Goal: Task Accomplishment & Management: Manage account settings

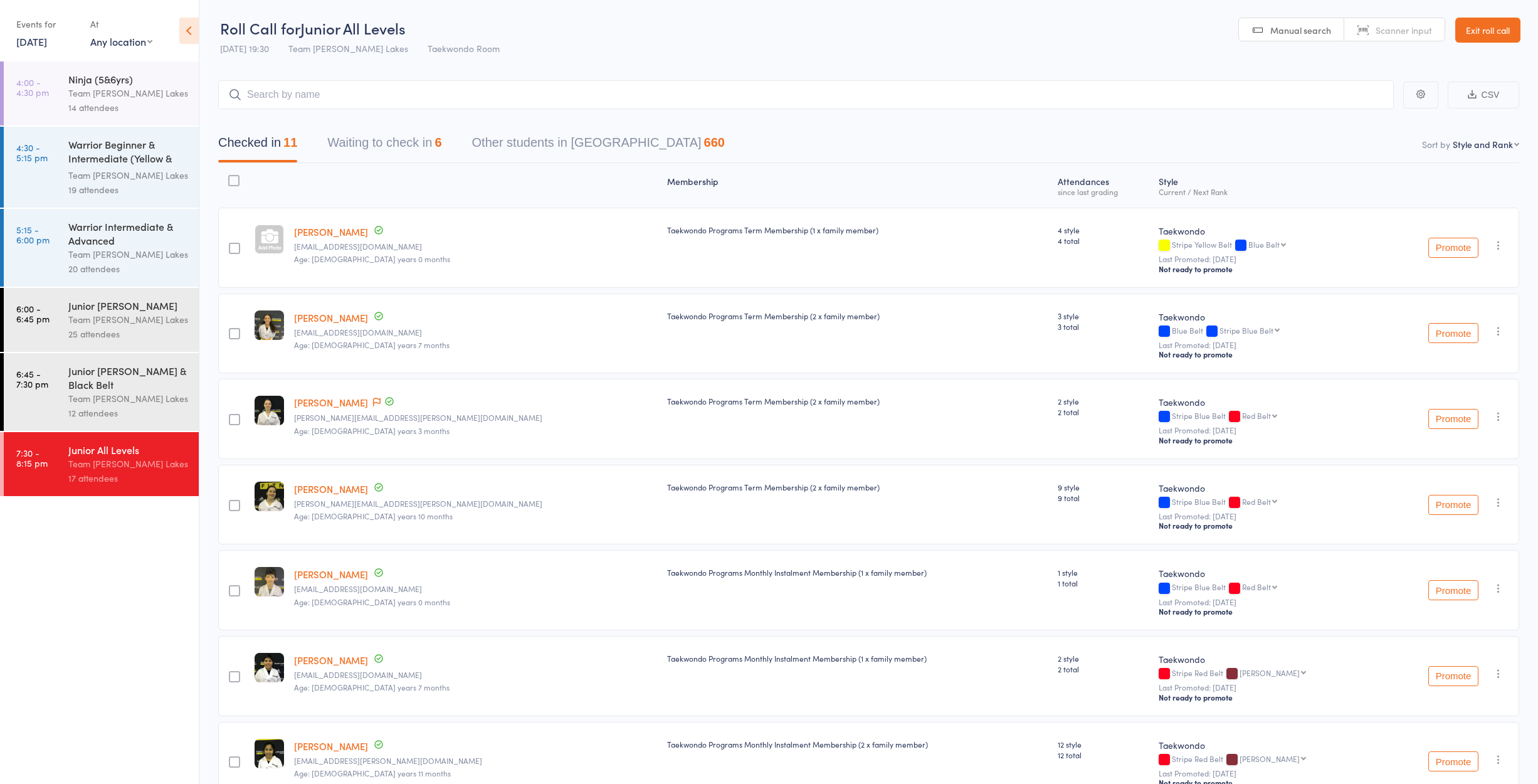
click at [1493, 22] on link "Exit roll call" at bounding box center [1488, 30] width 65 height 25
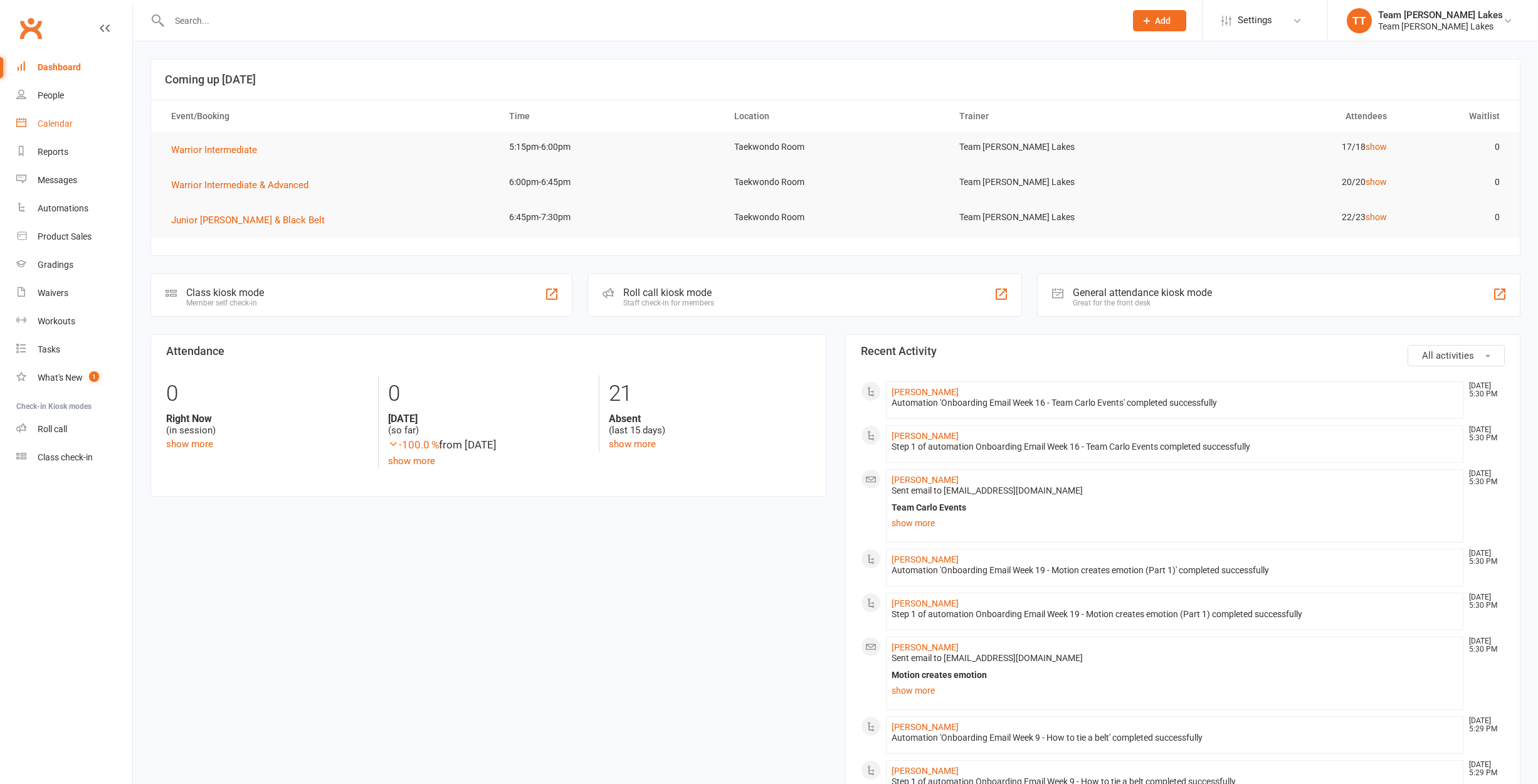
click at [69, 124] on div "Calendar" at bounding box center [55, 123] width 35 height 10
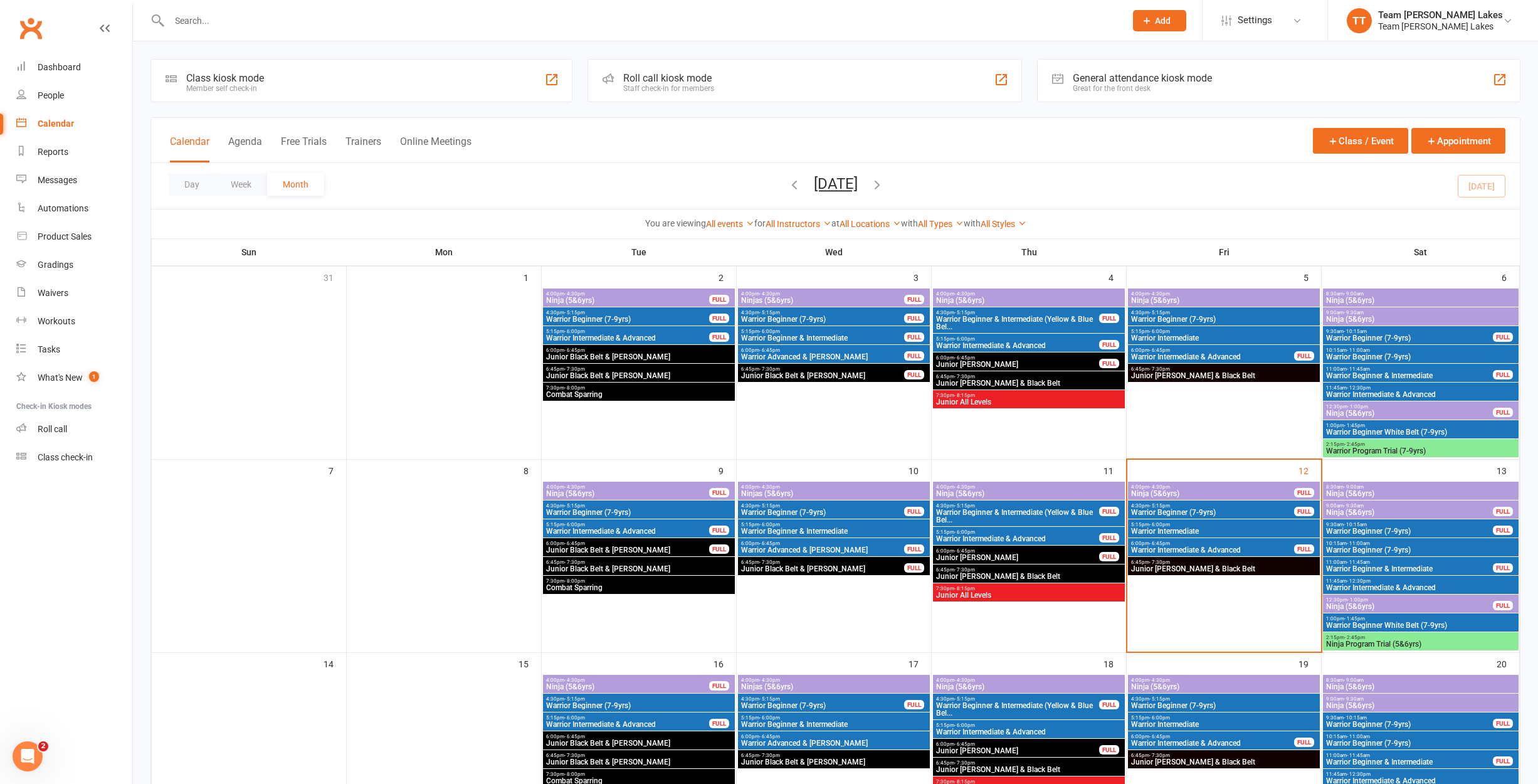
scroll to position [0, 1]
click at [787, 184] on icon "button" at bounding box center [794, 184] width 14 height 14
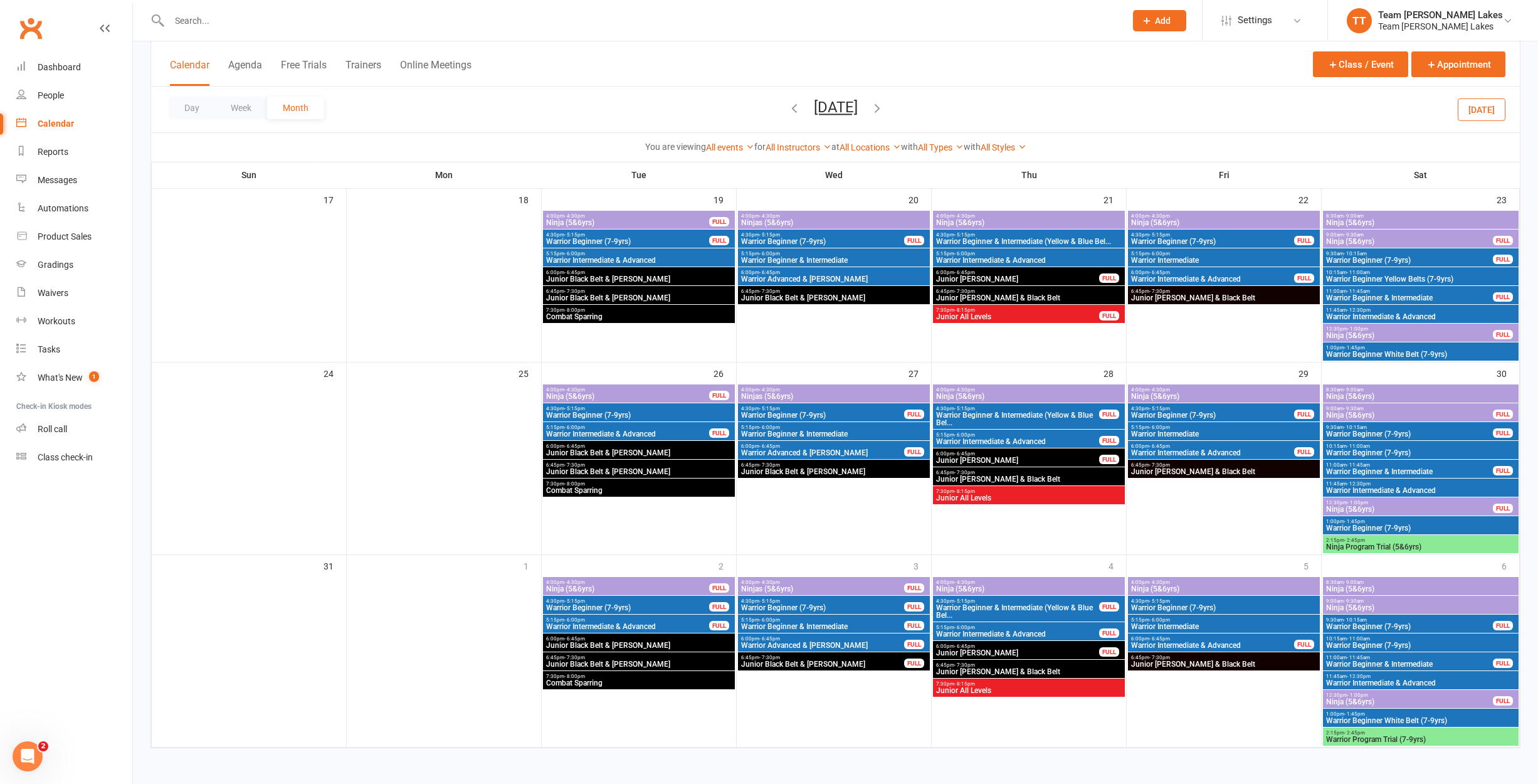
scroll to position [684, 0]
click at [884, 107] on icon "button" at bounding box center [877, 108] width 14 height 14
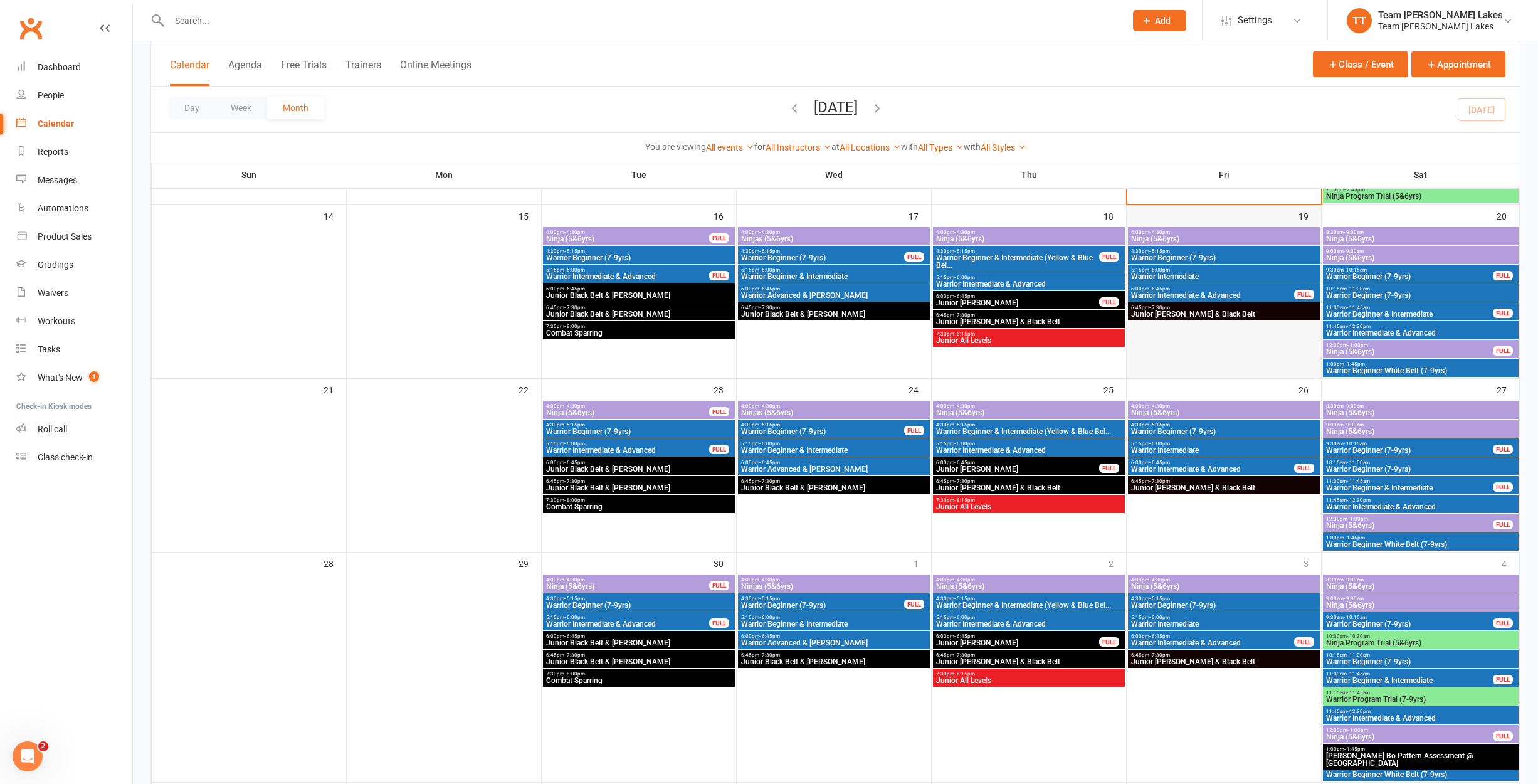
scroll to position [456, 0]
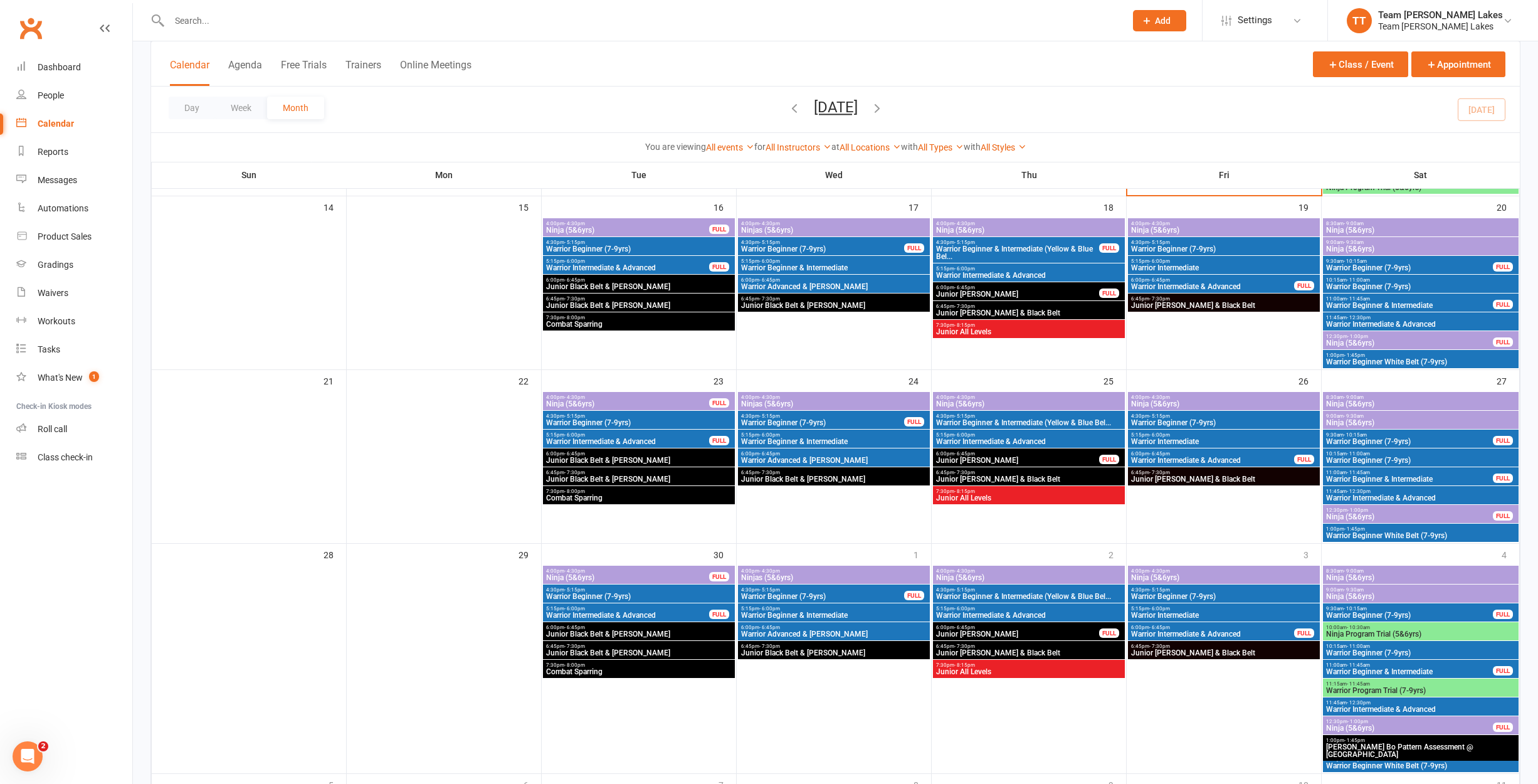
click at [1182, 458] on span "Warrior Intermediate & Advanced" at bounding box center [1212, 460] width 164 height 8
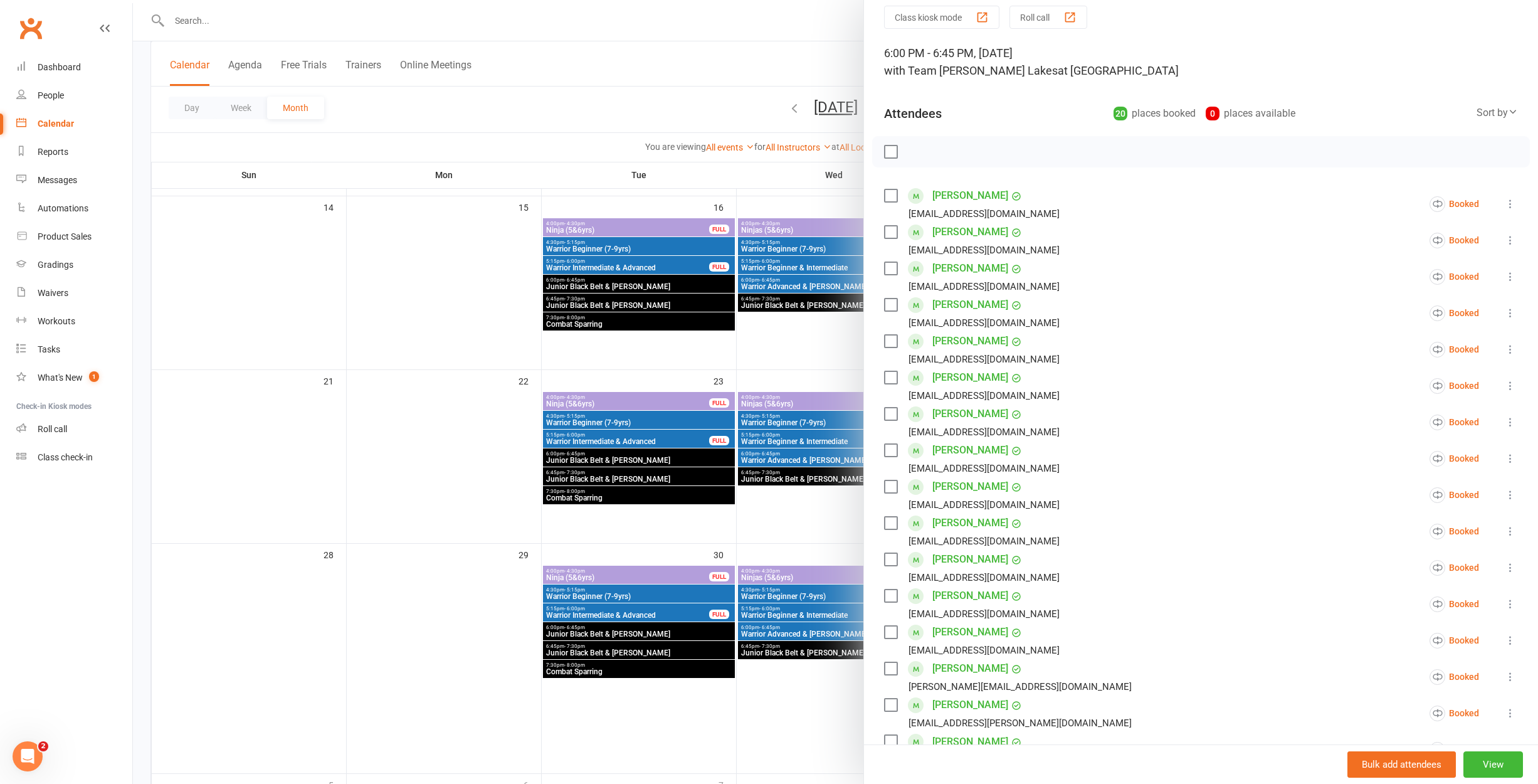
scroll to position [90, 0]
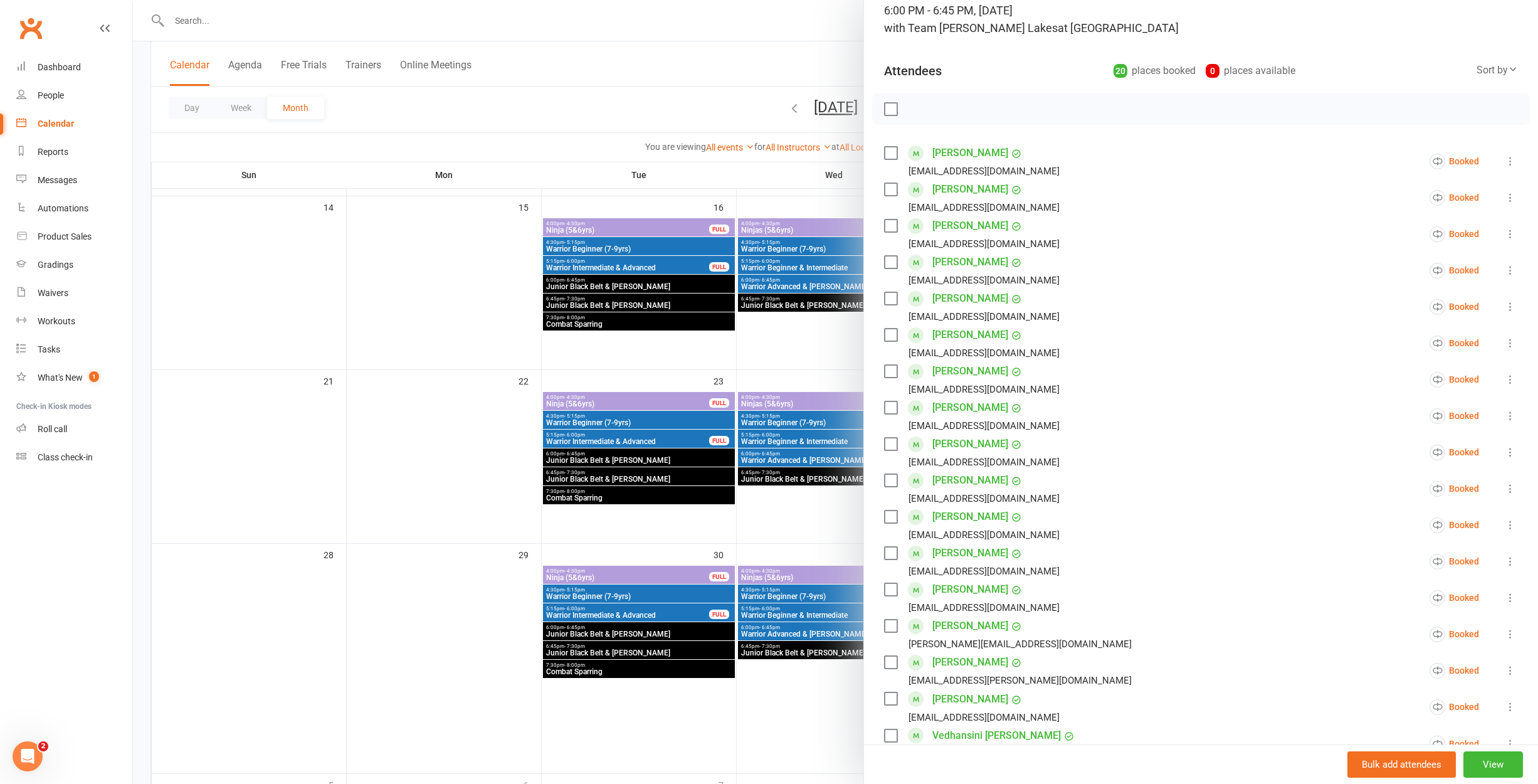
click at [1510, 454] on icon at bounding box center [1510, 452] width 12 height 12
click at [1414, 510] on link "Remove" at bounding box center [1435, 501] width 163 height 25
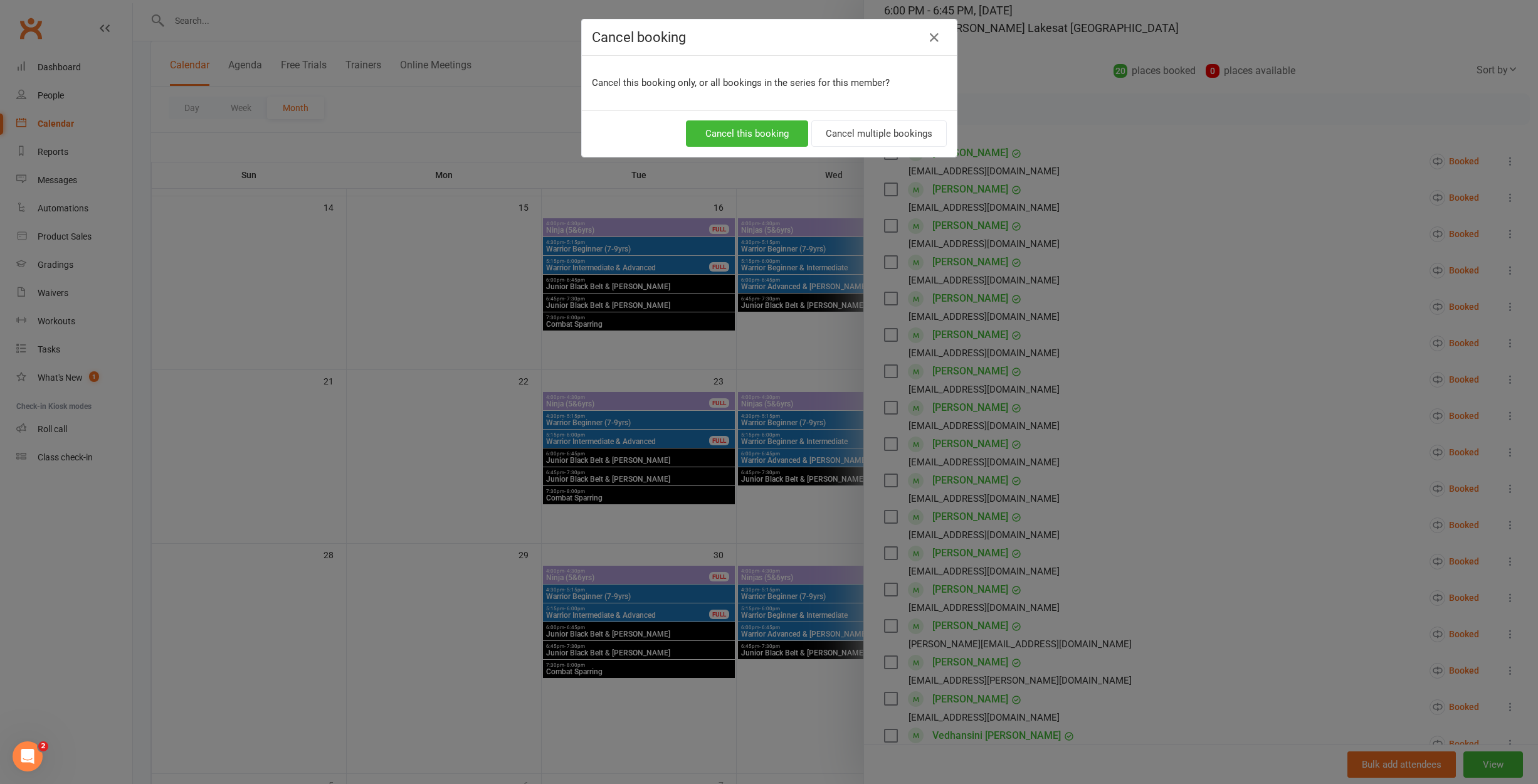
click at [898, 140] on button "Cancel multiple bookings" at bounding box center [878, 134] width 135 height 26
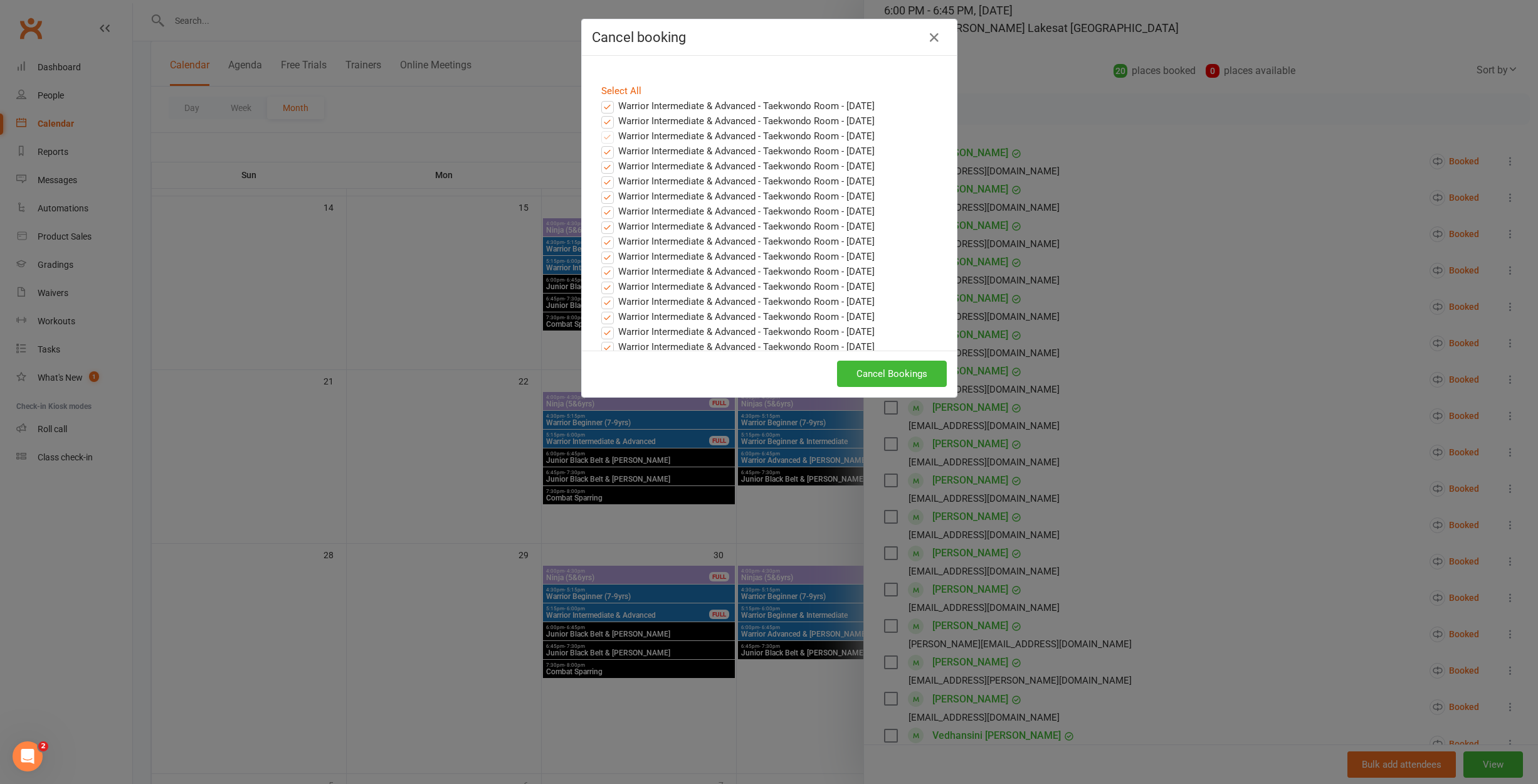
drag, startPoint x: 614, startPoint y: 108, endPoint x: 611, endPoint y: 117, distance: 9.5
click at [614, 108] on label "Warrior Intermediate & Advanced - Taekwondo Room - [DATE]" at bounding box center [738, 105] width 274 height 15
click at [600, 98] on input "Warrior Intermediate & Advanced - Taekwondo Room - [DATE]" at bounding box center [595, 98] width 9 height 0
click at [609, 122] on label "Warrior Intermediate & Advanced - Taekwondo Room - [DATE]" at bounding box center [738, 121] width 274 height 15
click at [600, 114] on input "Warrior Intermediate & Advanced - Taekwondo Room - [DATE]" at bounding box center [595, 114] width 9 height 0
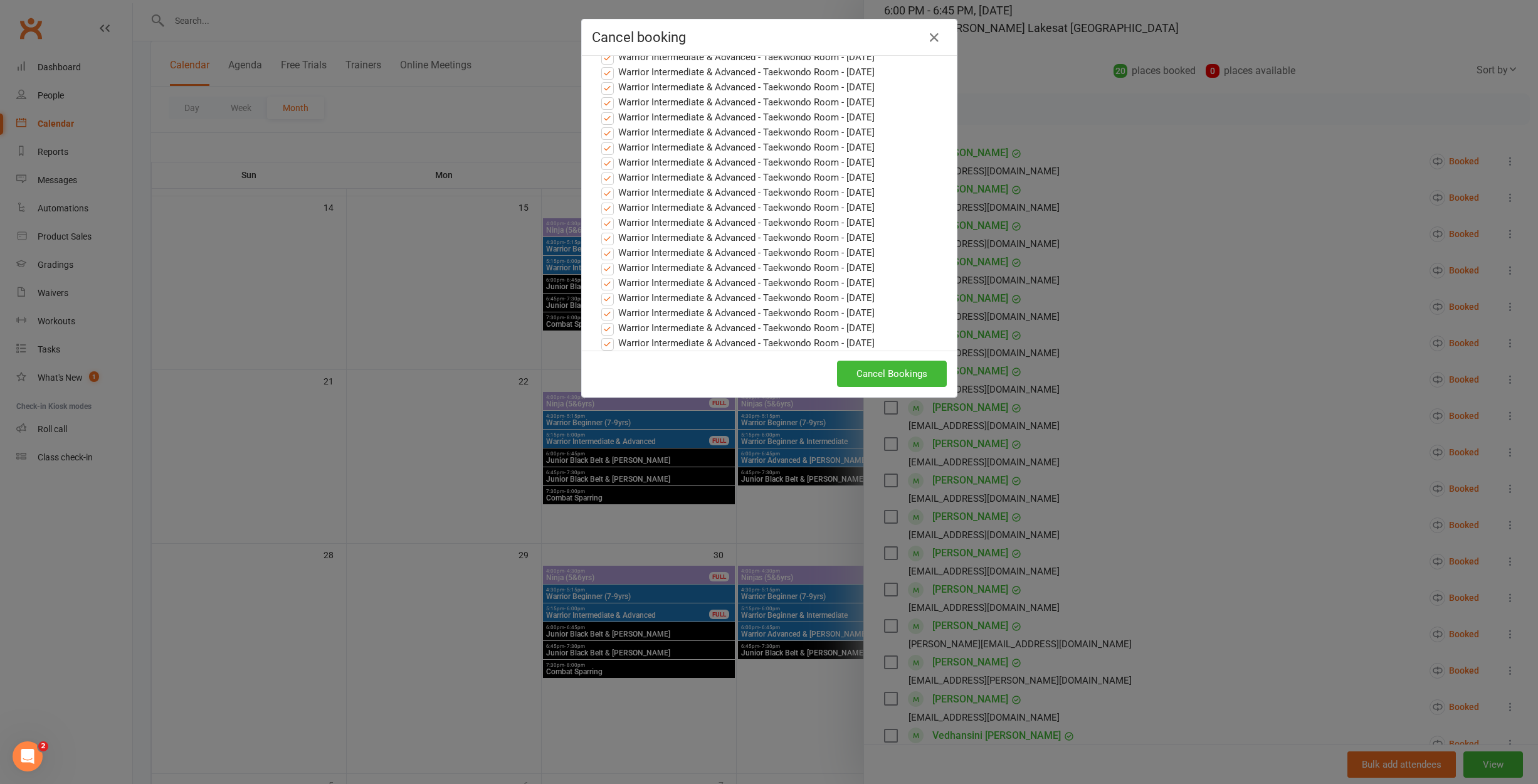
scroll to position [540, 0]
click at [873, 375] on button "Cancel Bookings" at bounding box center [892, 373] width 110 height 26
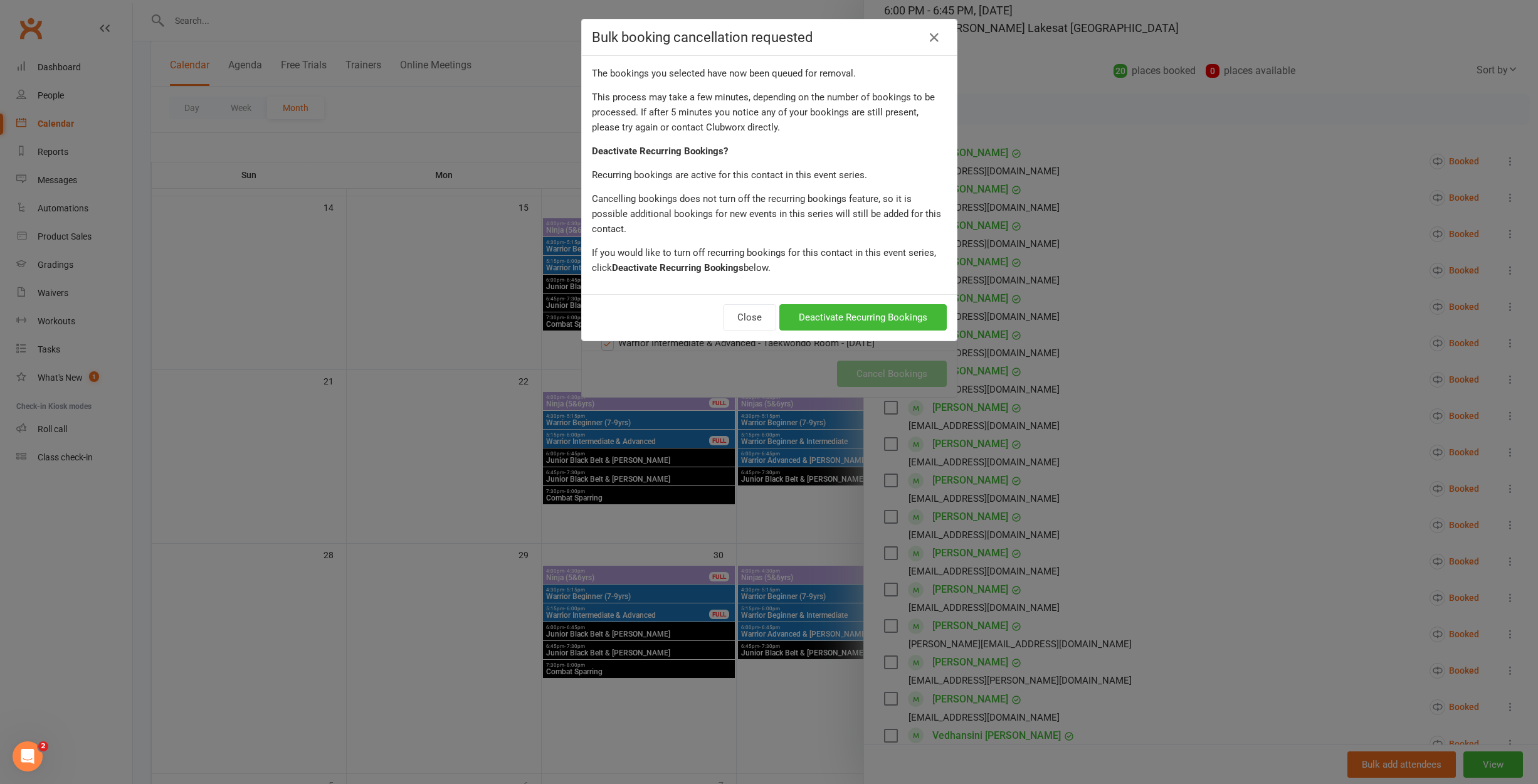
click at [886, 306] on button "Deactivate Recurring Bookings" at bounding box center [863, 317] width 167 height 26
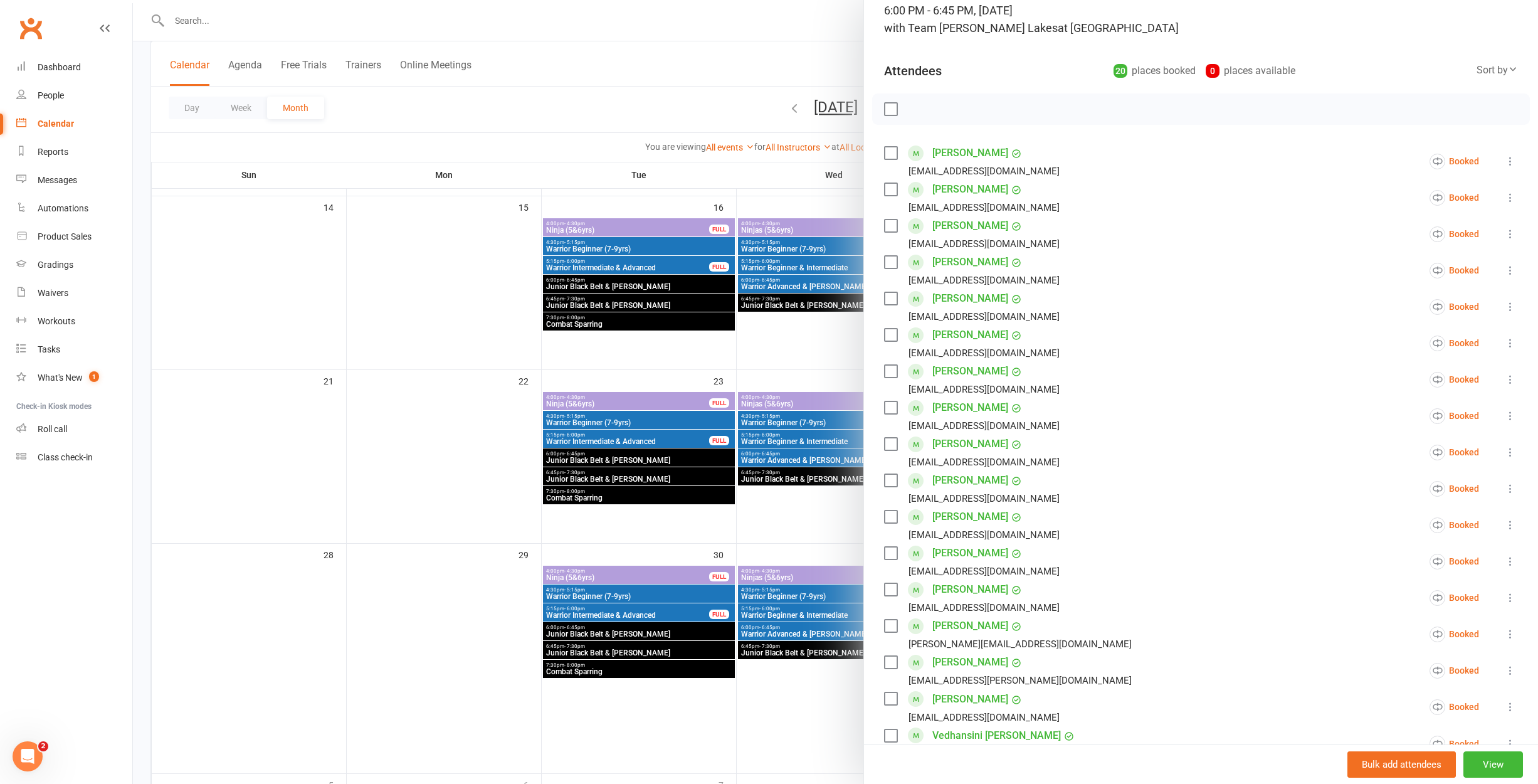
click at [820, 392] on div at bounding box center [835, 392] width 1405 height 784
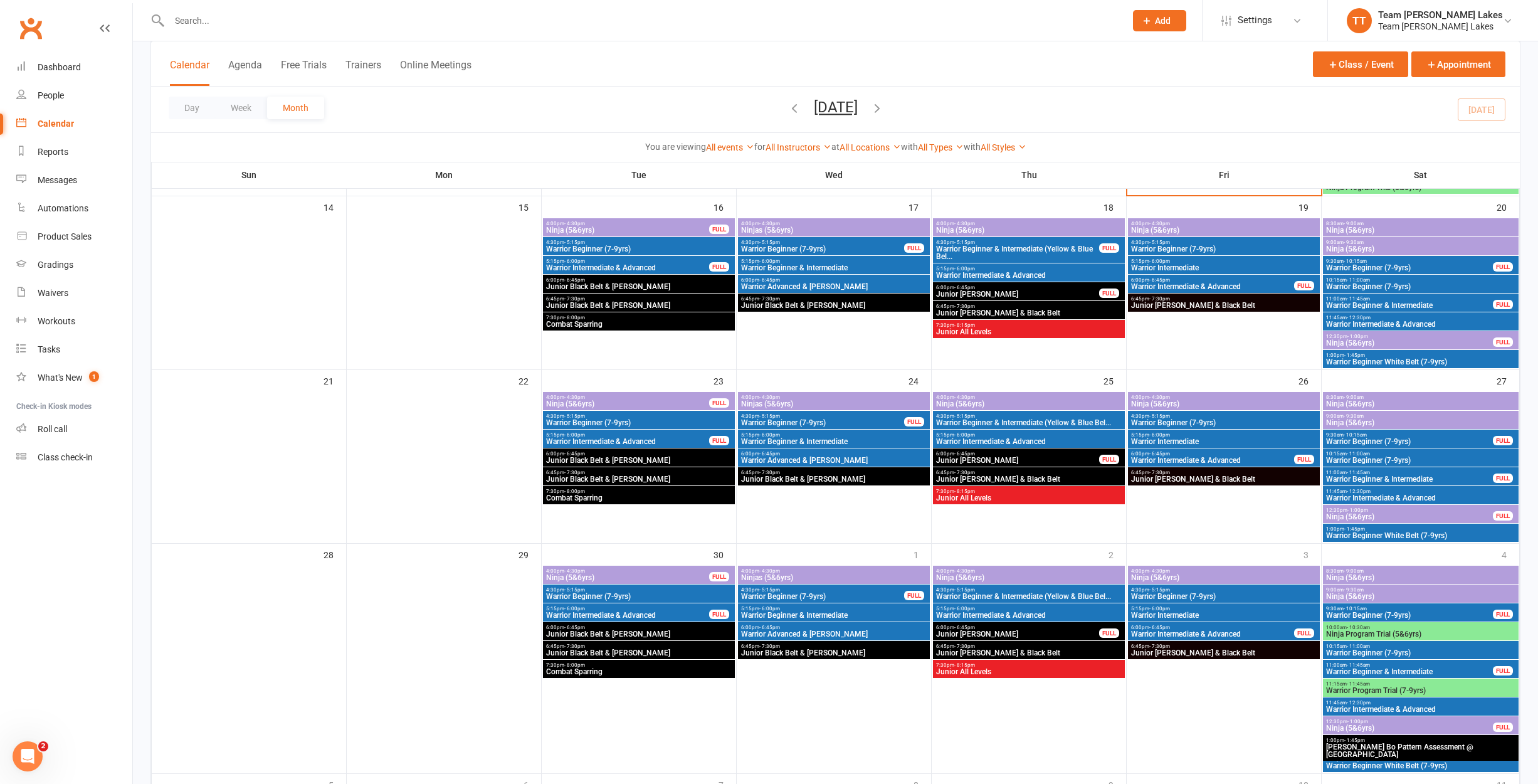
click at [1408, 492] on span "11:45am - 12:30pm" at bounding box center [1420, 491] width 190 height 5
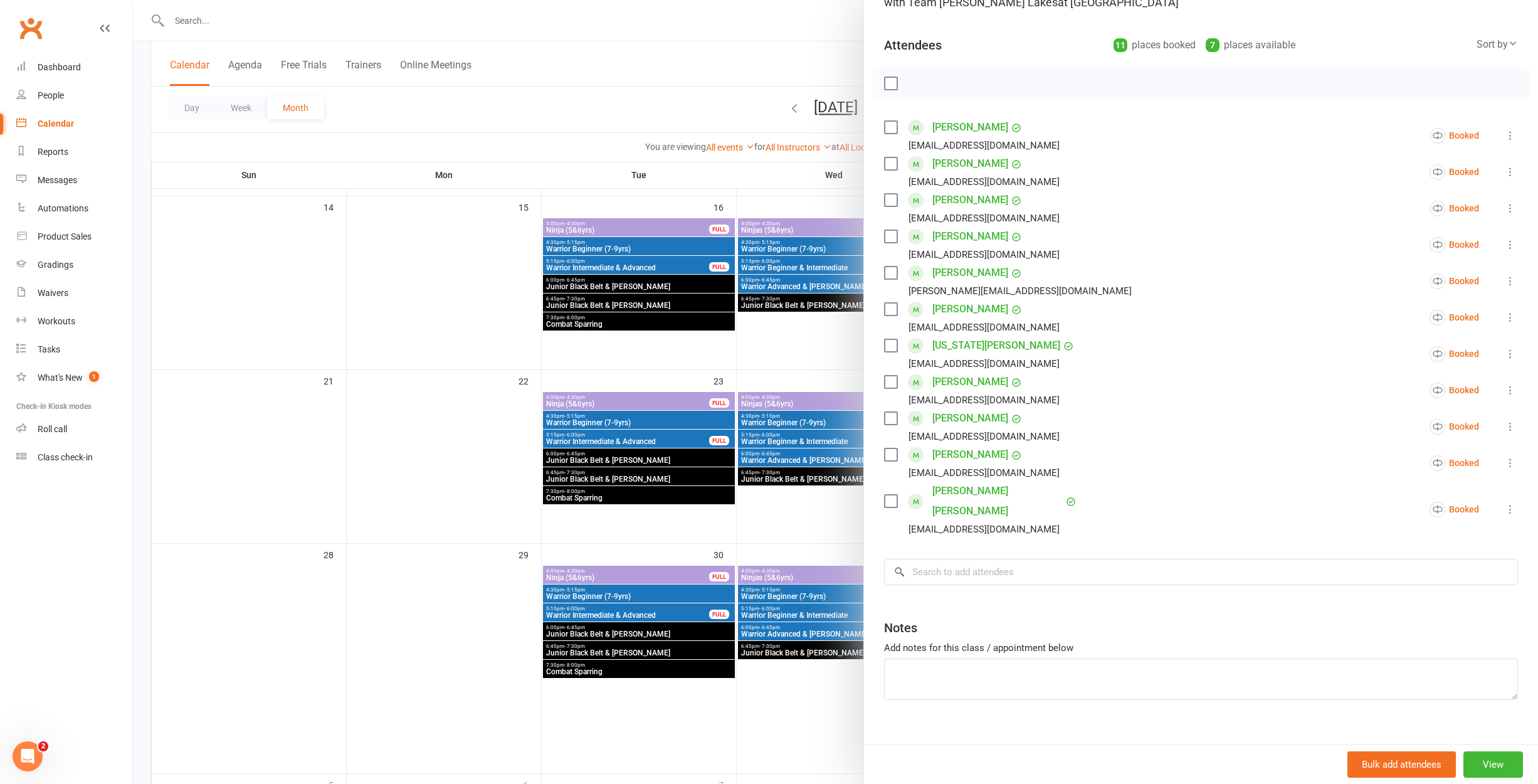
scroll to position [114, 0]
click at [1018, 561] on input "search" at bounding box center [1201, 574] width 634 height 26
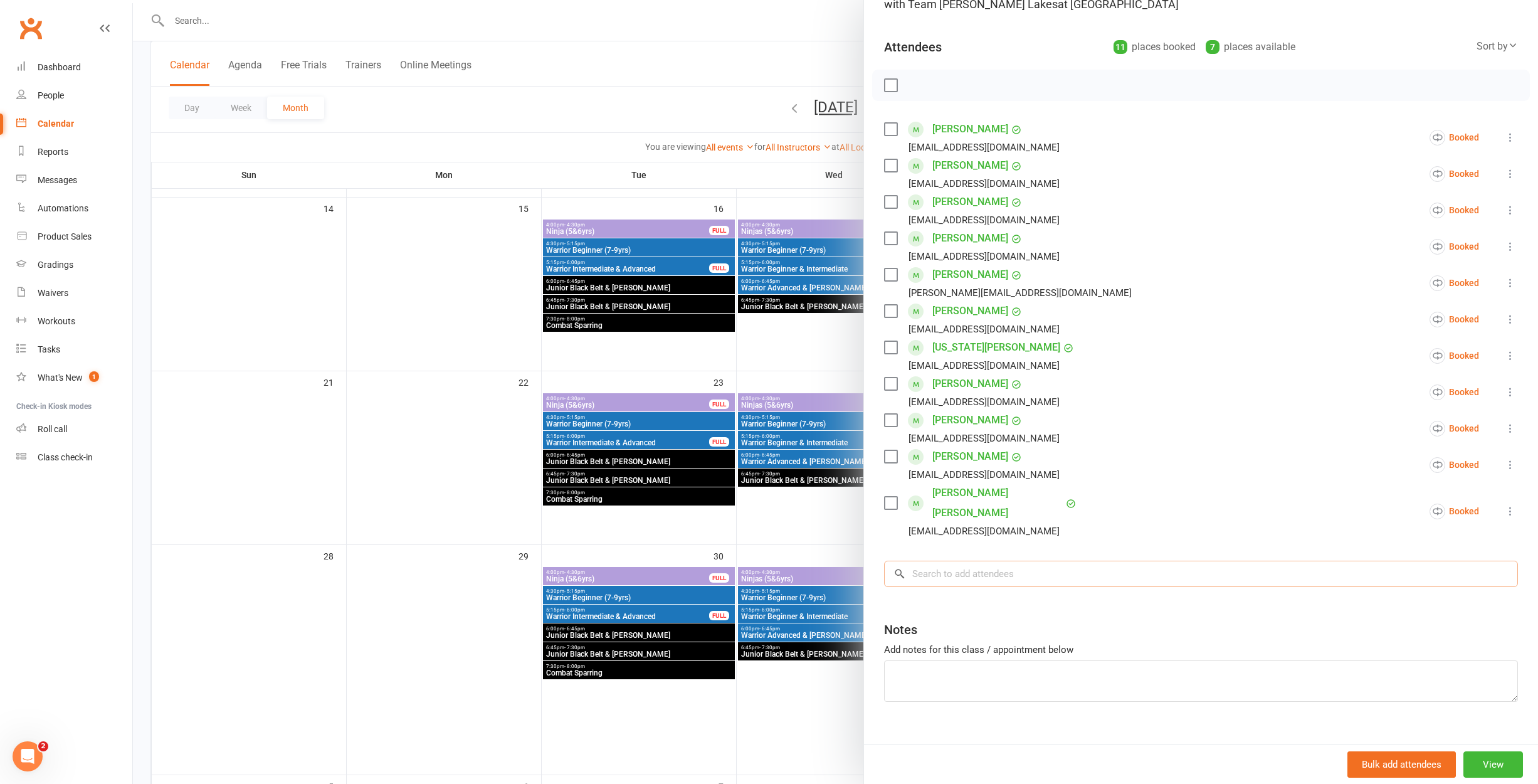
scroll to position [455, 0]
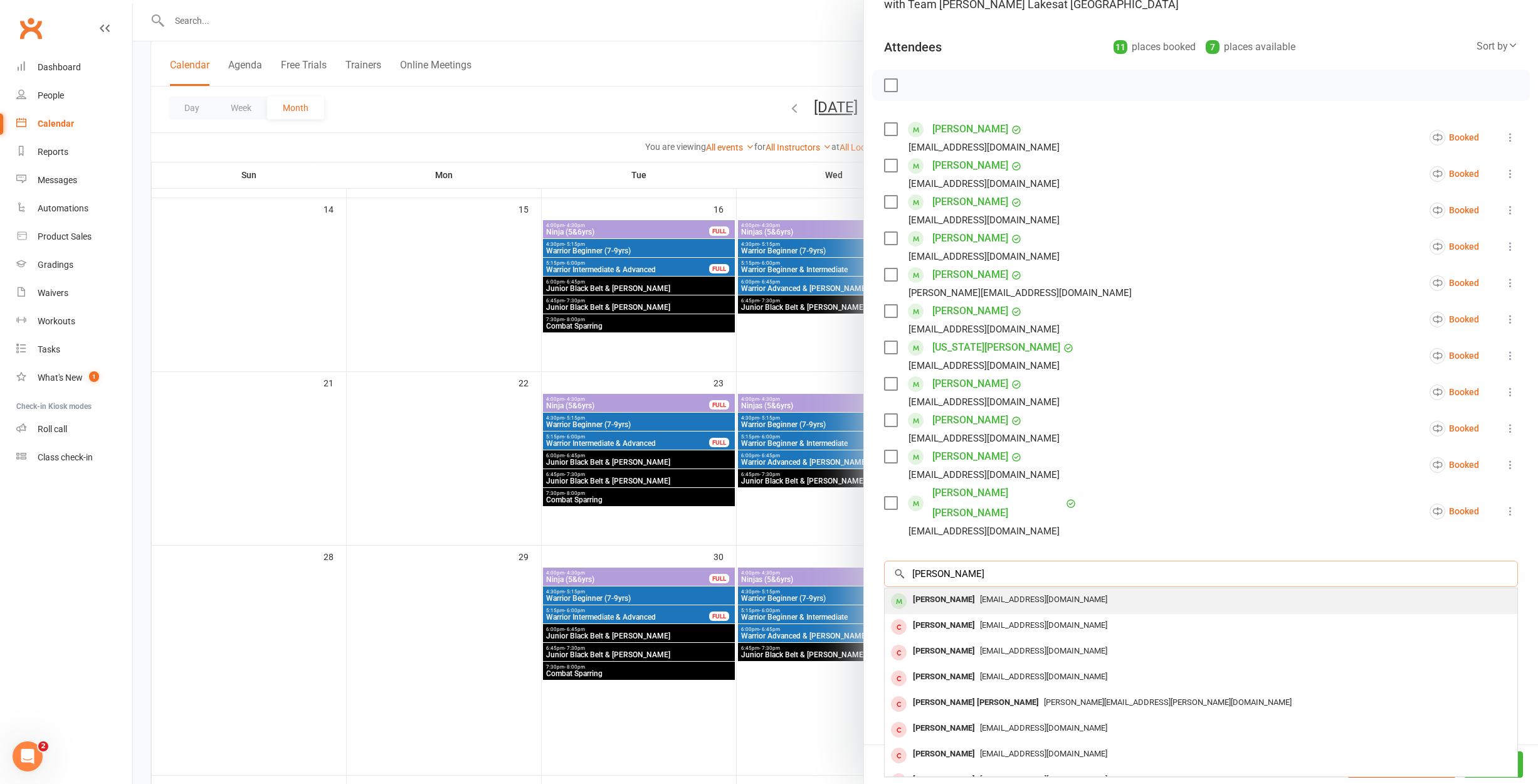
type input "[PERSON_NAME]"
click at [932, 591] on div "[PERSON_NAME]" at bounding box center [943, 600] width 72 height 19
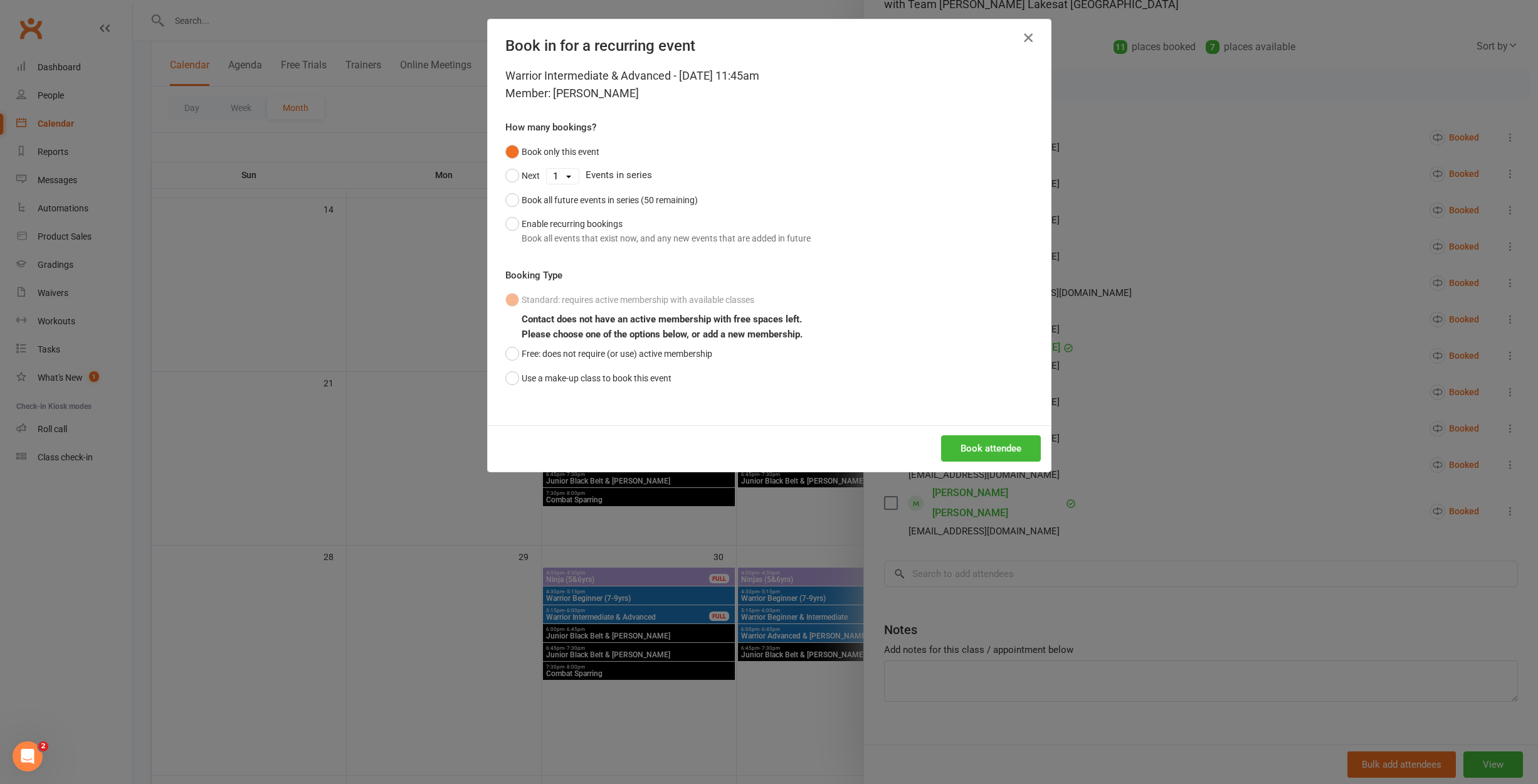
click at [1030, 39] on icon "button" at bounding box center [1028, 37] width 15 height 15
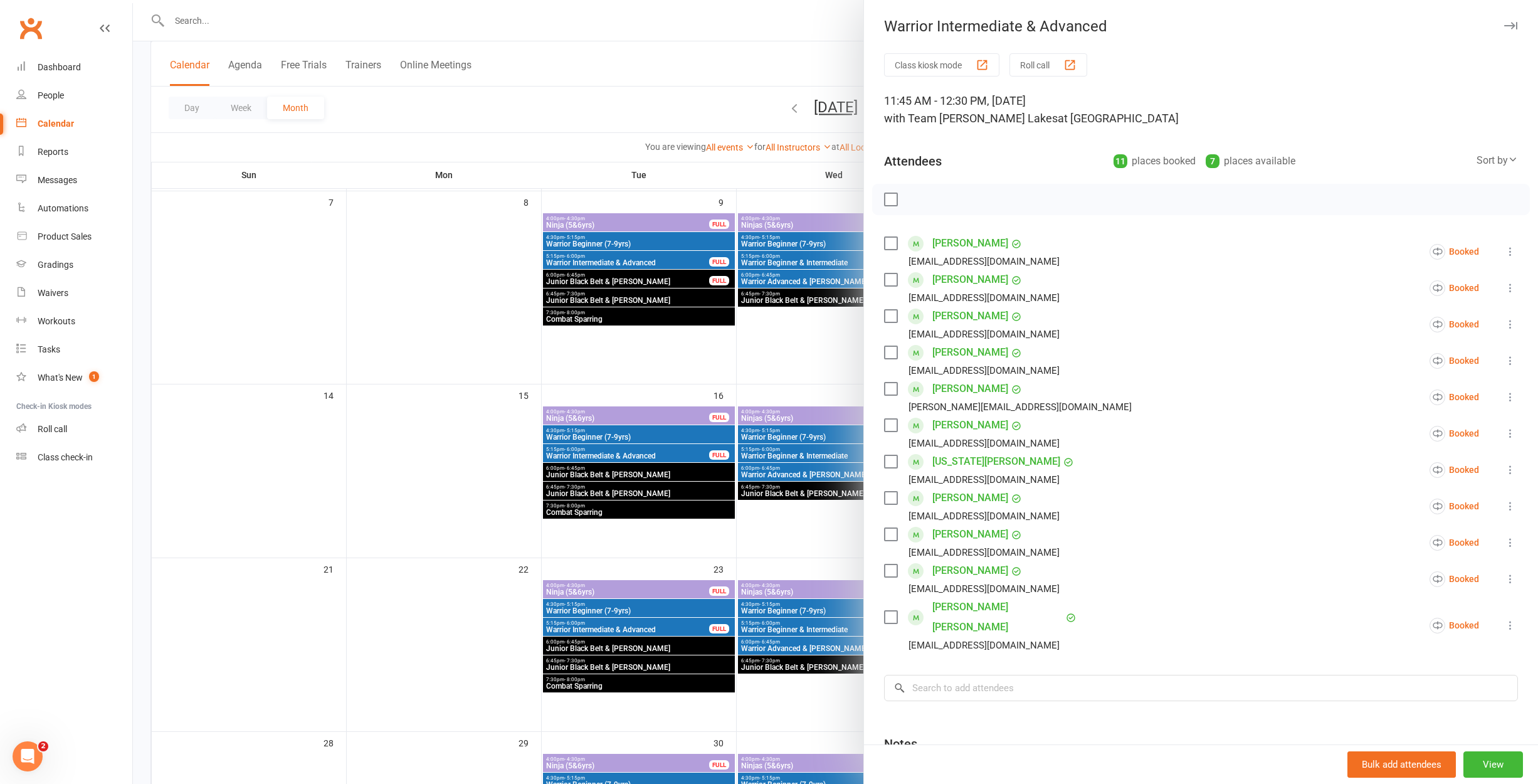
scroll to position [0, 0]
click at [984, 674] on input "search" at bounding box center [1201, 687] width 634 height 26
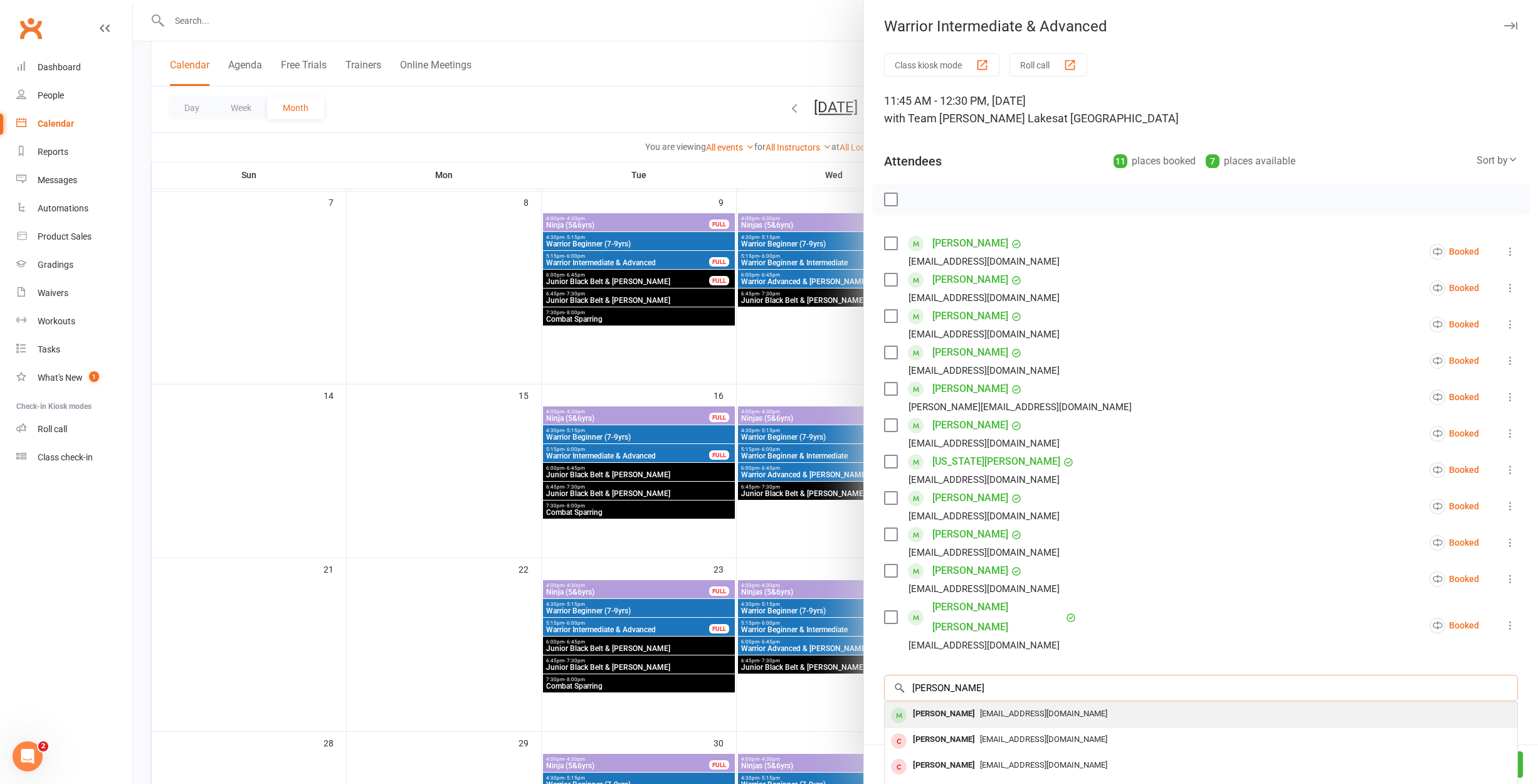
type input "[PERSON_NAME]"
click at [940, 704] on div "[PERSON_NAME]" at bounding box center [943, 714] width 72 height 19
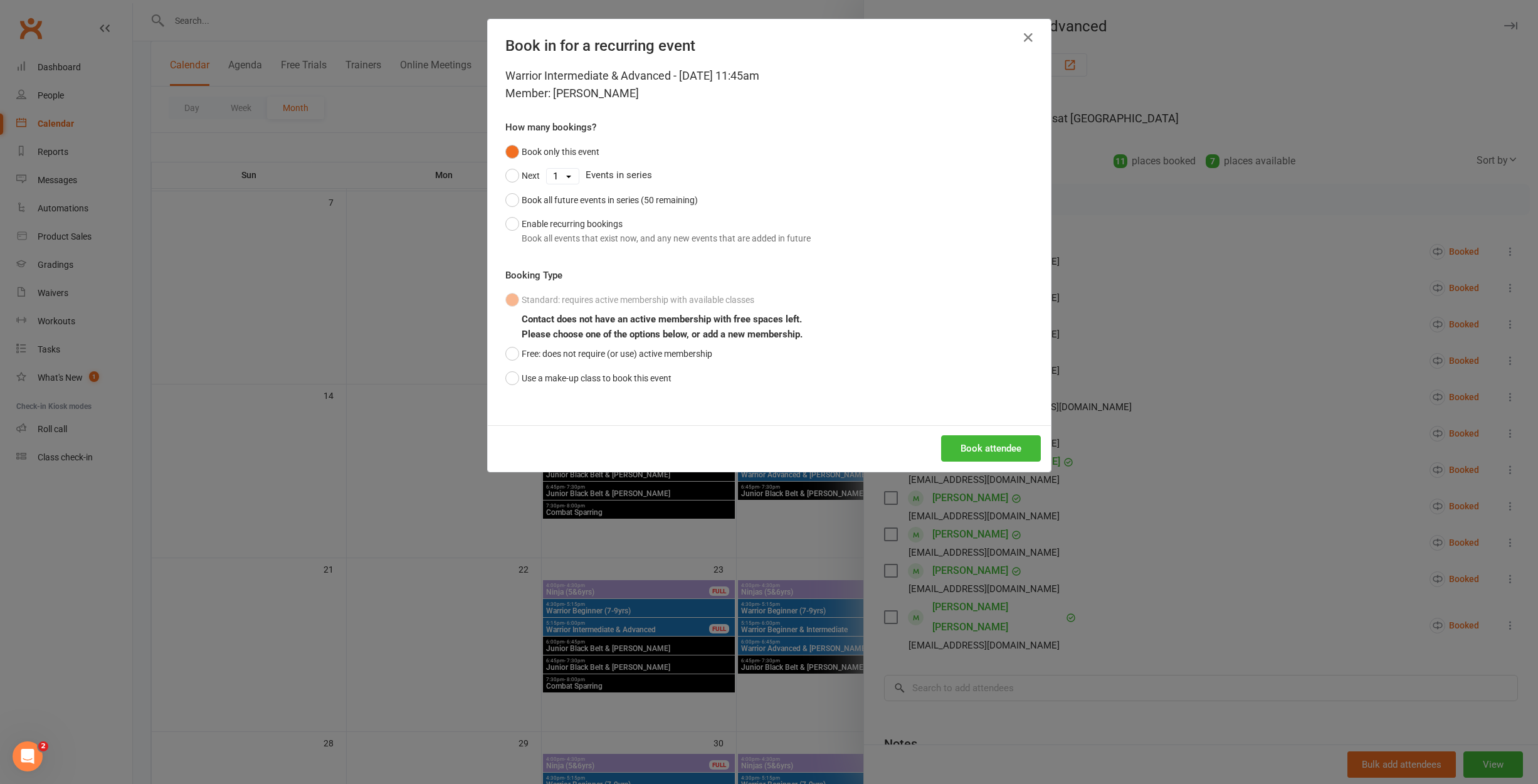
scroll to position [268, 1]
click at [592, 240] on div "Book all events that exist now, and any new events that are added in future" at bounding box center [667, 238] width 289 height 14
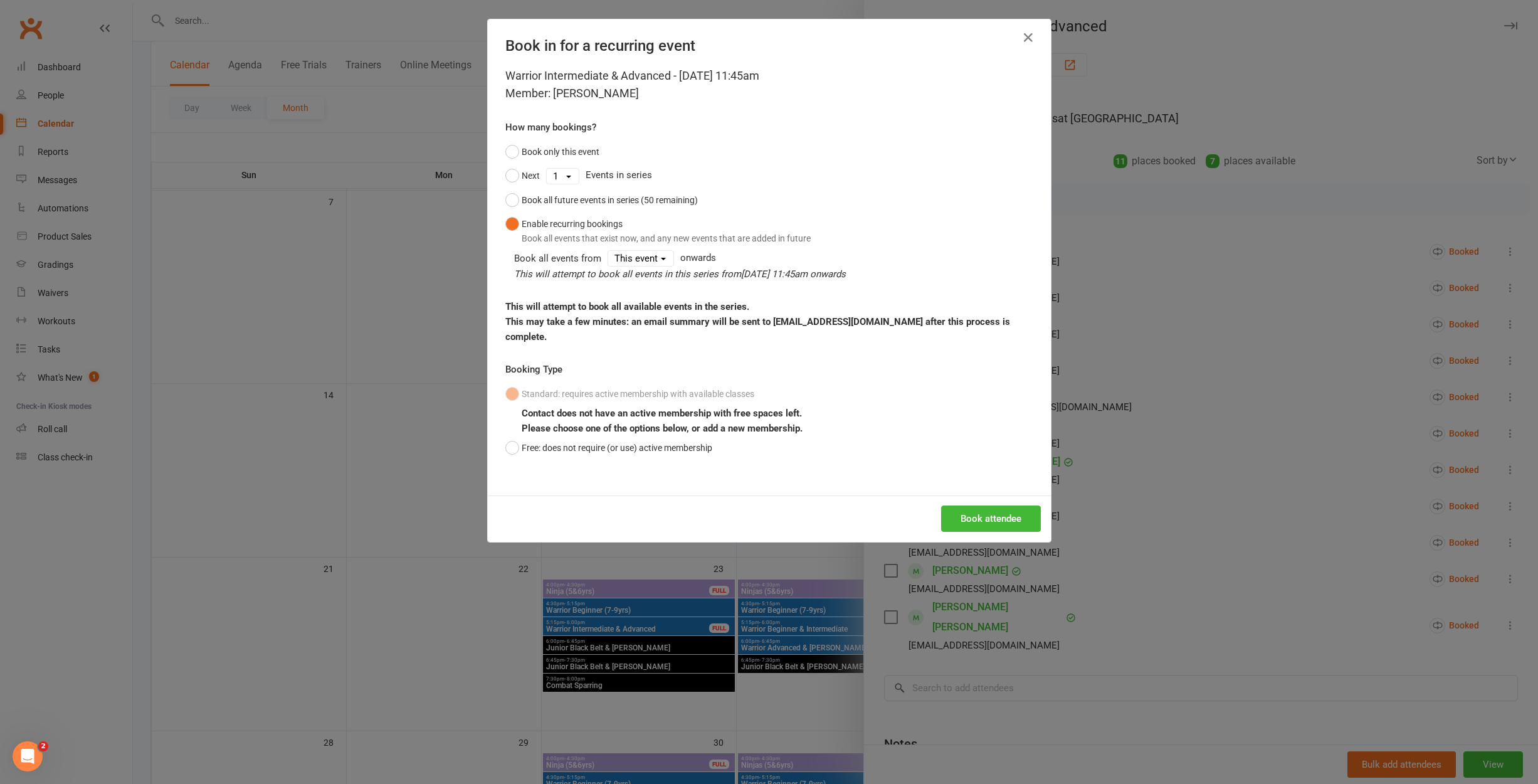
click at [1029, 36] on icon "button" at bounding box center [1028, 37] width 15 height 15
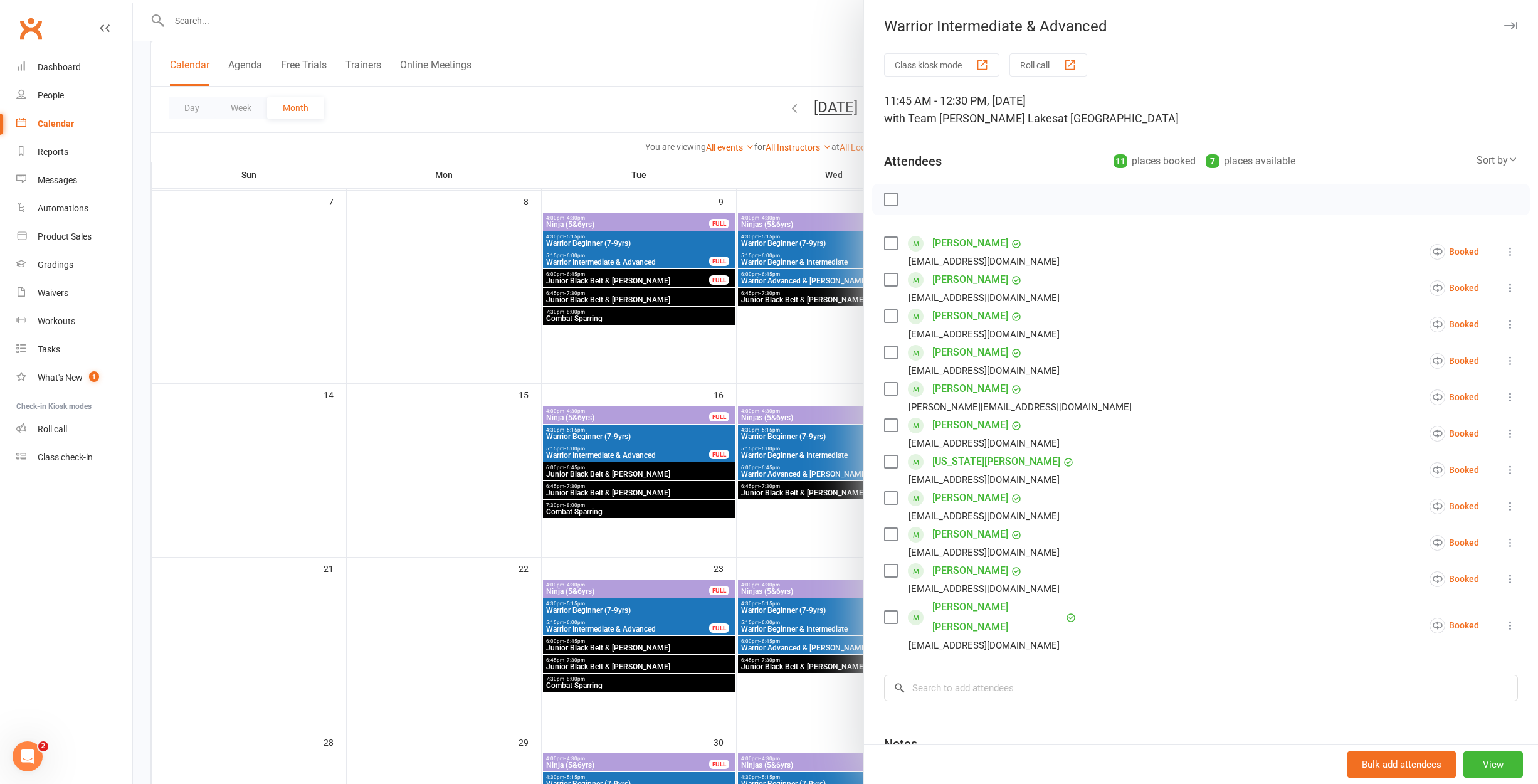
click at [794, 408] on div at bounding box center [835, 392] width 1405 height 784
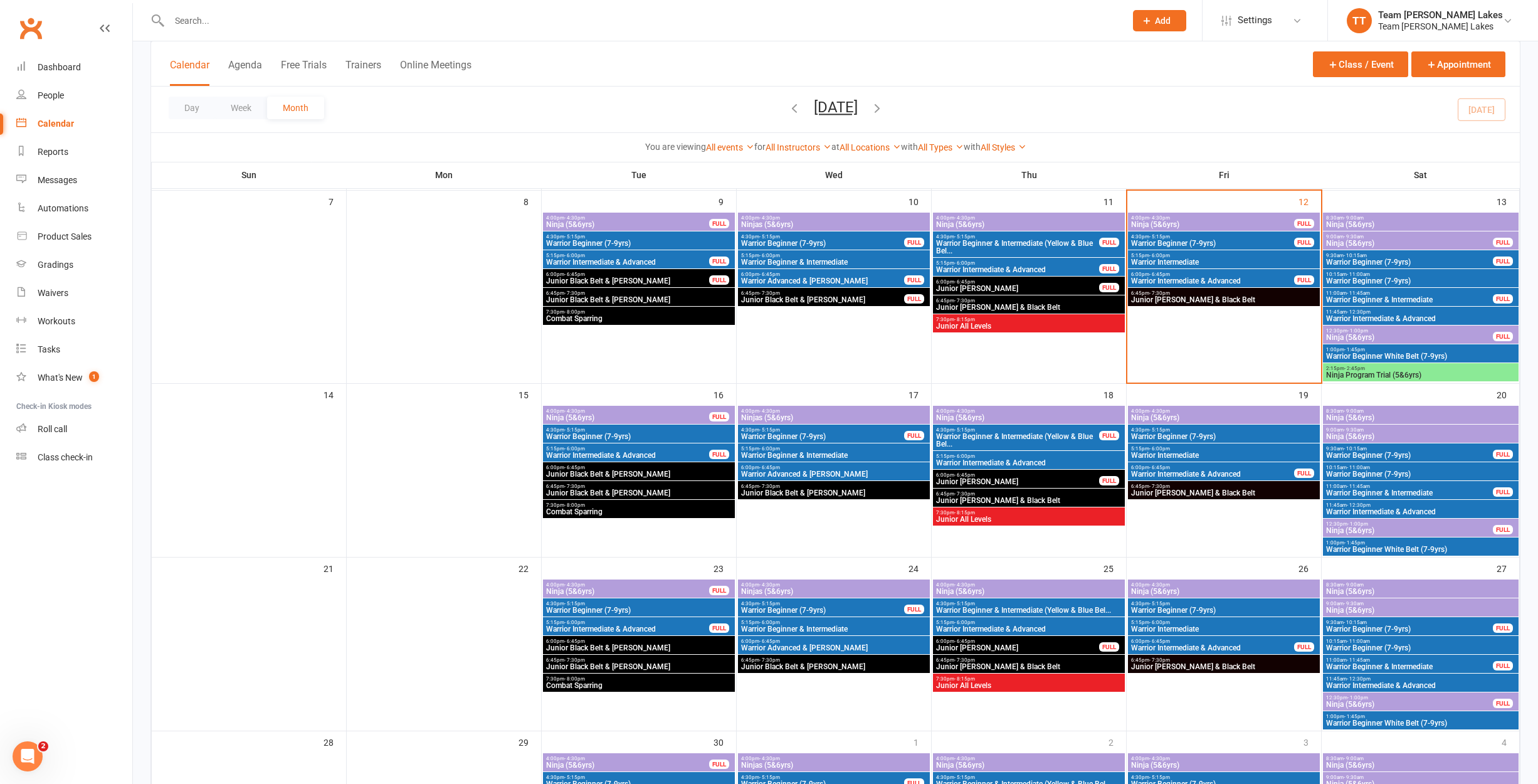
click at [1389, 682] on span "Warrior Intermediate & Advanced" at bounding box center [1420, 685] width 190 height 8
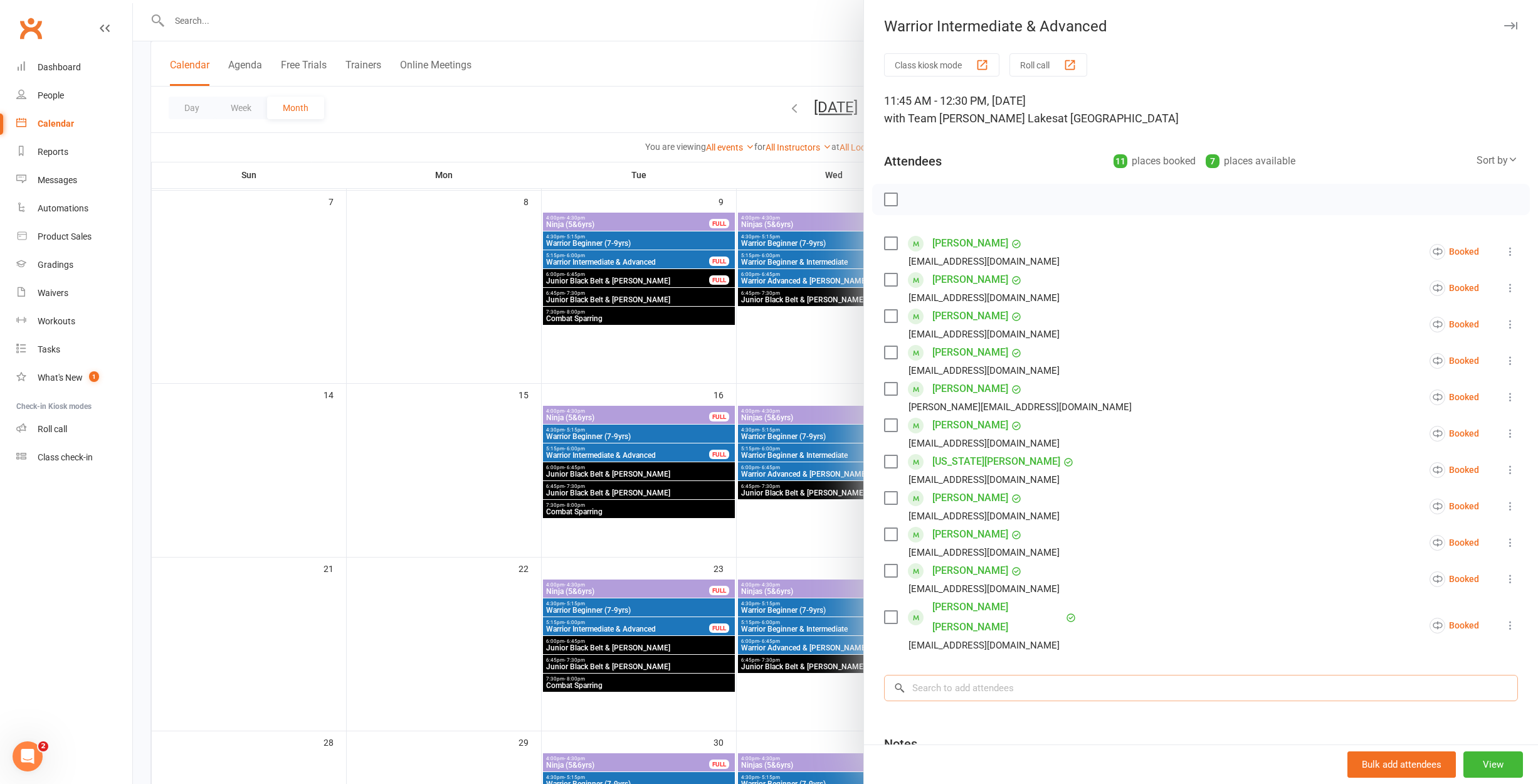
click at [1045, 674] on input "search" at bounding box center [1201, 687] width 634 height 26
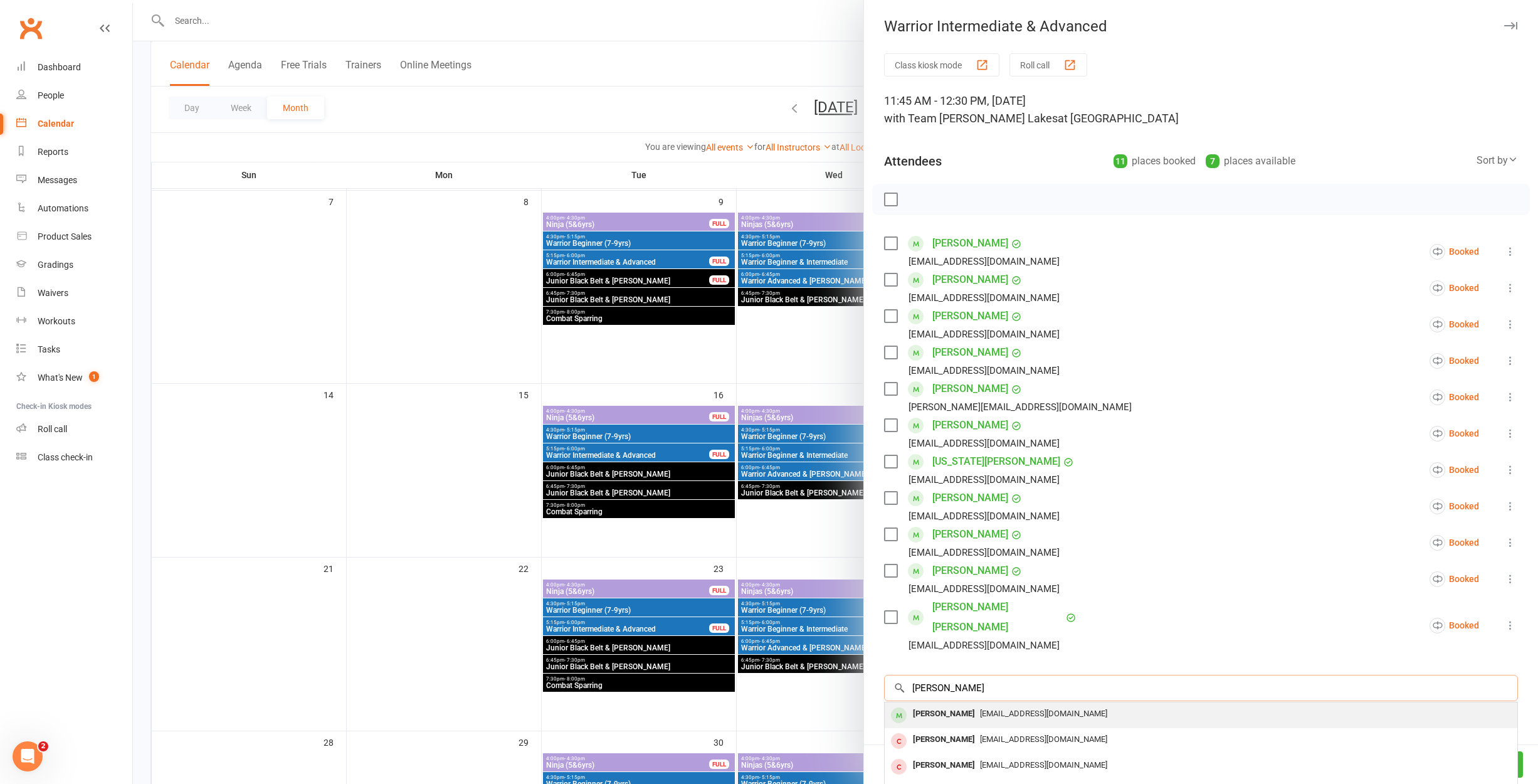
type input "[PERSON_NAME]"
click at [946, 704] on div "[PERSON_NAME]" at bounding box center [943, 714] width 72 height 19
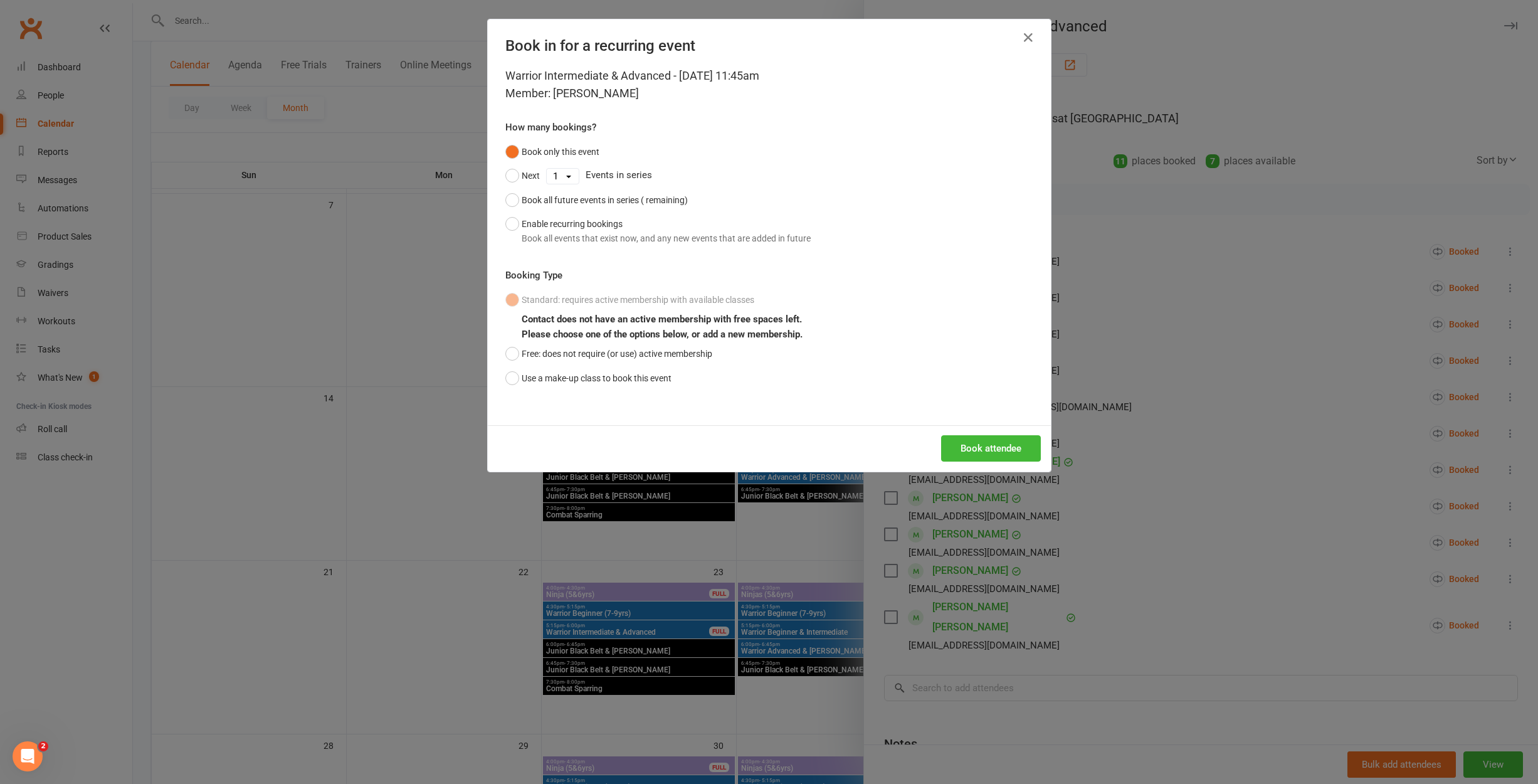
scroll to position [266, 0]
click at [759, 568] on div "Book in for a recurring event Warrior Intermediate & Advanced - [DATE] 11:45am …" at bounding box center [769, 392] width 1538 height 784
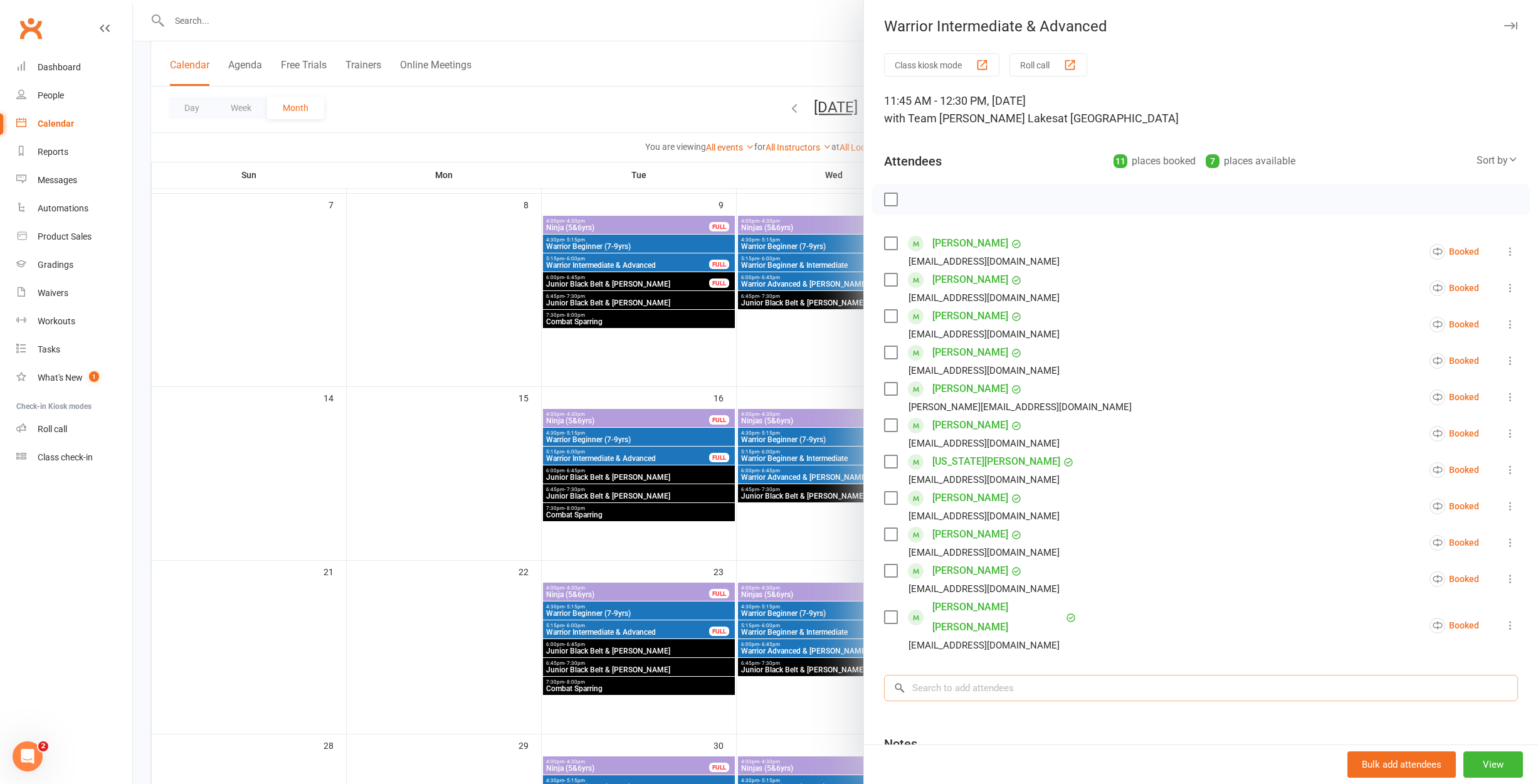
click at [972, 674] on input "search" at bounding box center [1201, 687] width 634 height 26
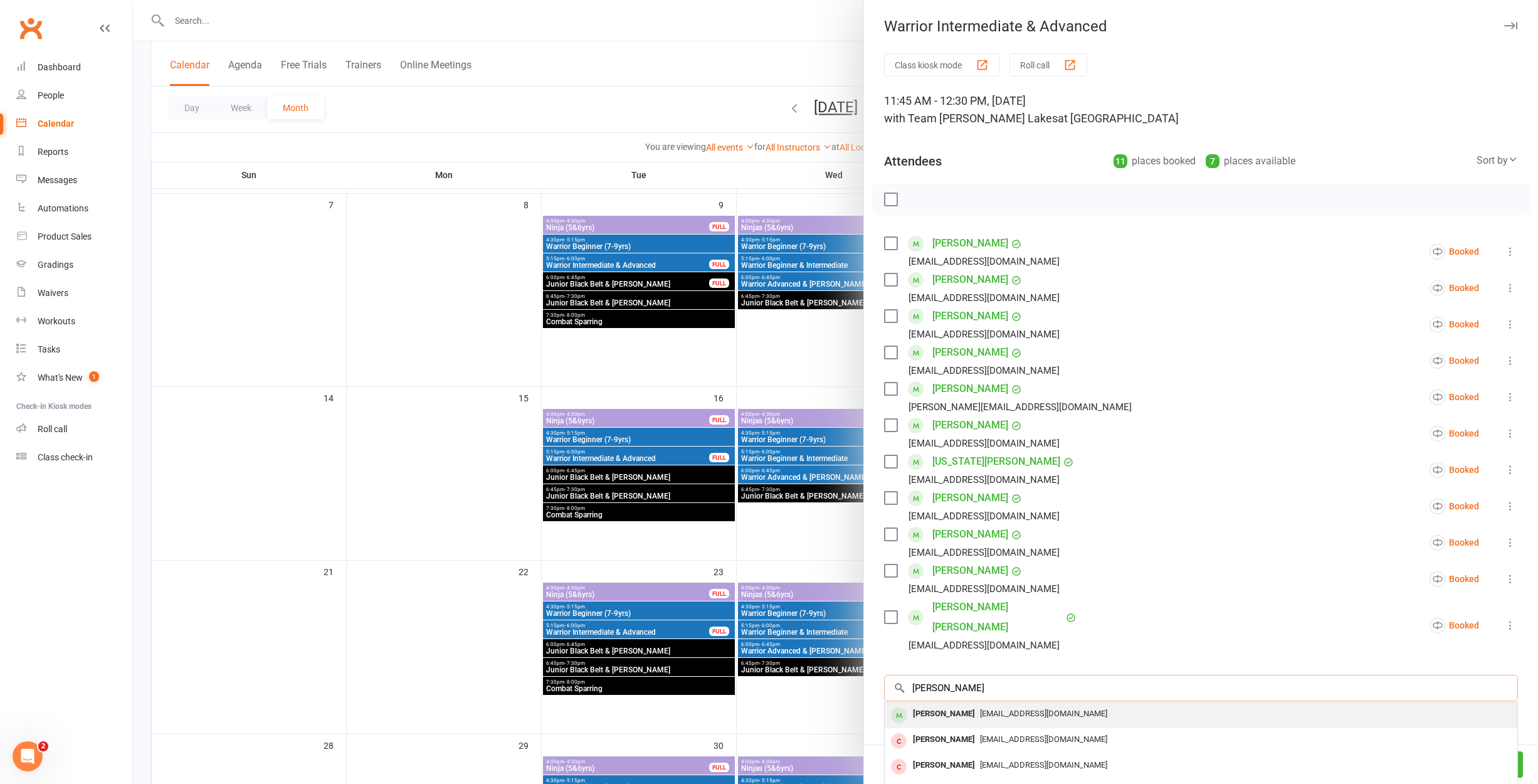
type input "[PERSON_NAME]"
click at [919, 704] on div "[PERSON_NAME]" at bounding box center [943, 714] width 72 height 19
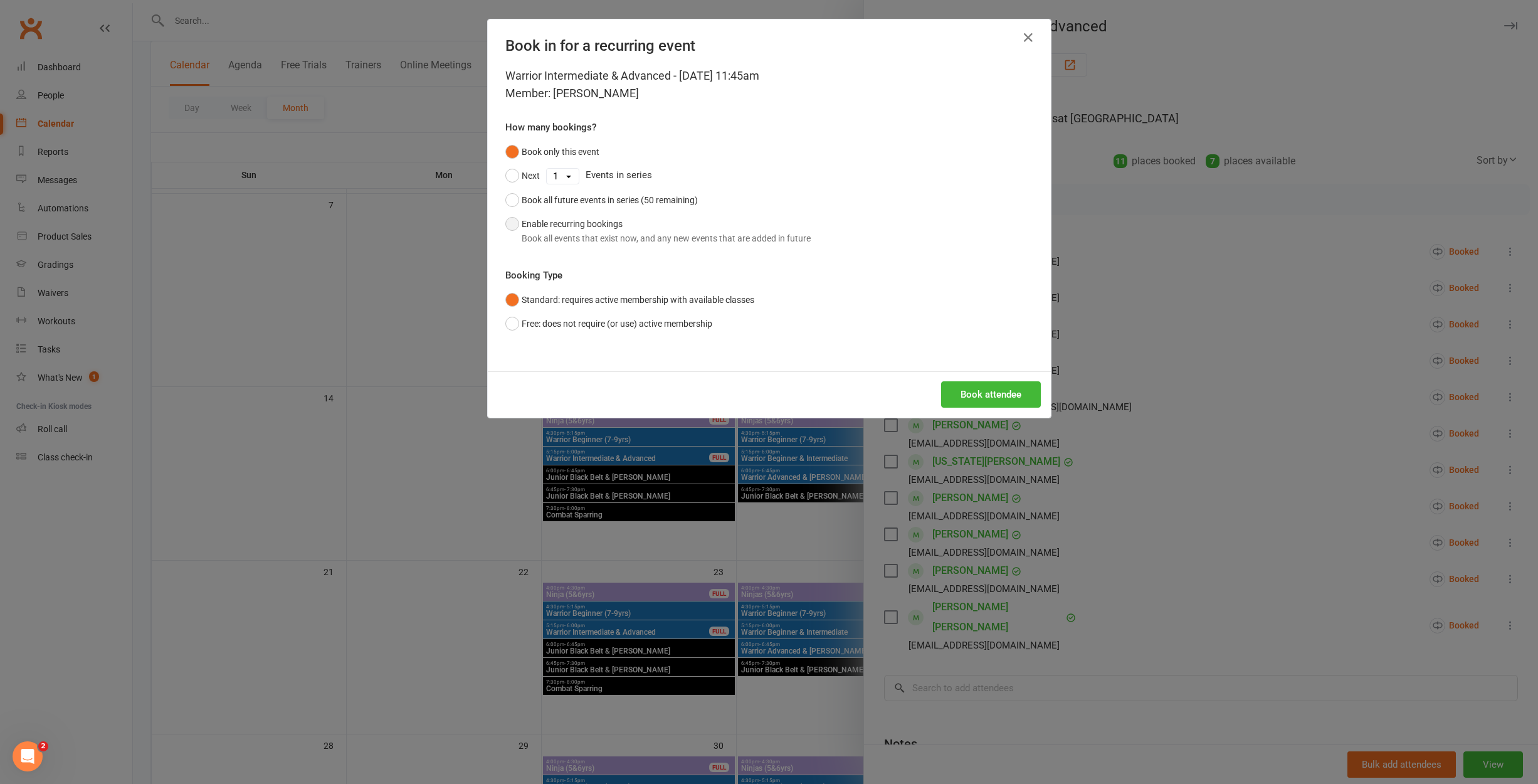
drag, startPoint x: 513, startPoint y: 227, endPoint x: 545, endPoint y: 231, distance: 32.2
click at [513, 226] on button "Enable recurring bookings Book all events that exist now, and any new events th…" at bounding box center [658, 230] width 305 height 38
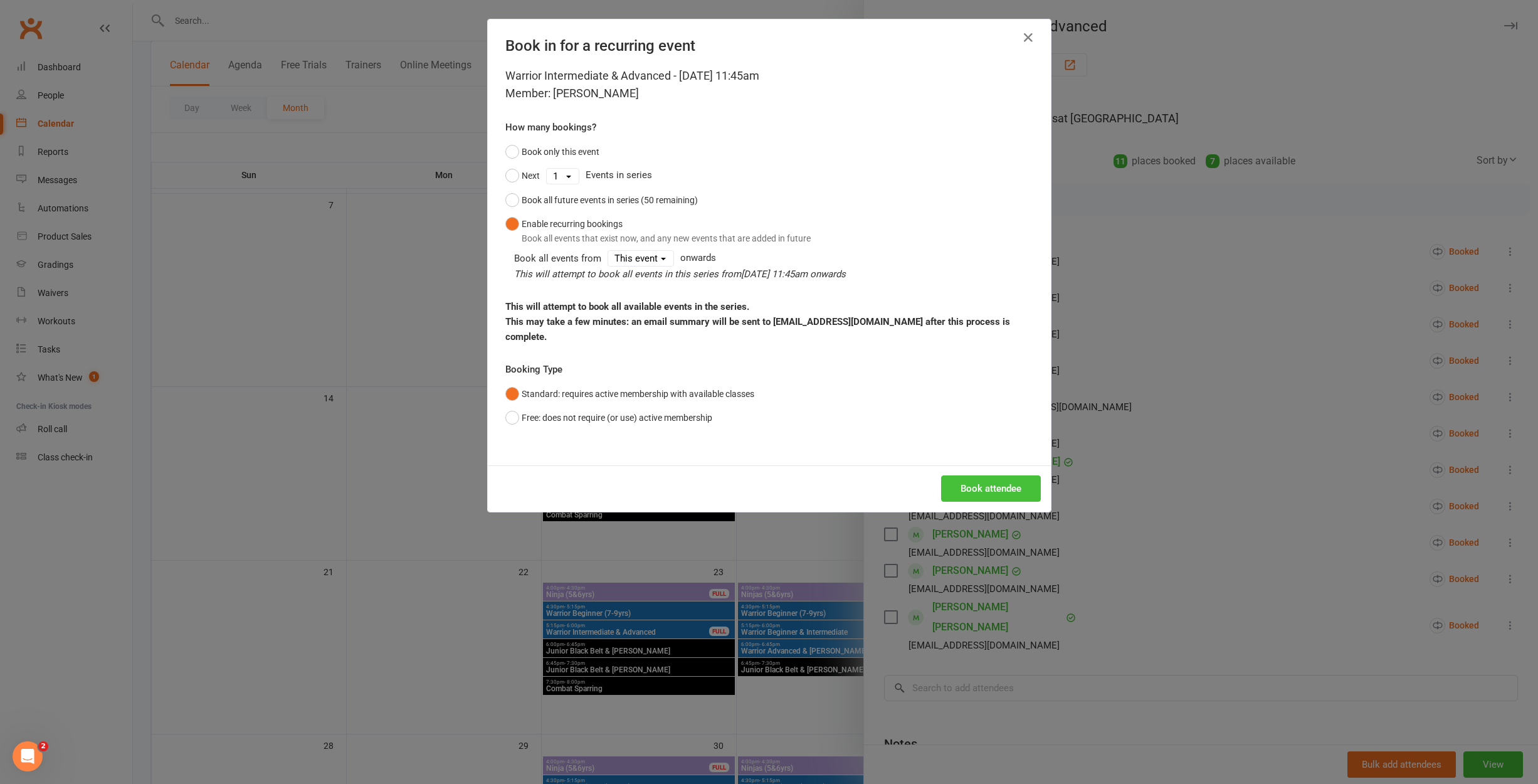
click at [999, 484] on button "Book attendee" at bounding box center [991, 489] width 100 height 26
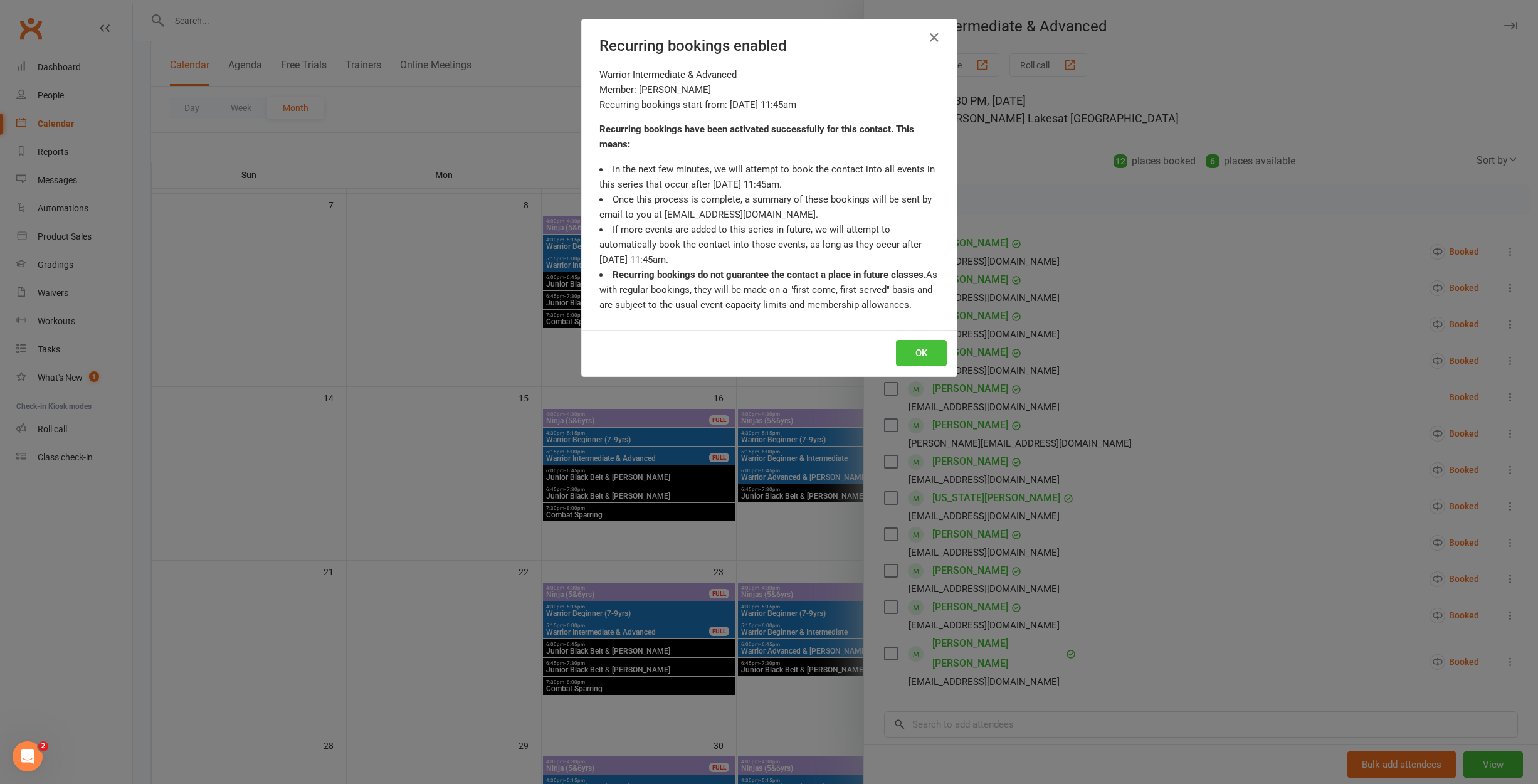
click at [917, 346] on button "OK" at bounding box center [922, 353] width 51 height 26
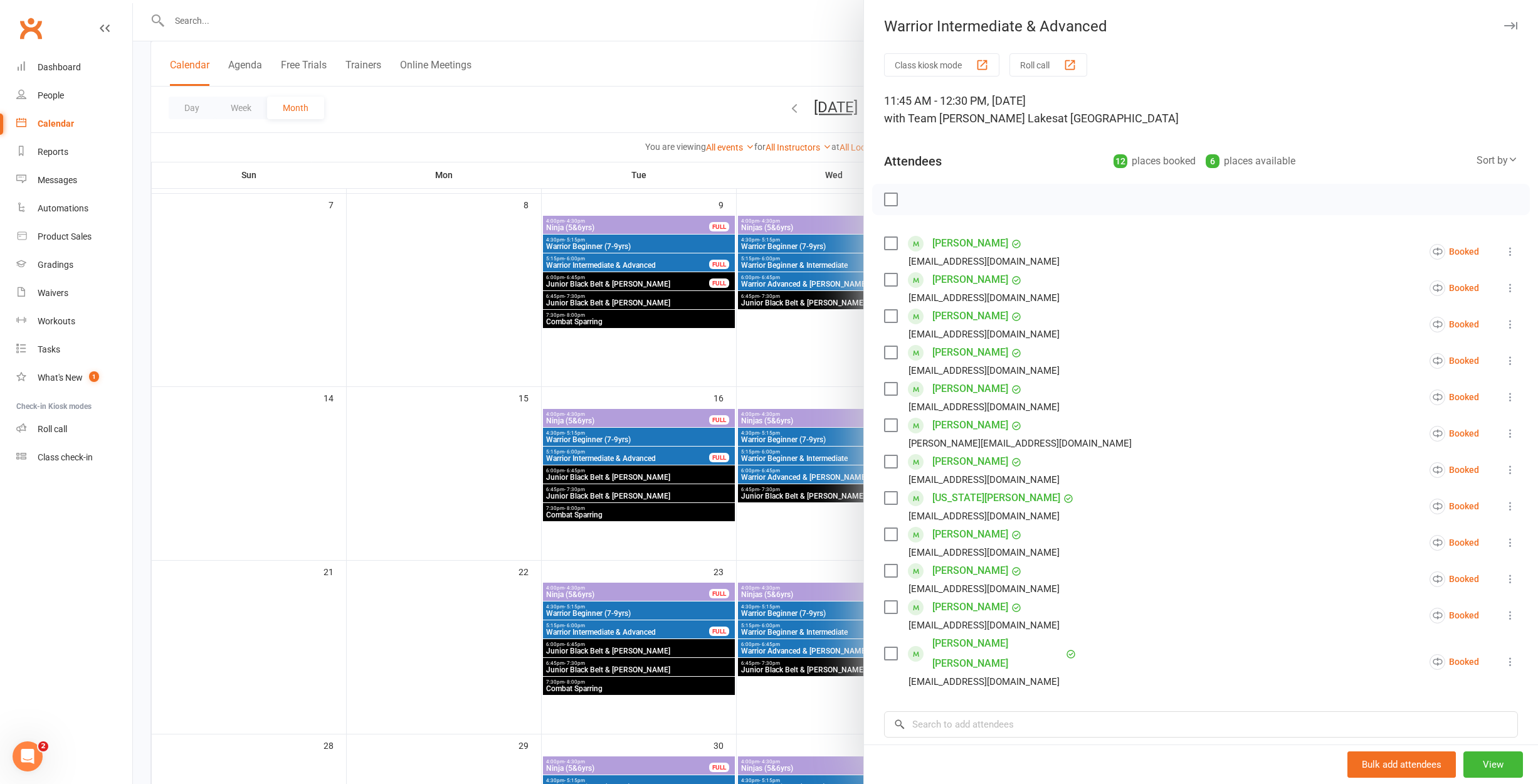
click at [835, 496] on div at bounding box center [835, 392] width 1405 height 784
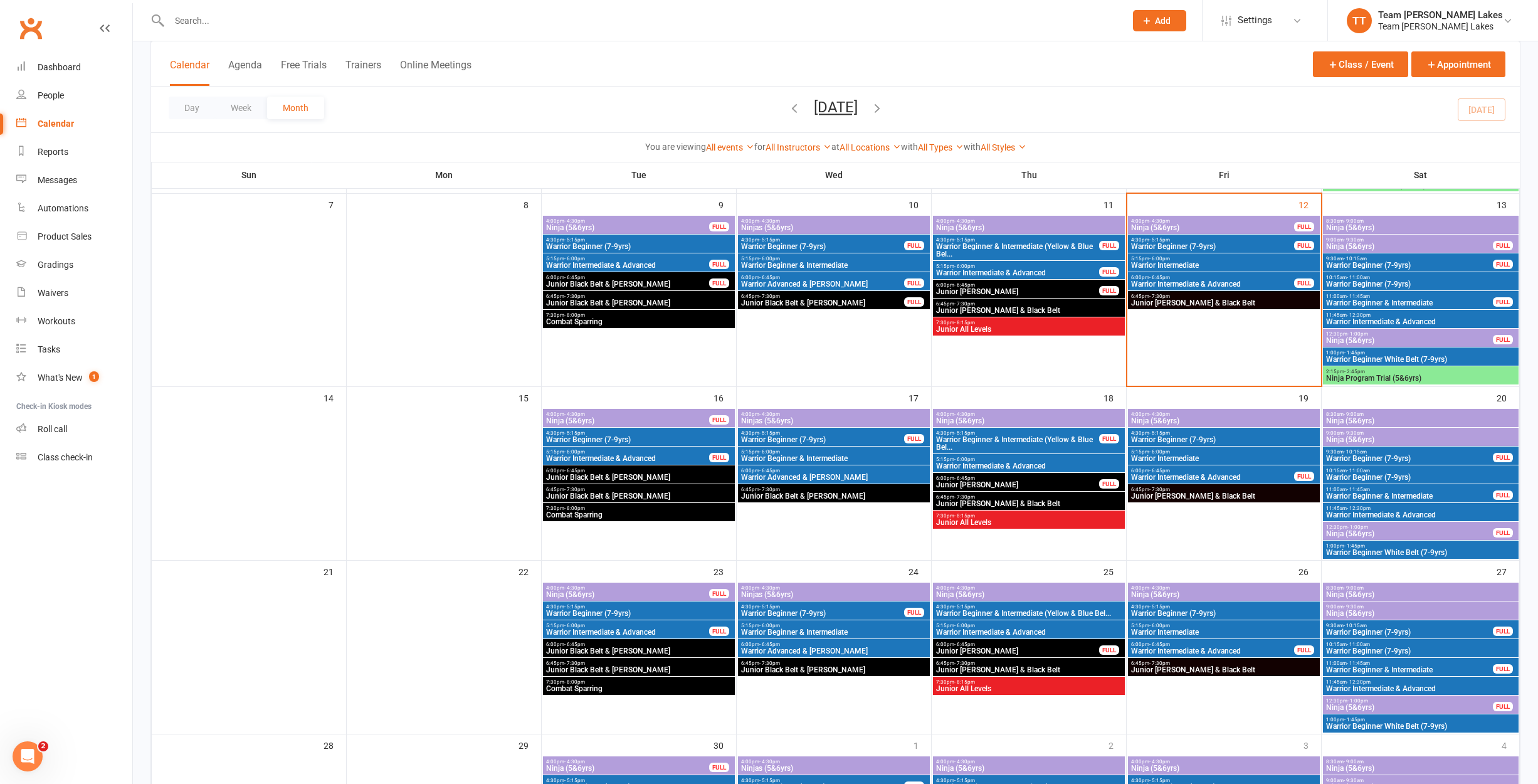
scroll to position [267, 0]
click at [1412, 436] on span "Ninja (5&6yrs)" at bounding box center [1420, 439] width 190 height 8
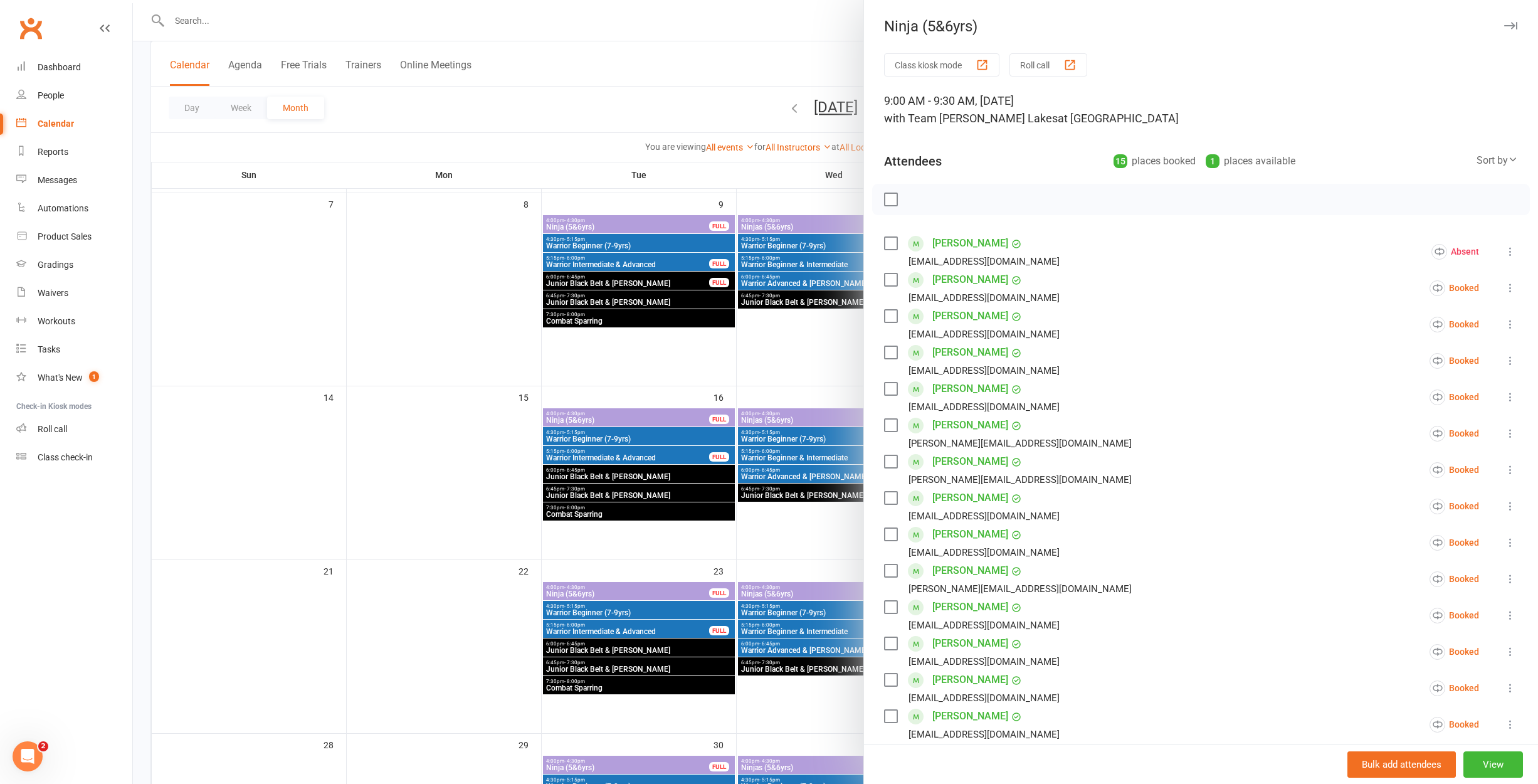
click at [829, 353] on div at bounding box center [835, 392] width 1405 height 784
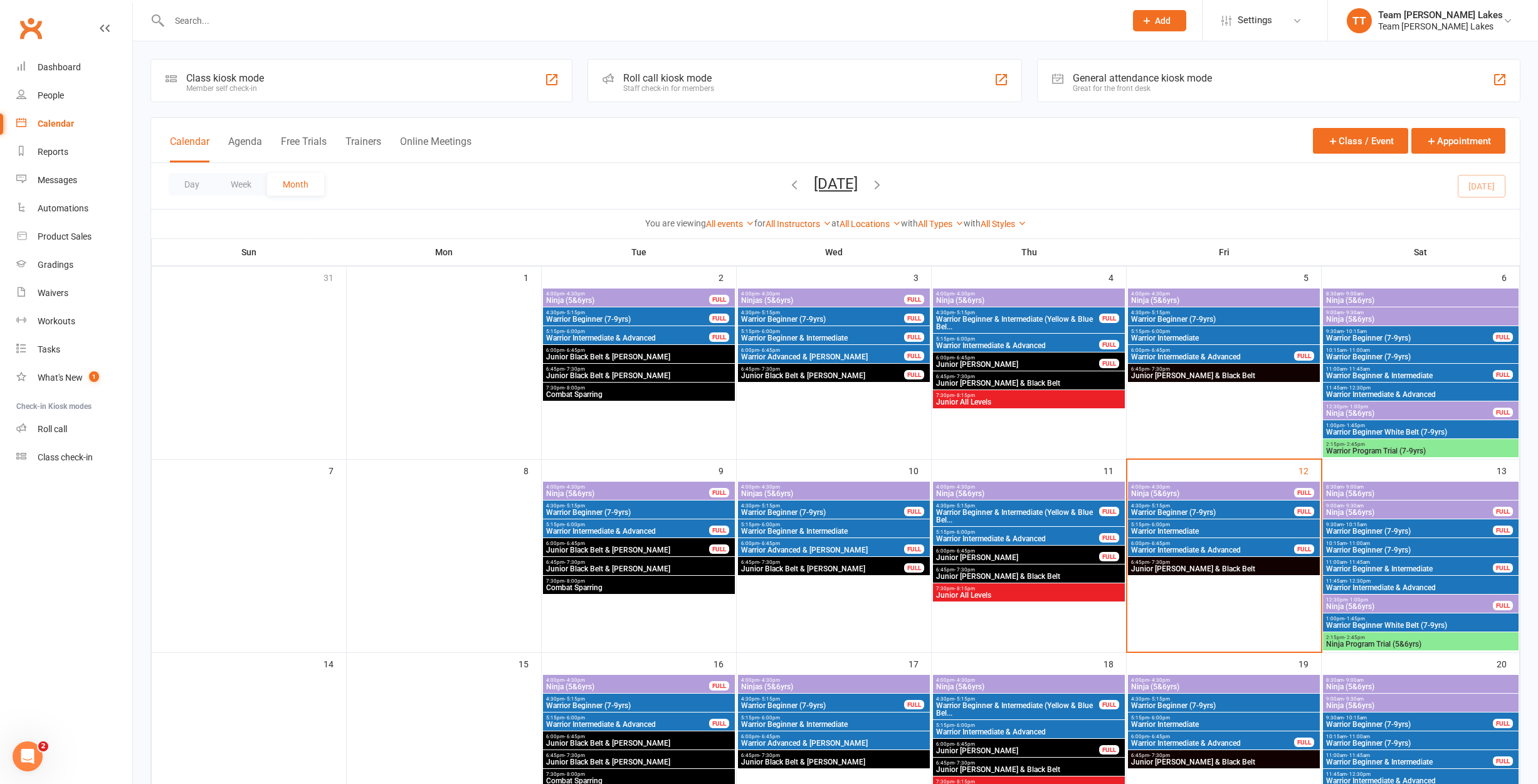
scroll to position [0, 0]
click at [1381, 509] on span "Ninja (5&6yrs)" at bounding box center [1409, 513] width 168 height 8
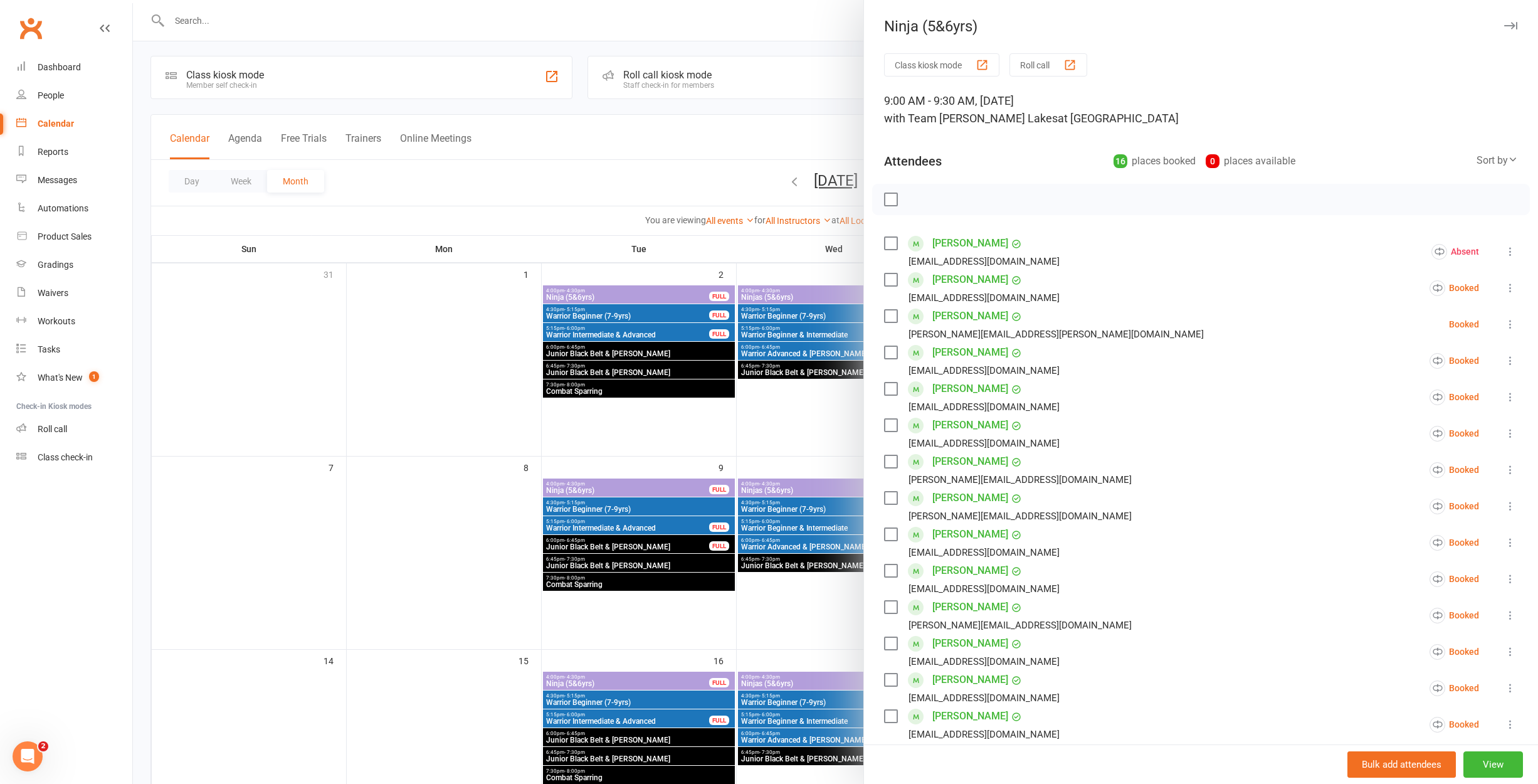
scroll to position [6, 1]
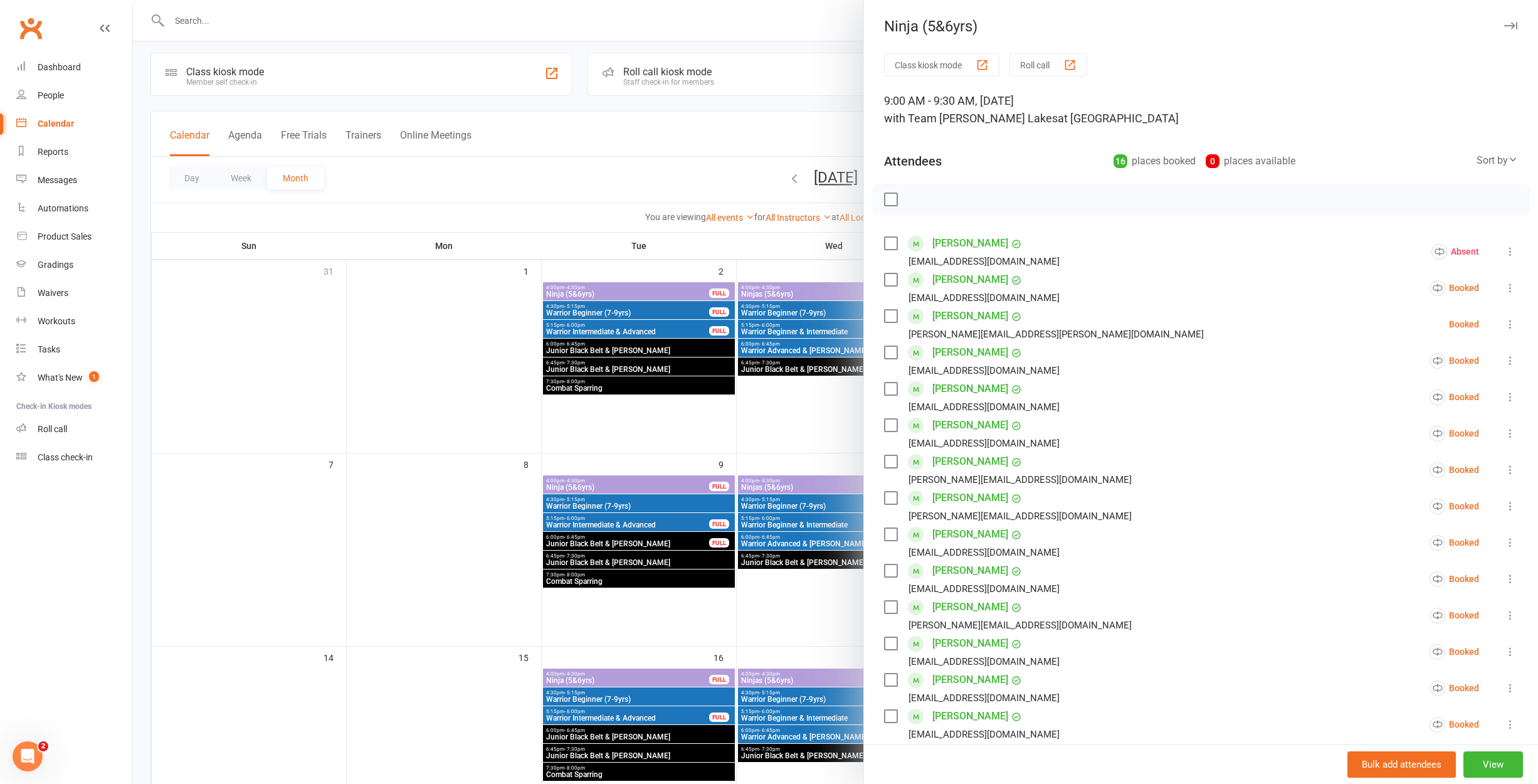
click at [832, 460] on div at bounding box center [835, 392] width 1405 height 784
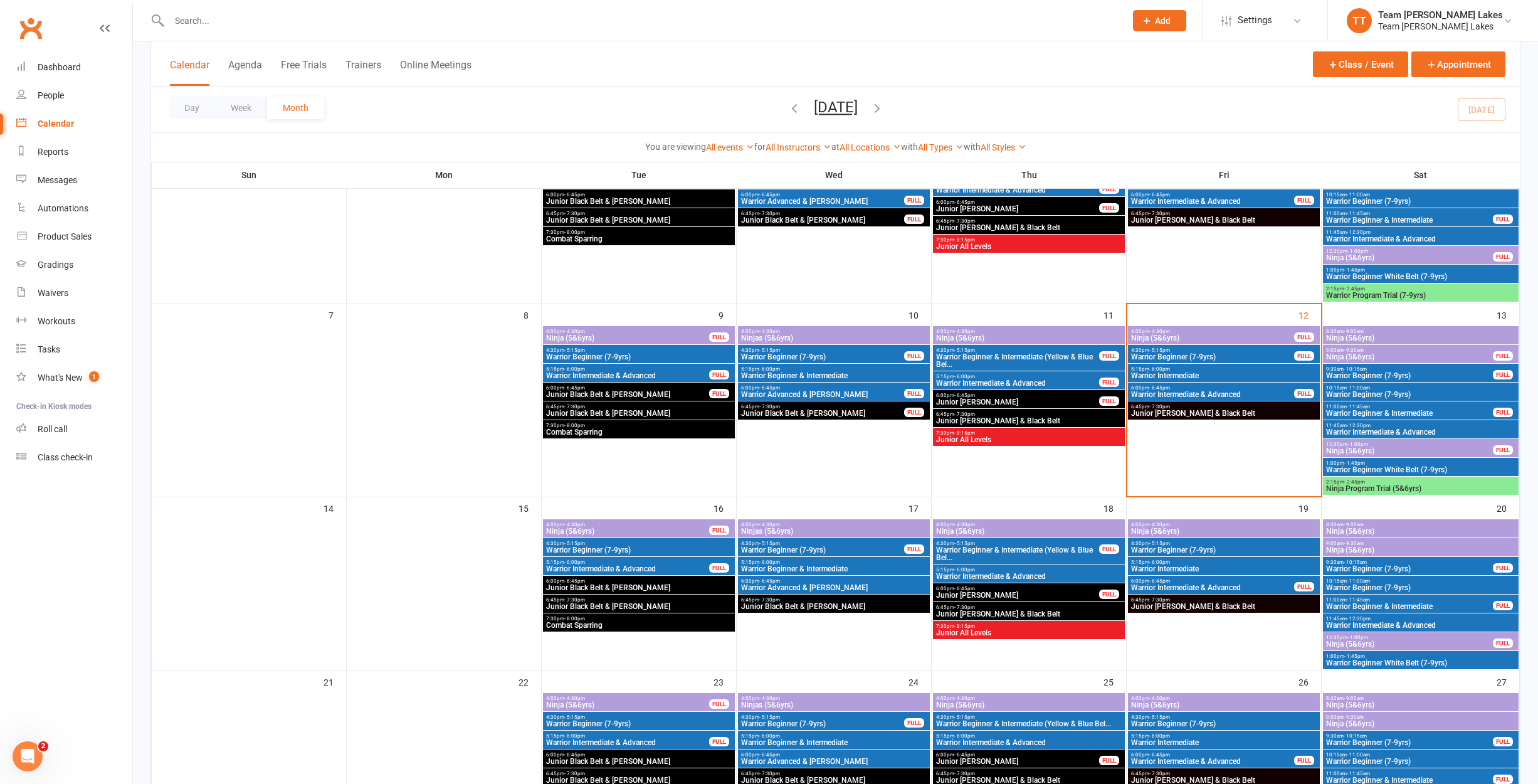
scroll to position [198, 0]
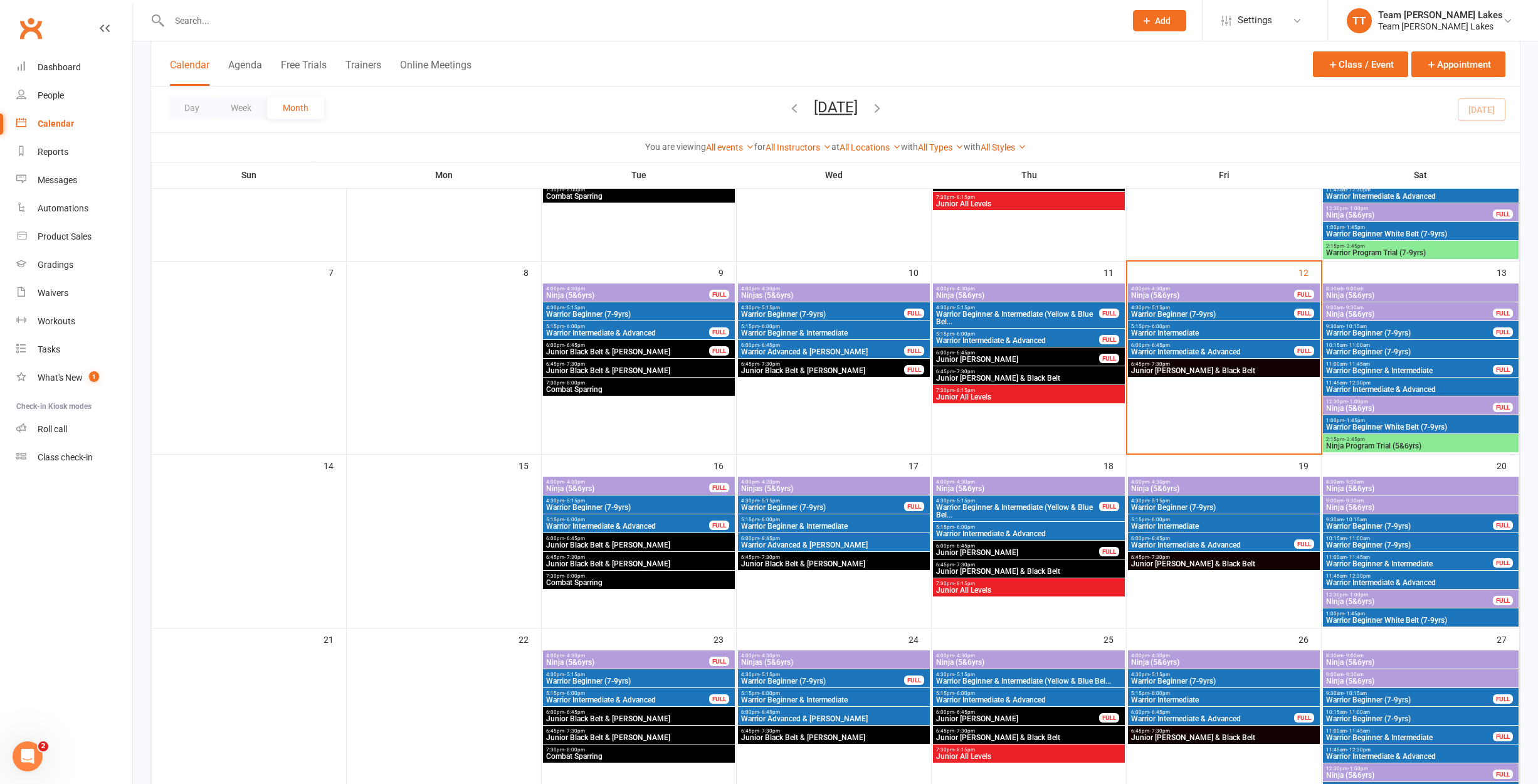
click at [1374, 673] on span "9:00am - 9:30am" at bounding box center [1420, 673] width 190 height 5
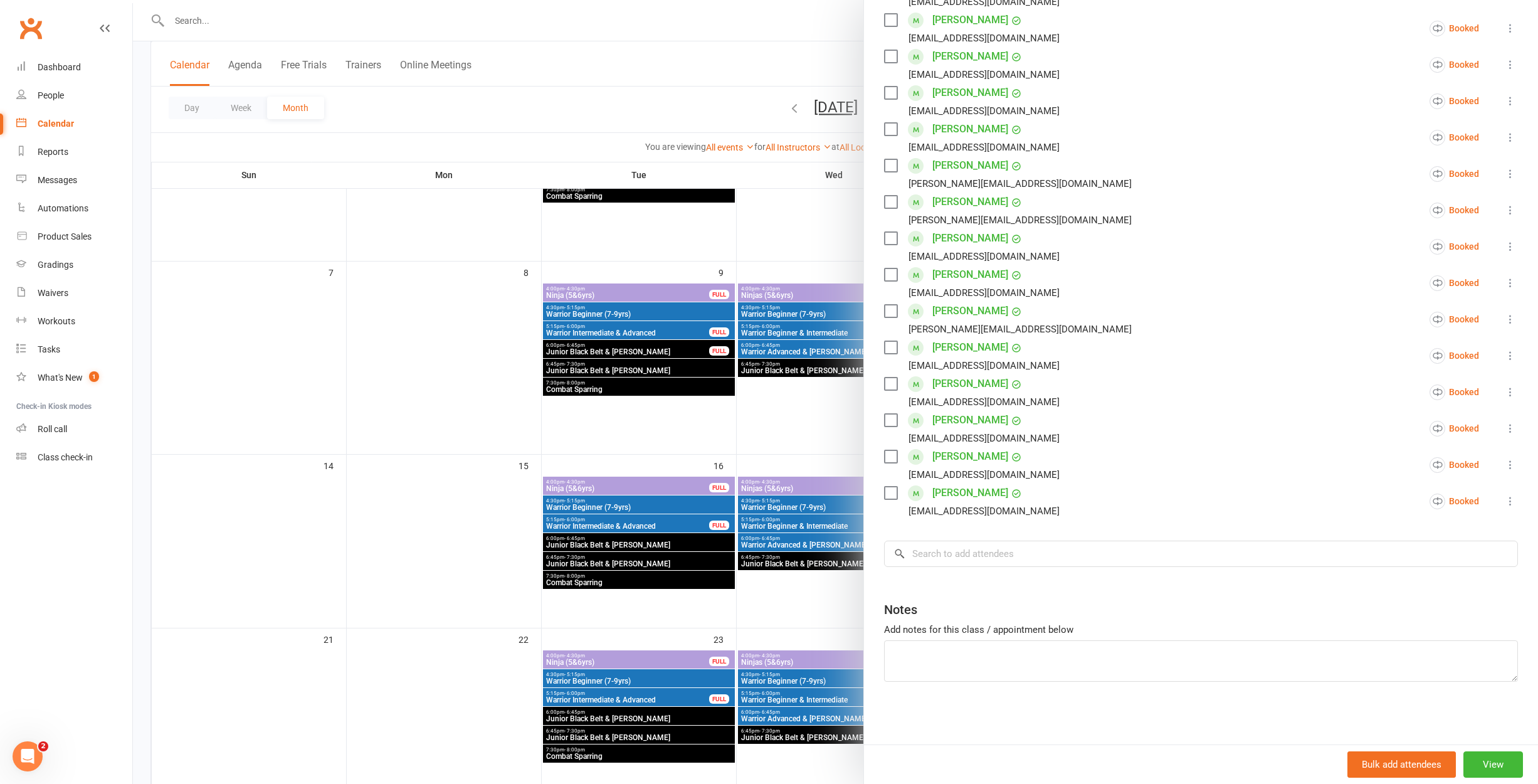
scroll to position [260, 0]
click at [937, 558] on input "search" at bounding box center [1201, 554] width 634 height 26
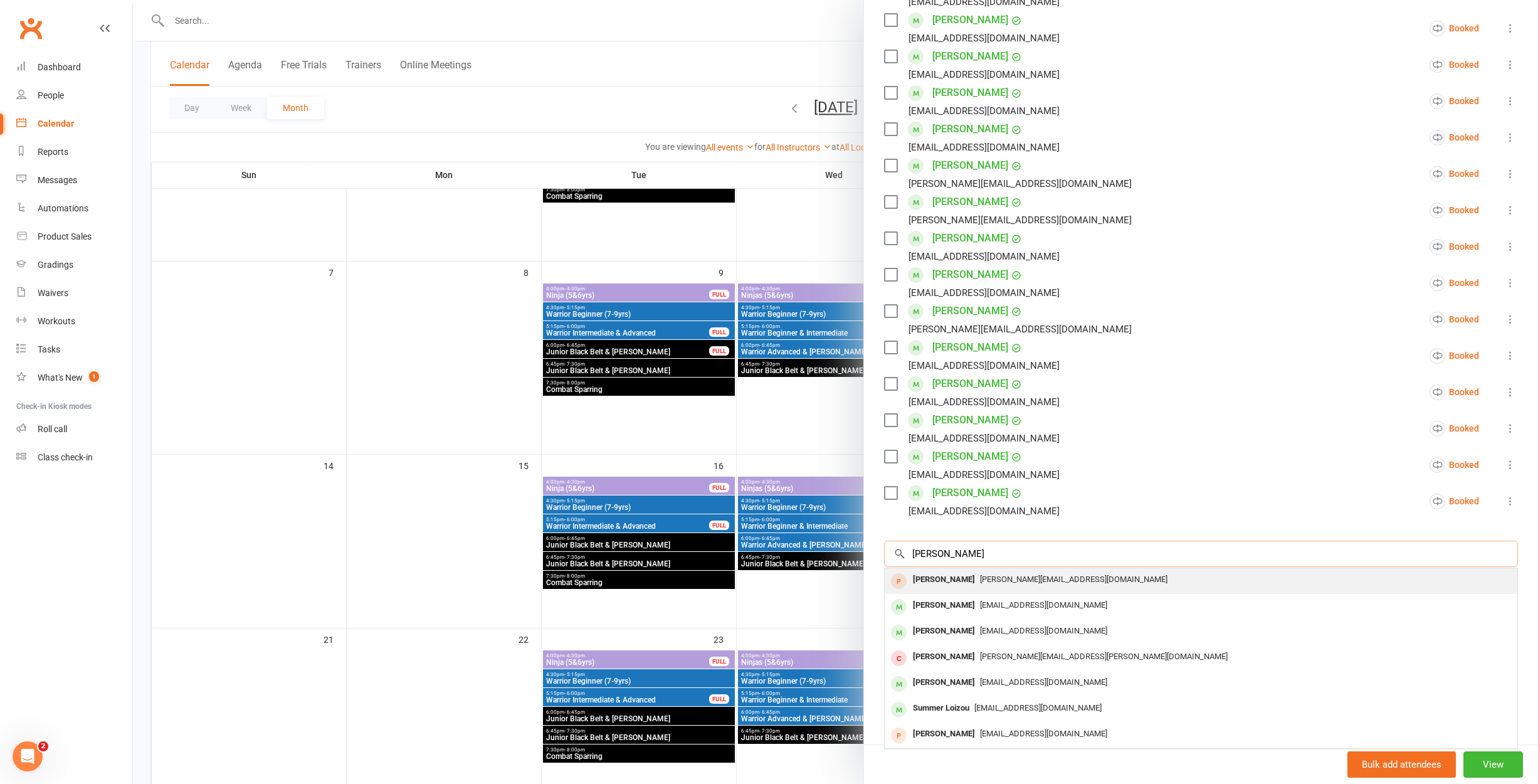
type input "[PERSON_NAME]"
click at [957, 577] on div "[PERSON_NAME]" at bounding box center [943, 580] width 72 height 19
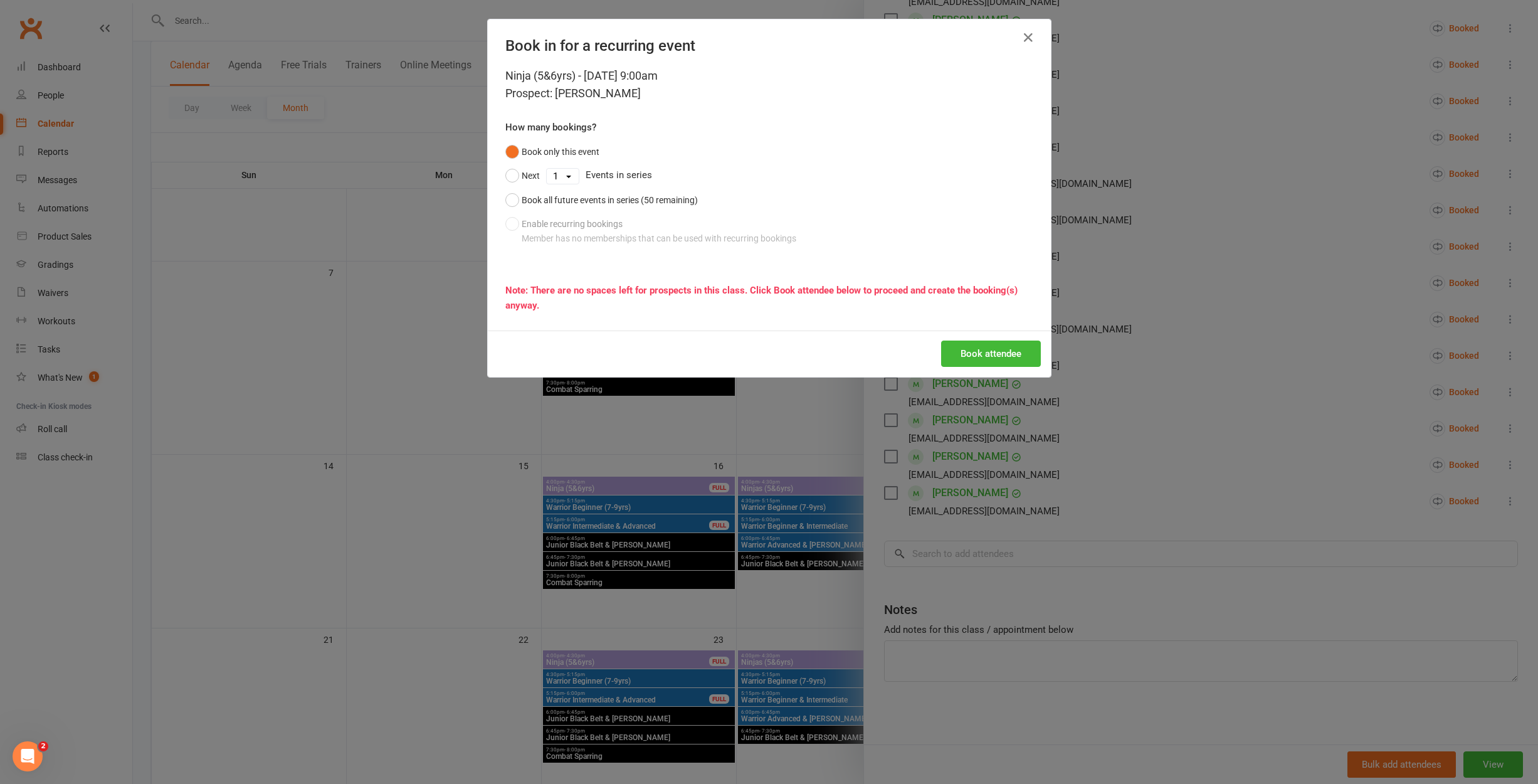
drag, startPoint x: 573, startPoint y: 200, endPoint x: 606, endPoint y: 220, distance: 38.6
click at [574, 200] on div "Book all future events in series (50 remaining)" at bounding box center [610, 200] width 176 height 14
click at [965, 349] on button "Book attendee" at bounding box center [991, 353] width 100 height 26
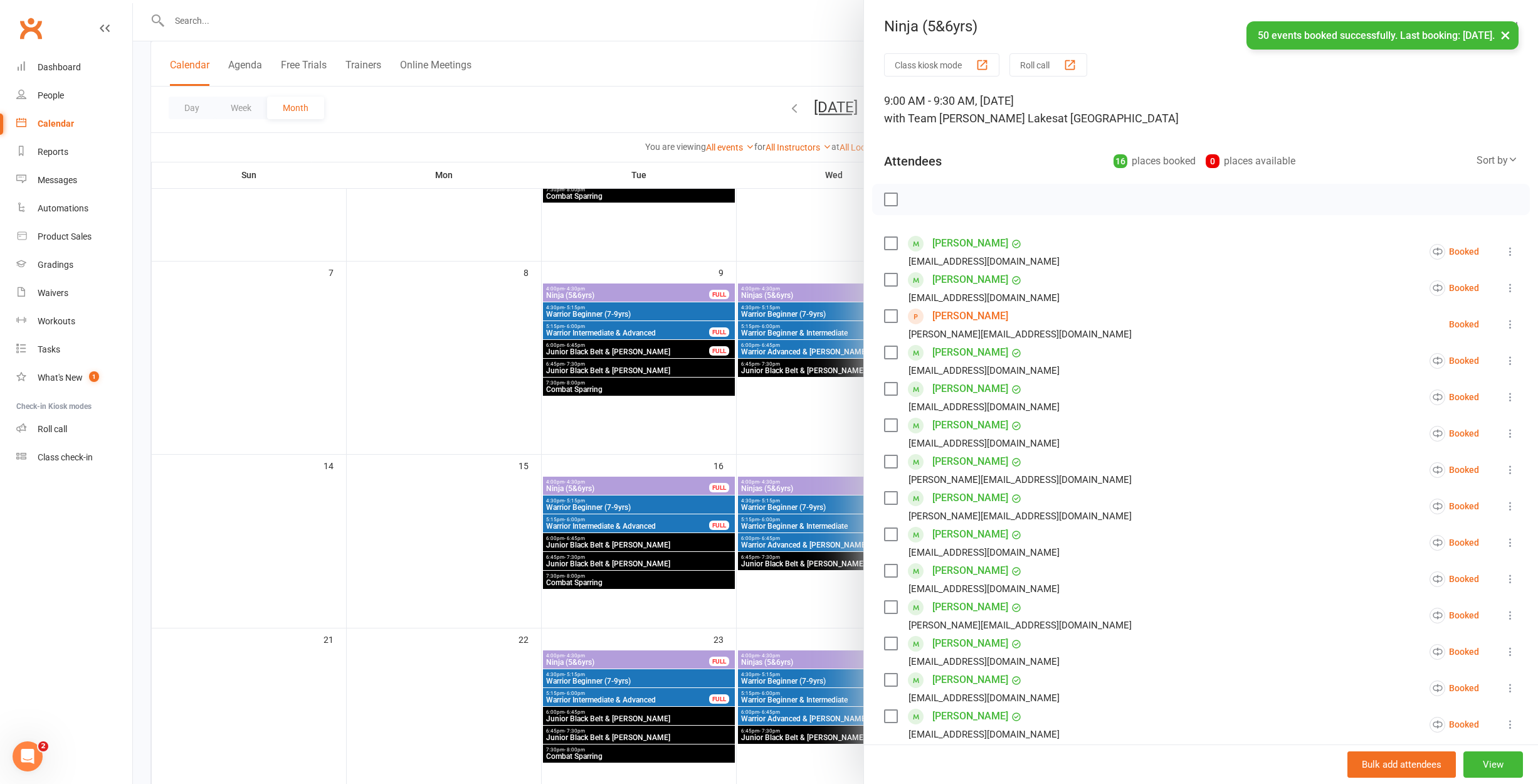
scroll to position [0, 0]
click at [970, 315] on link "[PERSON_NAME]" at bounding box center [970, 316] width 76 height 20
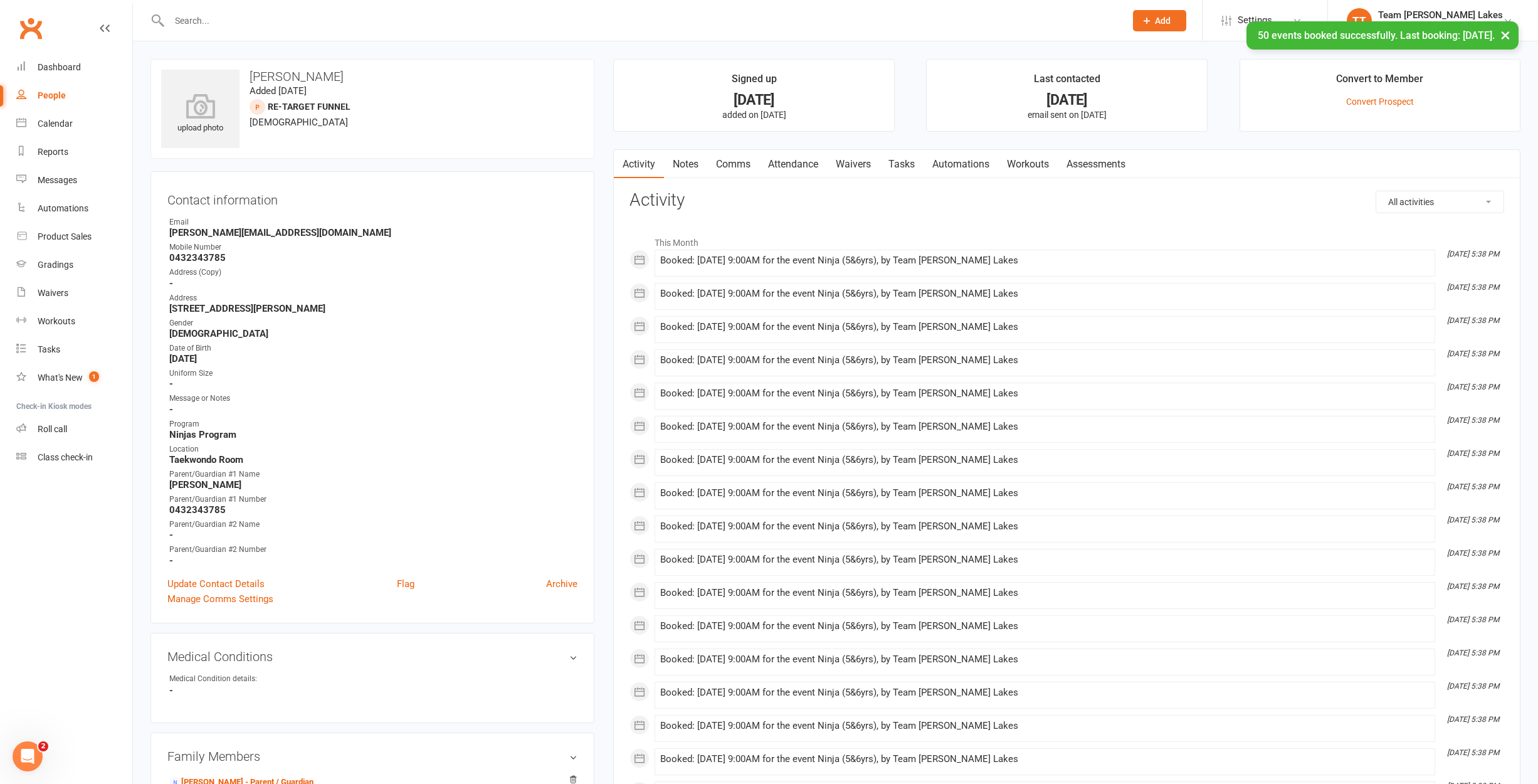
drag, startPoint x: 671, startPoint y: 161, endPoint x: 744, endPoint y: 162, distance: 73.0
click at [671, 161] on link "Notes" at bounding box center [686, 164] width 43 height 29
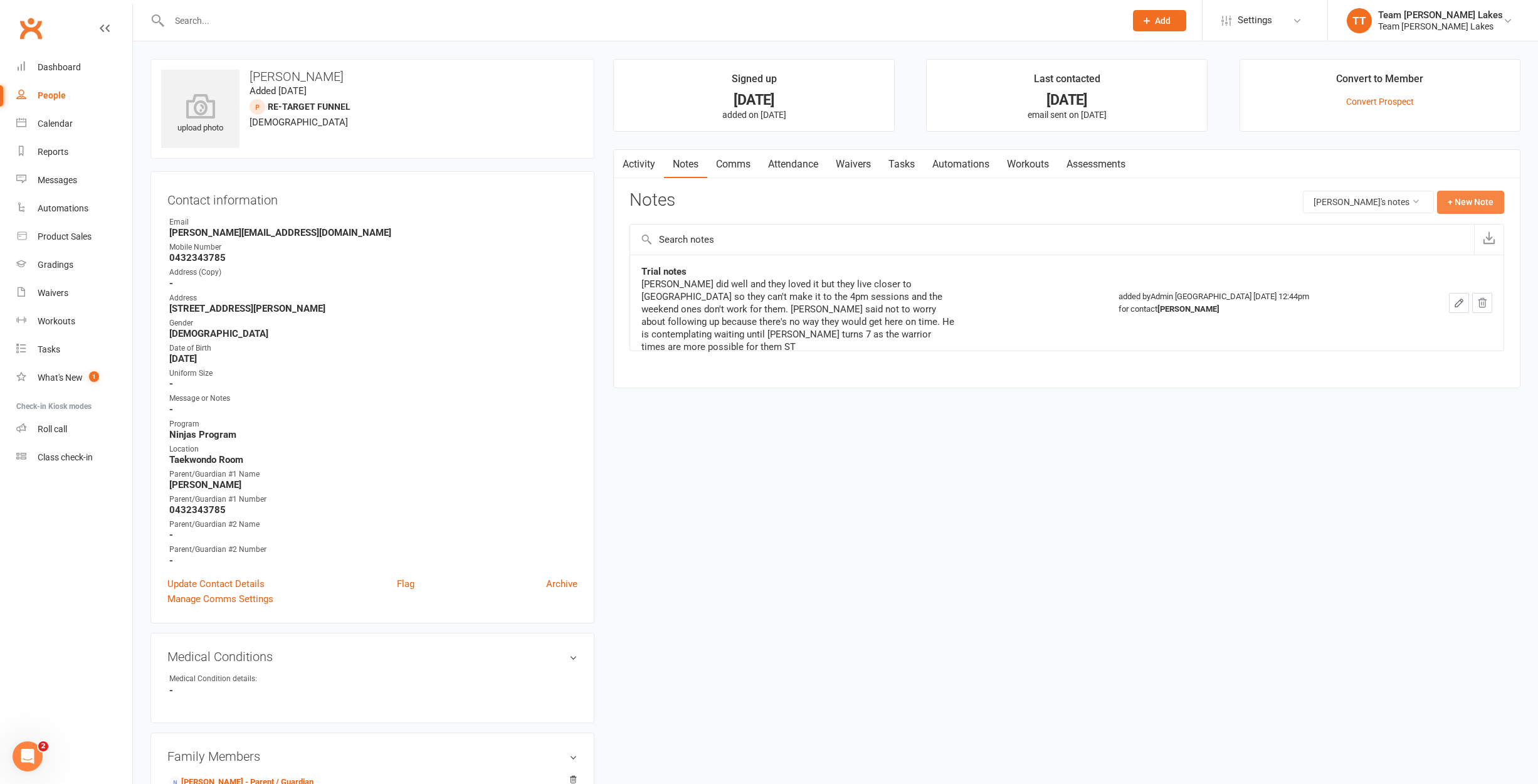
click at [1478, 195] on button "+ New Note" at bounding box center [1470, 201] width 67 height 22
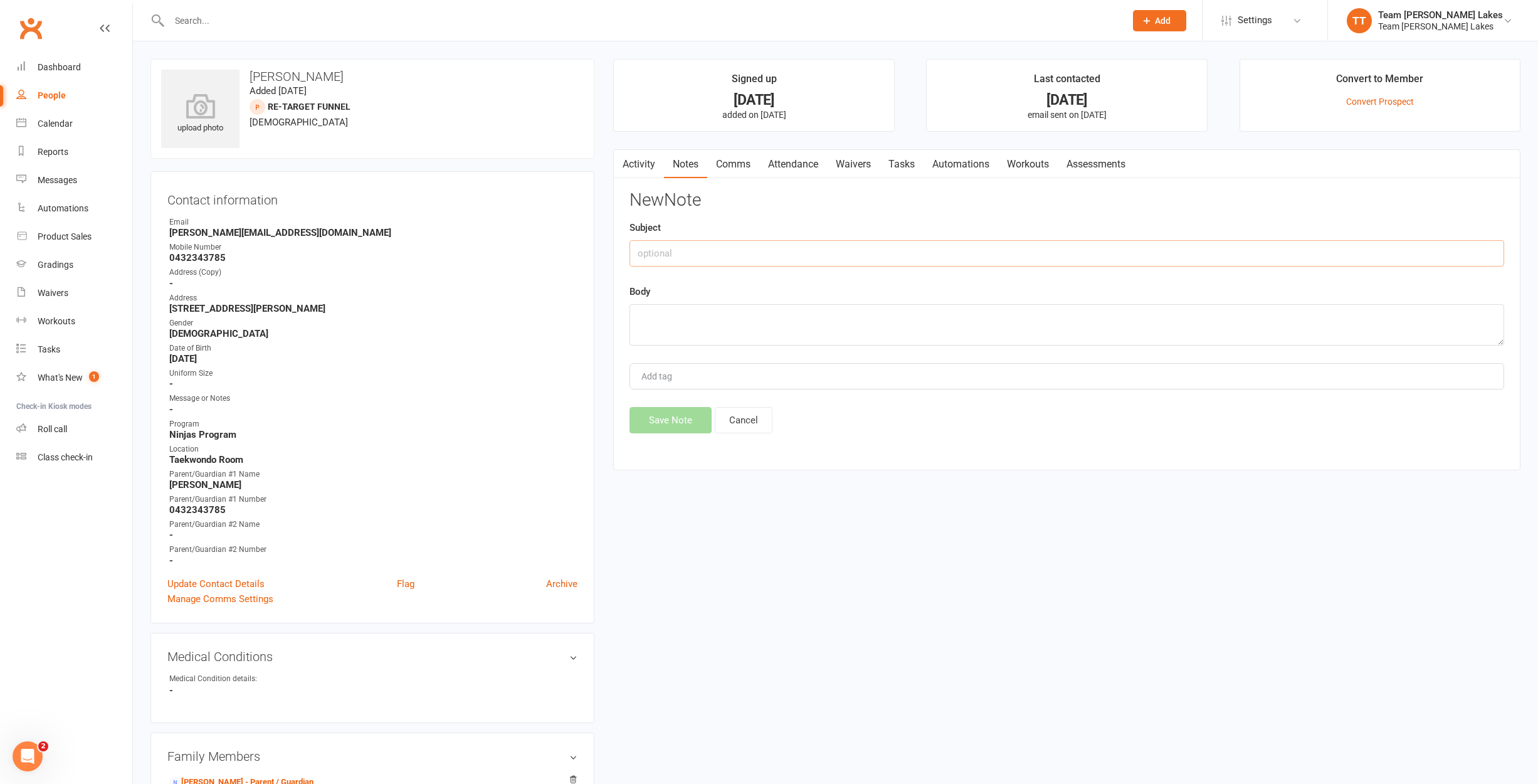
click at [861, 254] on input "text" at bounding box center [1066, 254] width 875 height 26
type input "Start up notes"
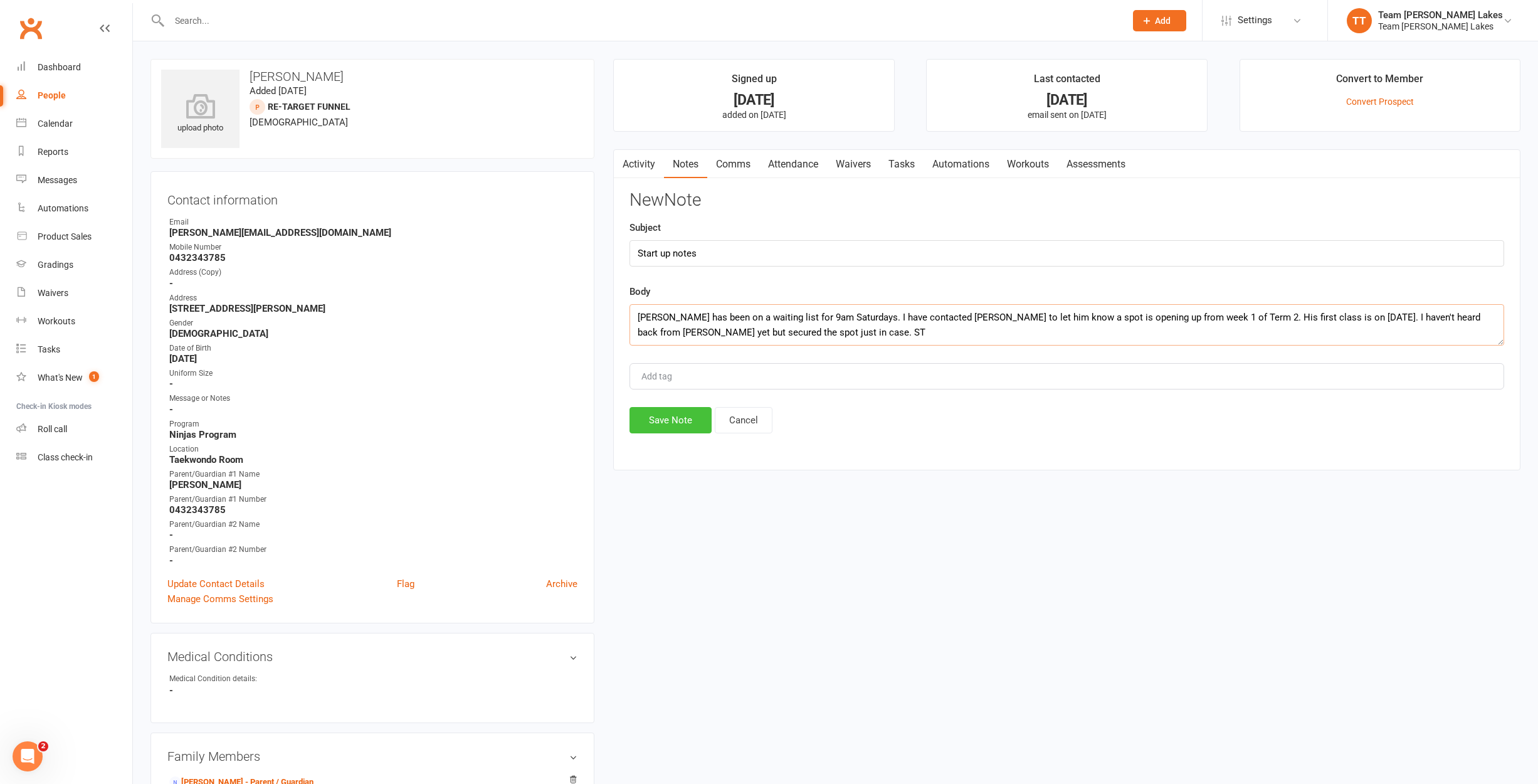
type textarea "[PERSON_NAME] has been on a waiting list for 9am Saturdays. I have contacted [P…"
click at [682, 412] on button "Save Note" at bounding box center [670, 420] width 82 height 26
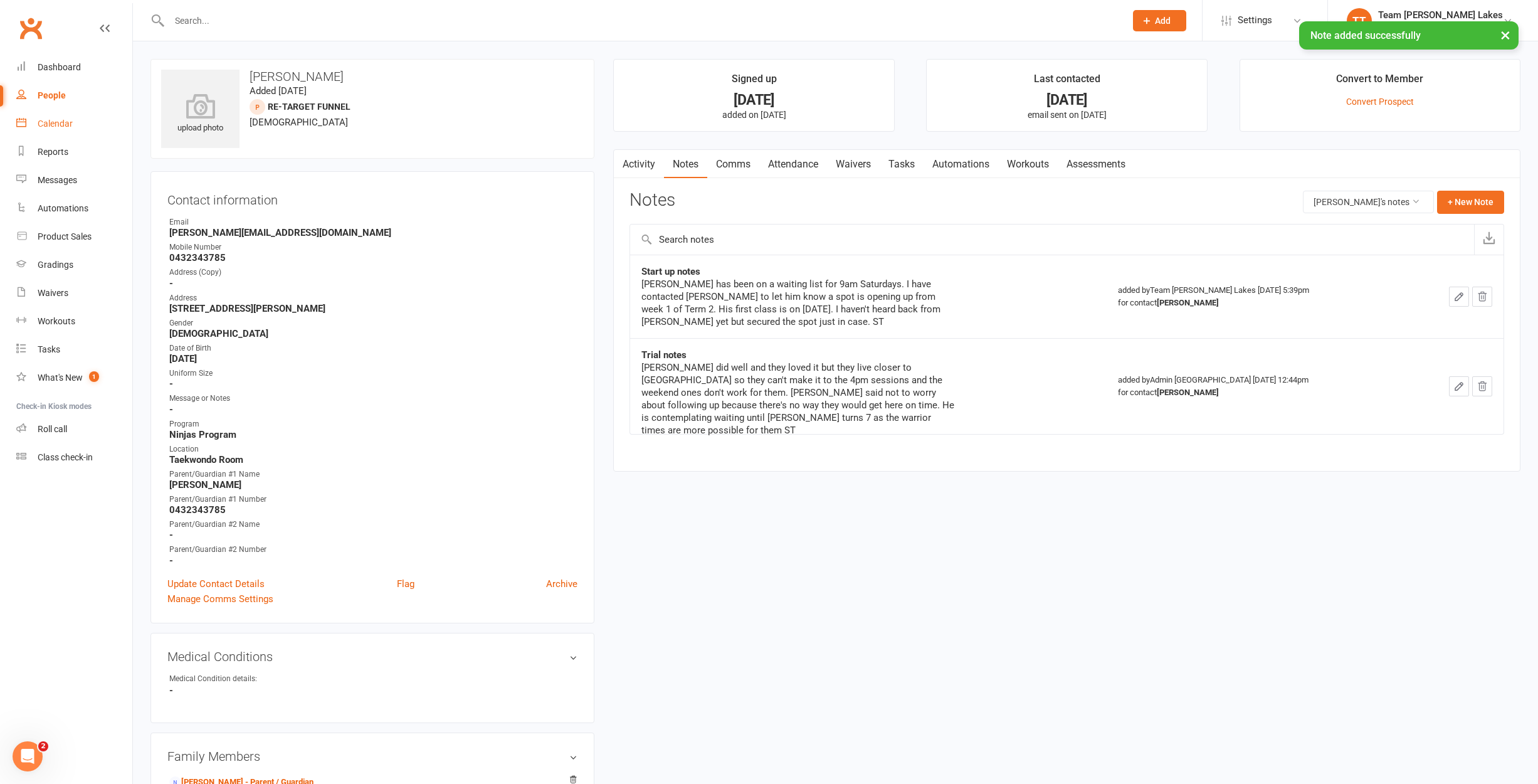
click at [59, 124] on div "Calendar" at bounding box center [55, 123] width 35 height 10
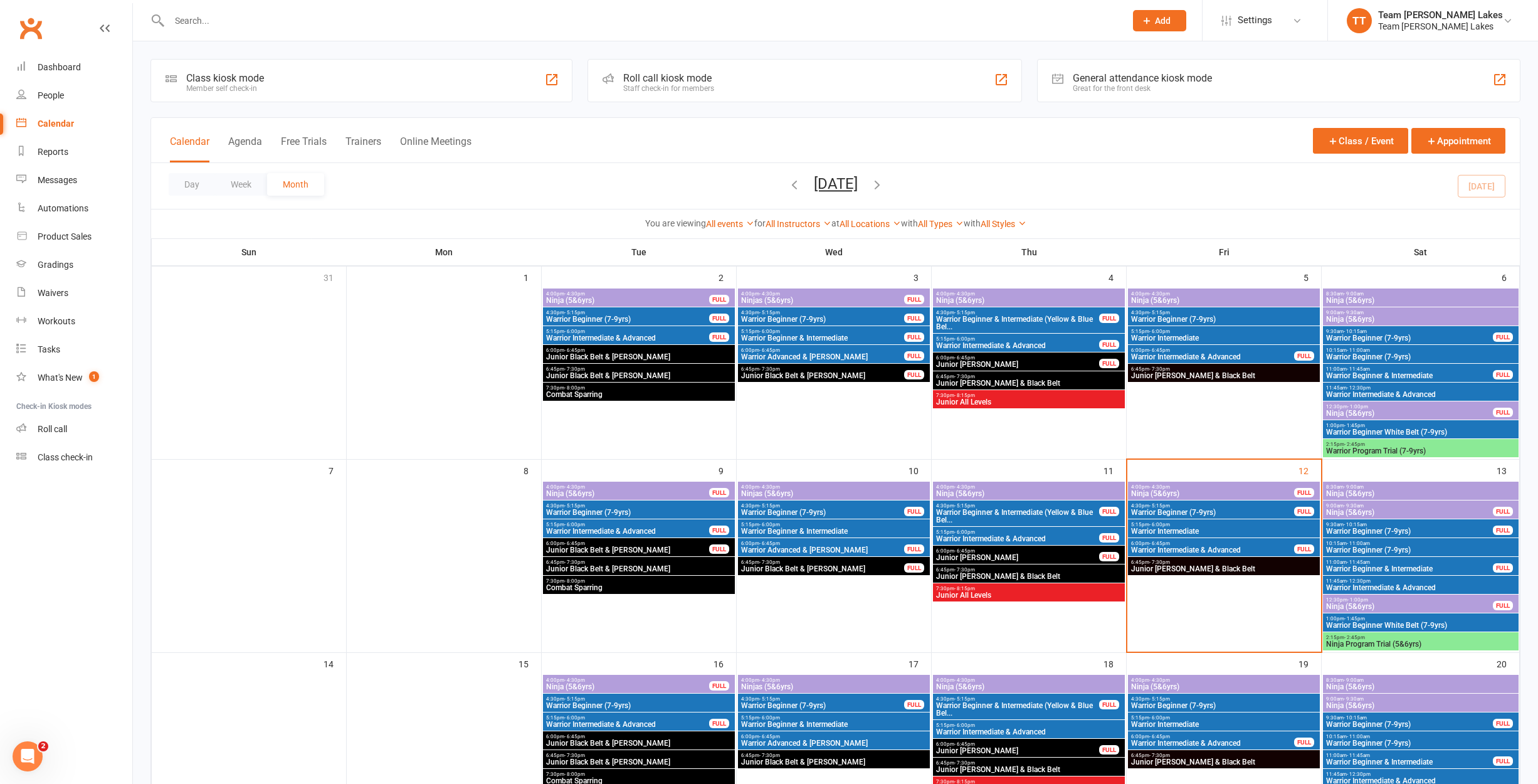
drag, startPoint x: 515, startPoint y: 4, endPoint x: 506, endPoint y: 15, distance: 14.2
click at [515, 4] on div at bounding box center [634, 20] width 967 height 41
click at [499, 22] on input "text" at bounding box center [641, 20] width 951 height 18
click at [1016, 493] on span "Ninja (5&6yrs)" at bounding box center [1029, 493] width 187 height 8
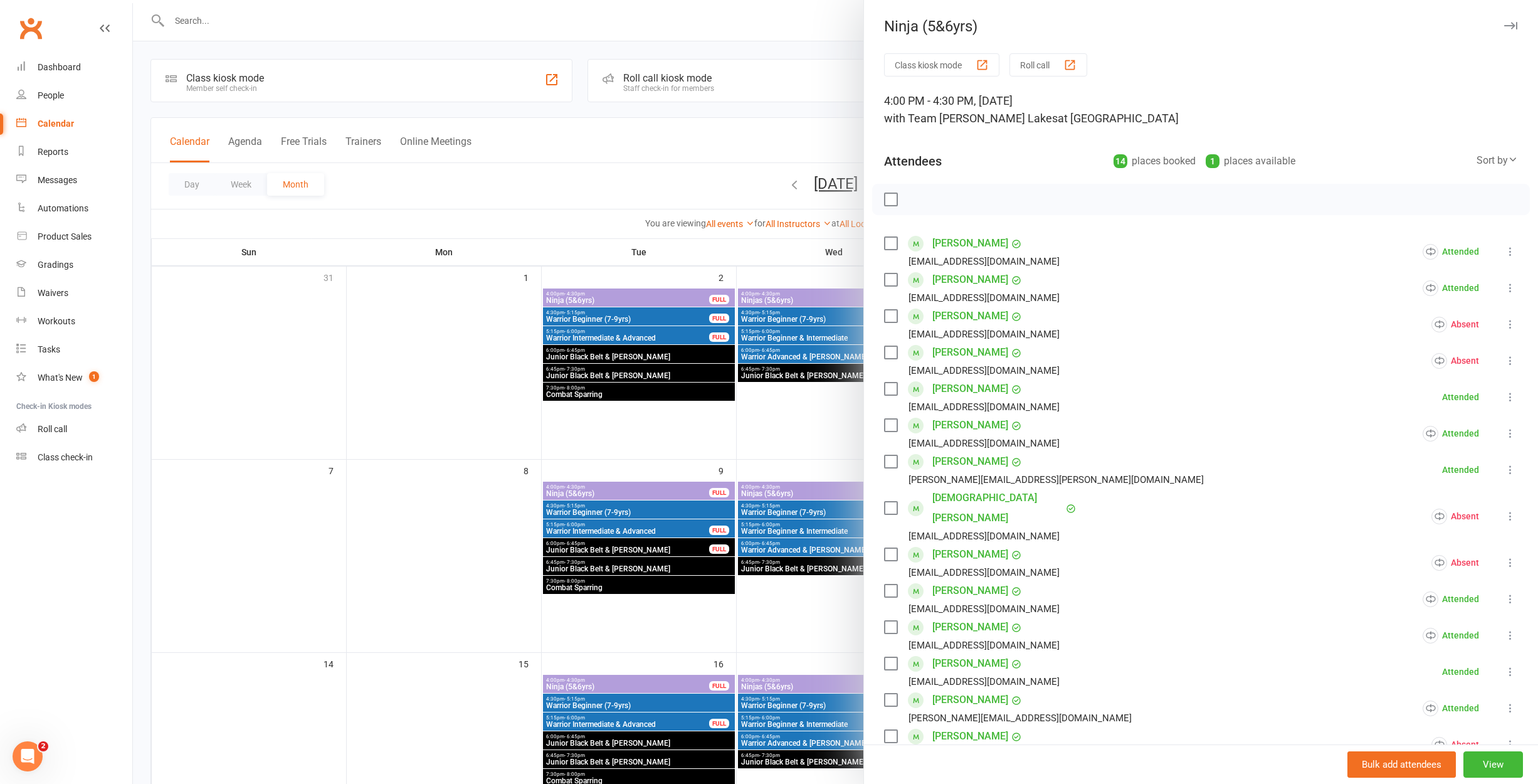
click at [970, 243] on link "[PERSON_NAME]" at bounding box center [970, 244] width 76 height 20
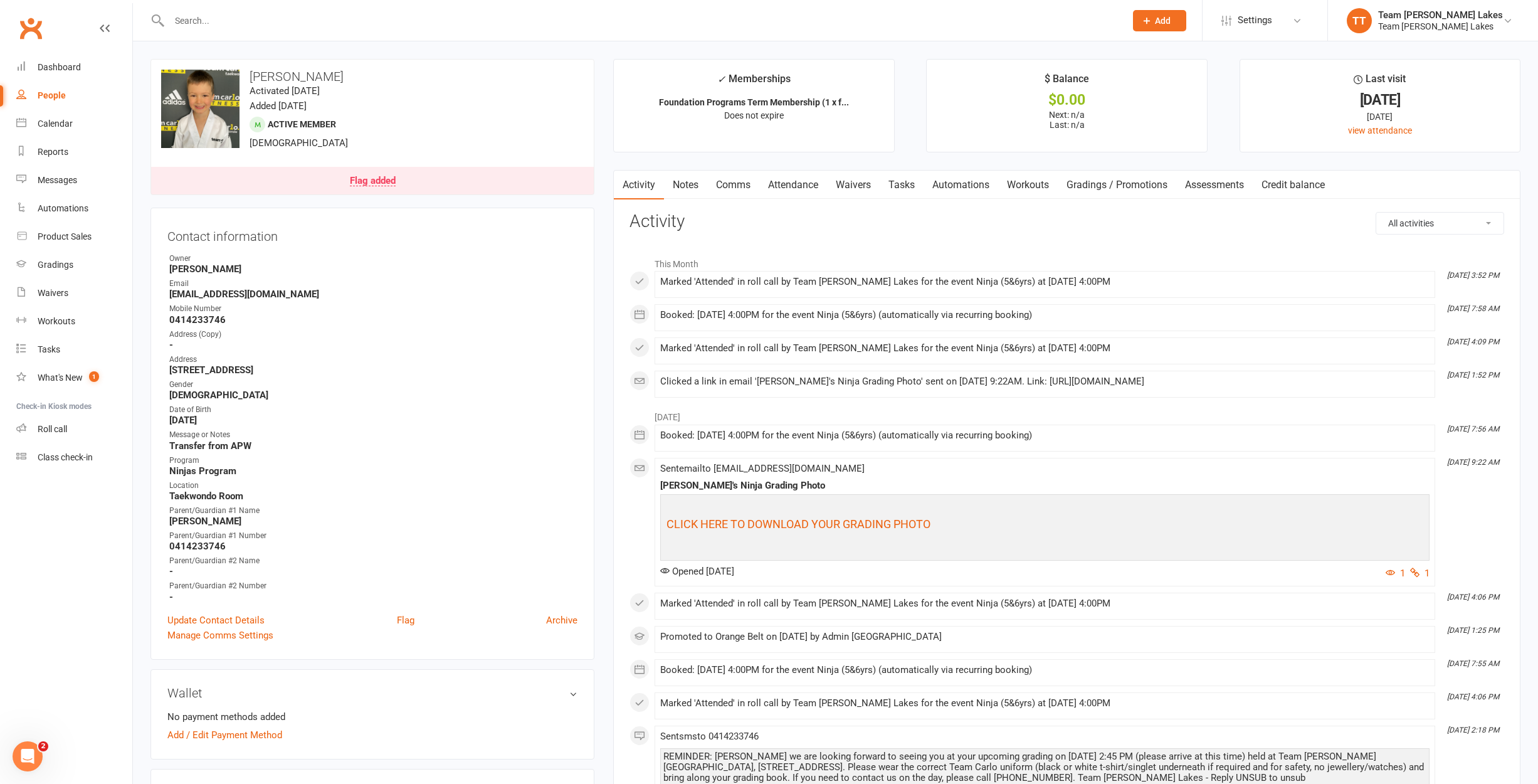
click at [781, 182] on link "Attendance" at bounding box center [793, 185] width 68 height 29
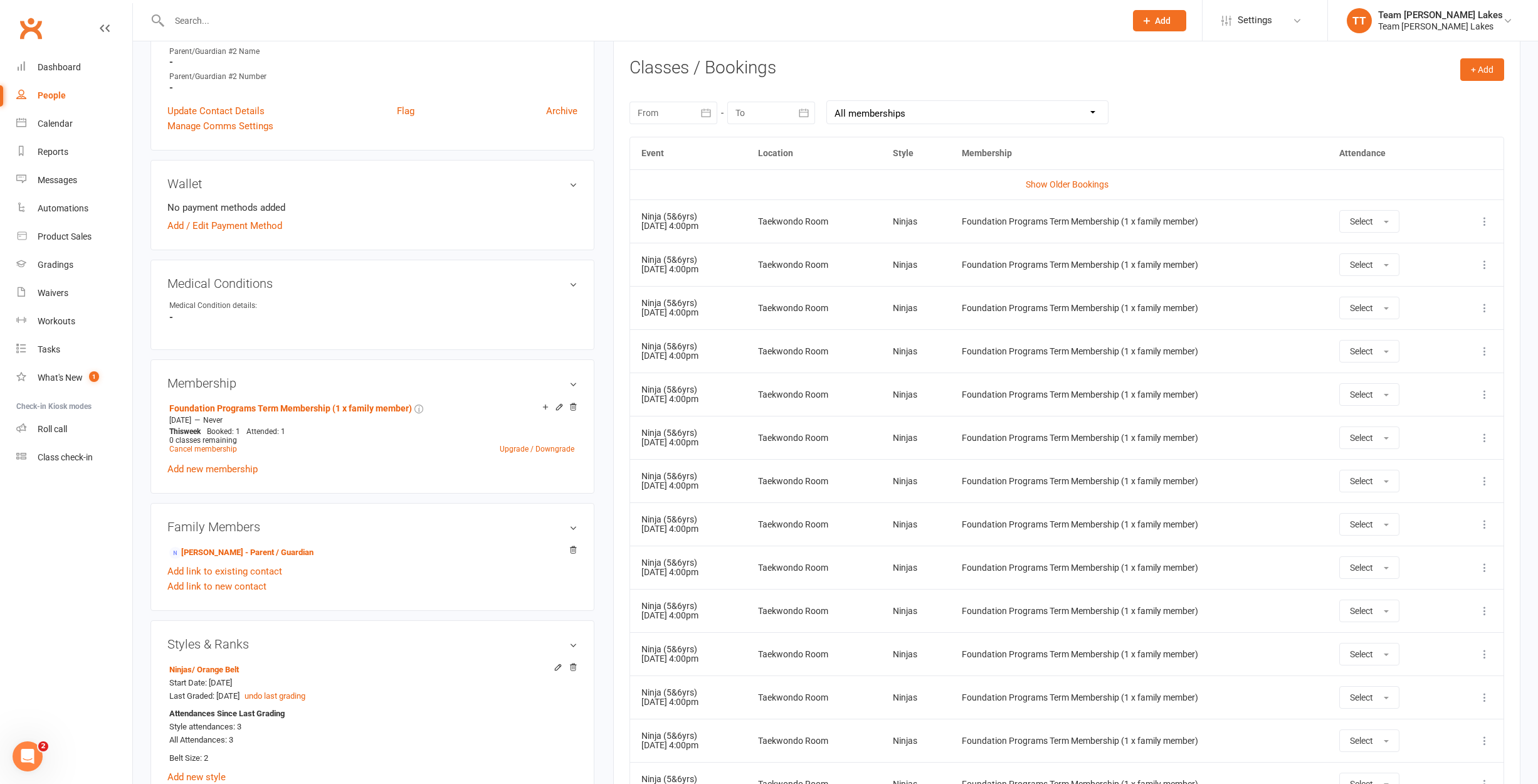
scroll to position [489, 0]
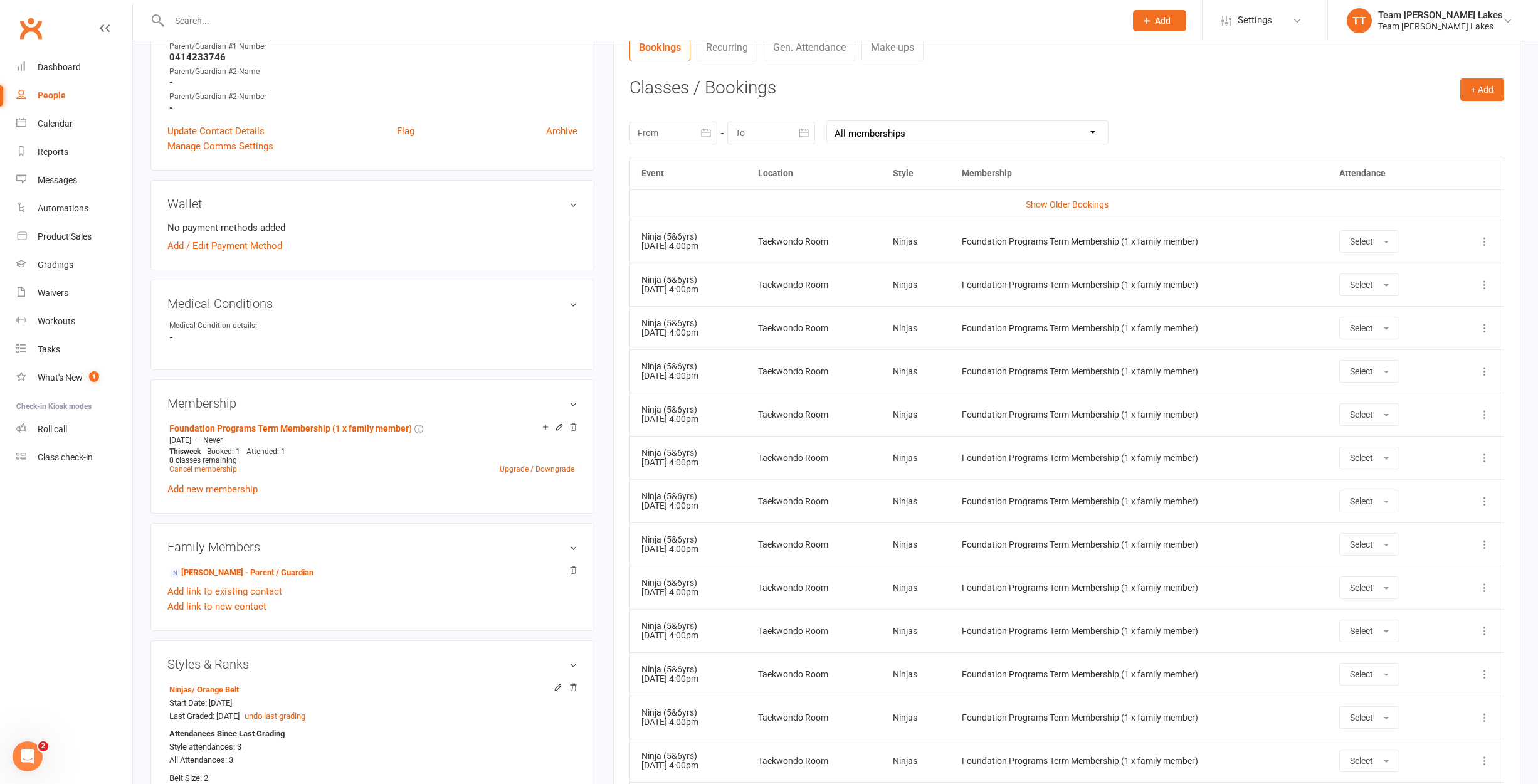
click at [704, 130] on icon "button" at bounding box center [706, 133] width 12 height 12
click at [651, 164] on icon "button" at bounding box center [649, 162] width 9 height 10
click at [704, 254] on span "14" at bounding box center [708, 257] width 10 height 10
type input "[DATE]"
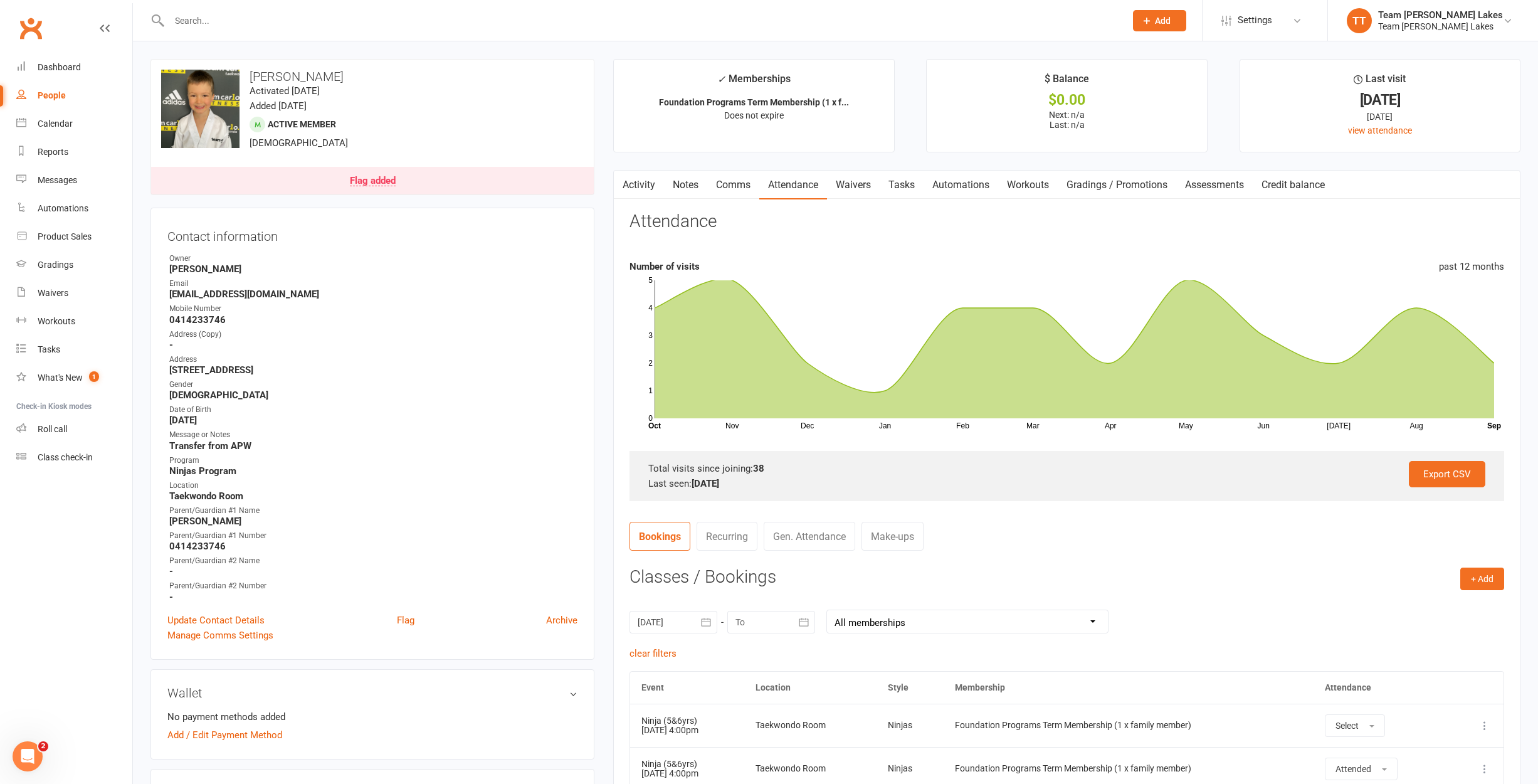
scroll to position [0, 0]
click at [190, 22] on input "text" at bounding box center [641, 20] width 951 height 18
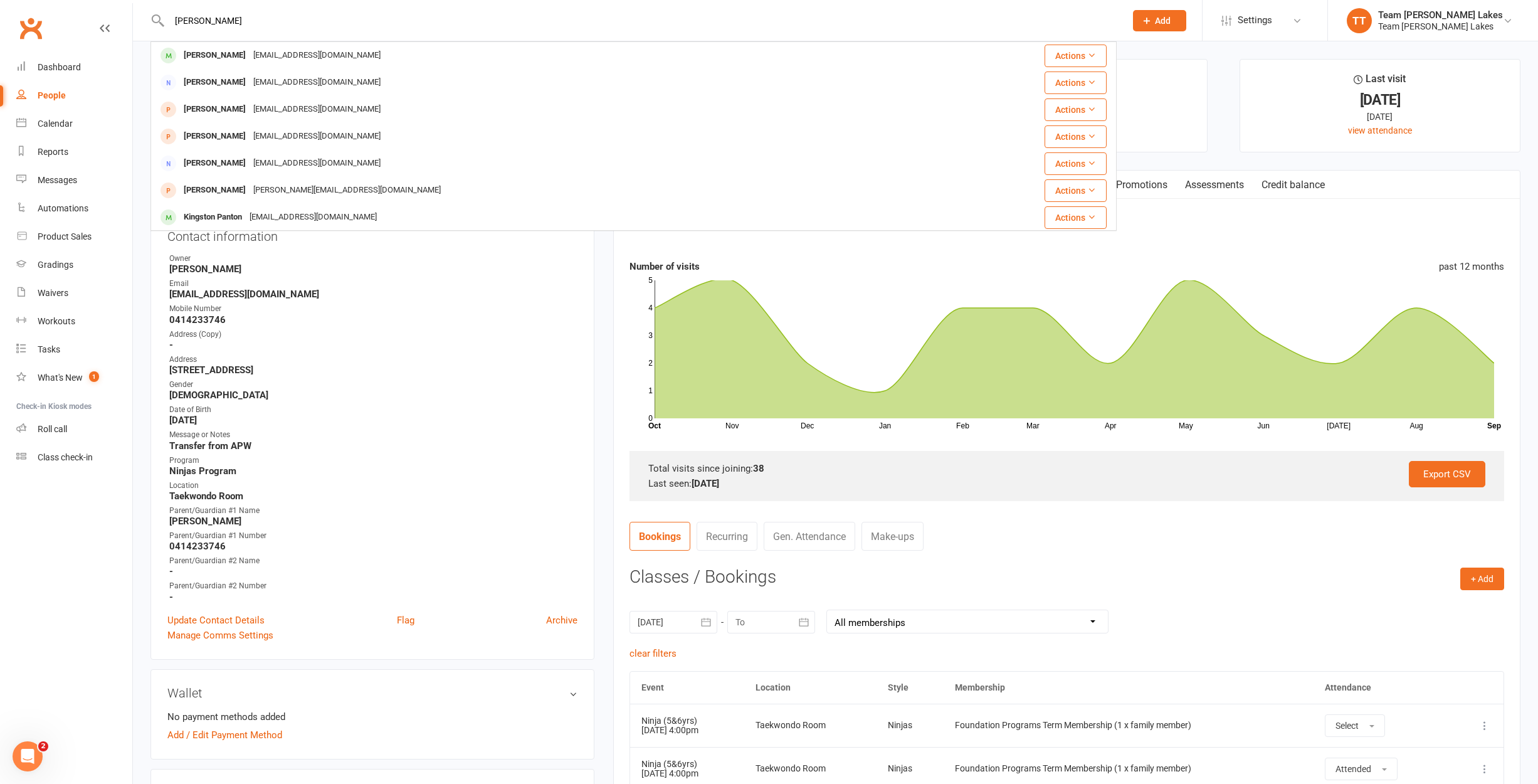
type input "[PERSON_NAME]"
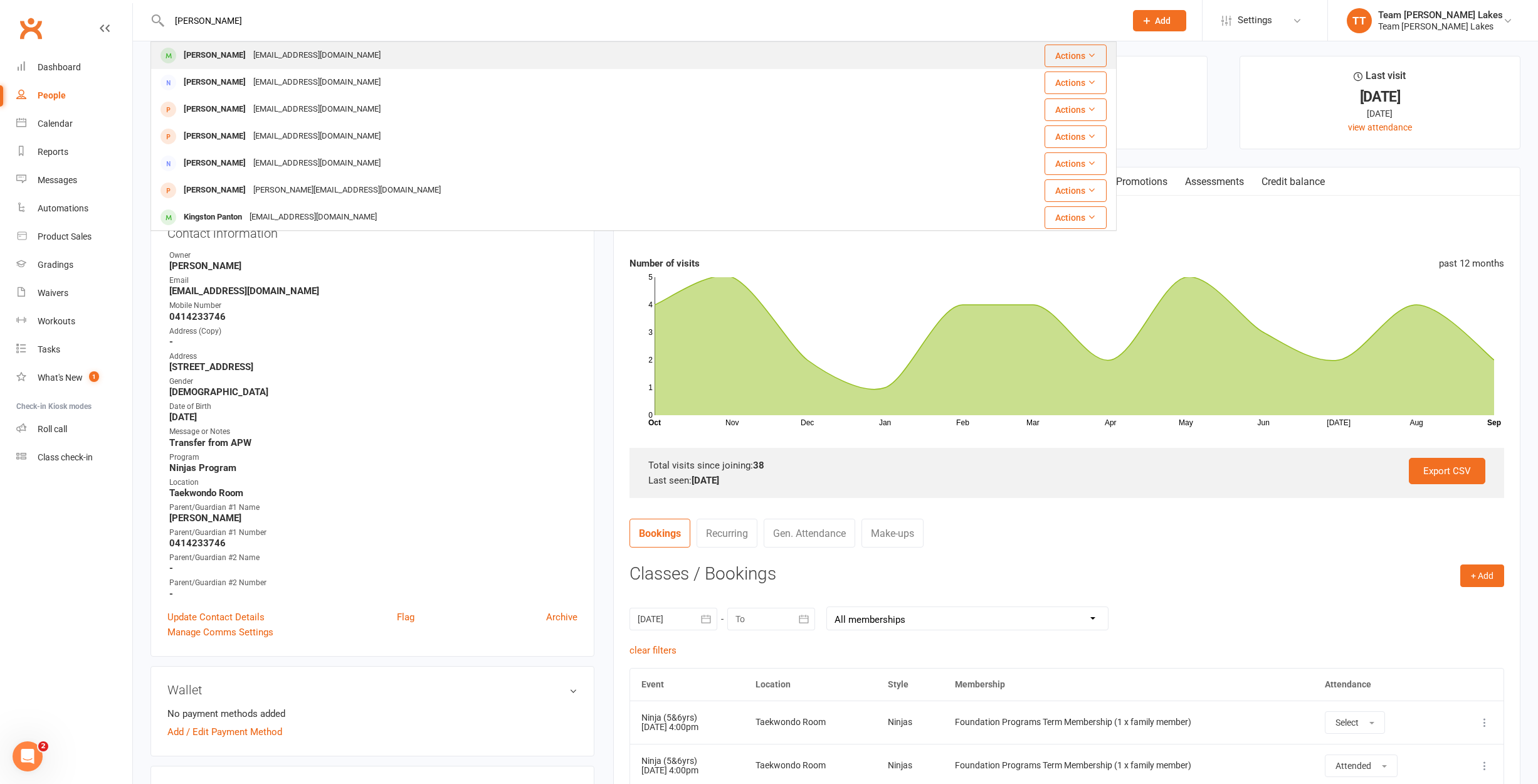
scroll to position [2, 0]
click at [212, 53] on div "[PERSON_NAME]" at bounding box center [215, 54] width 70 height 19
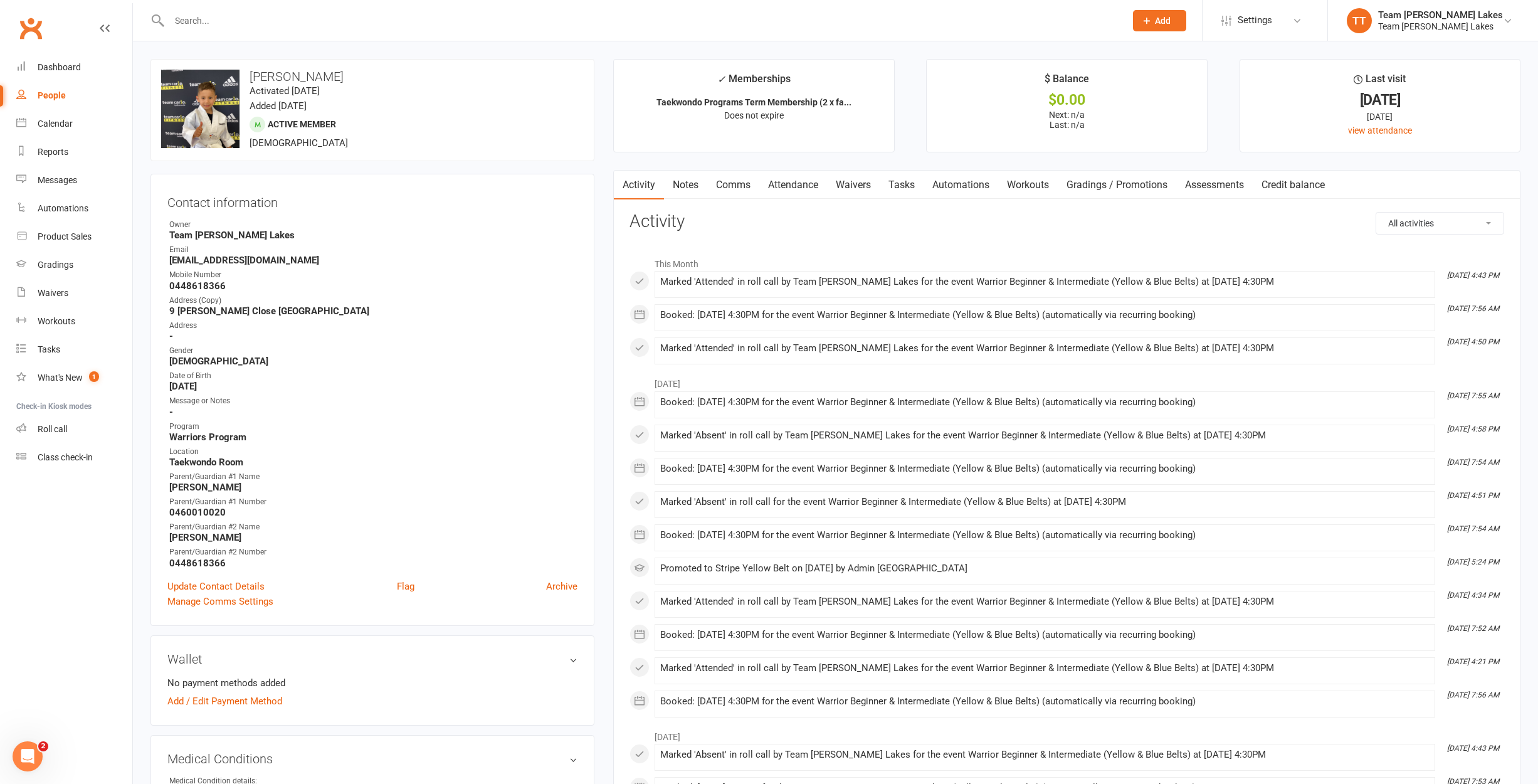
click at [795, 184] on link "Attendance" at bounding box center [793, 185] width 68 height 29
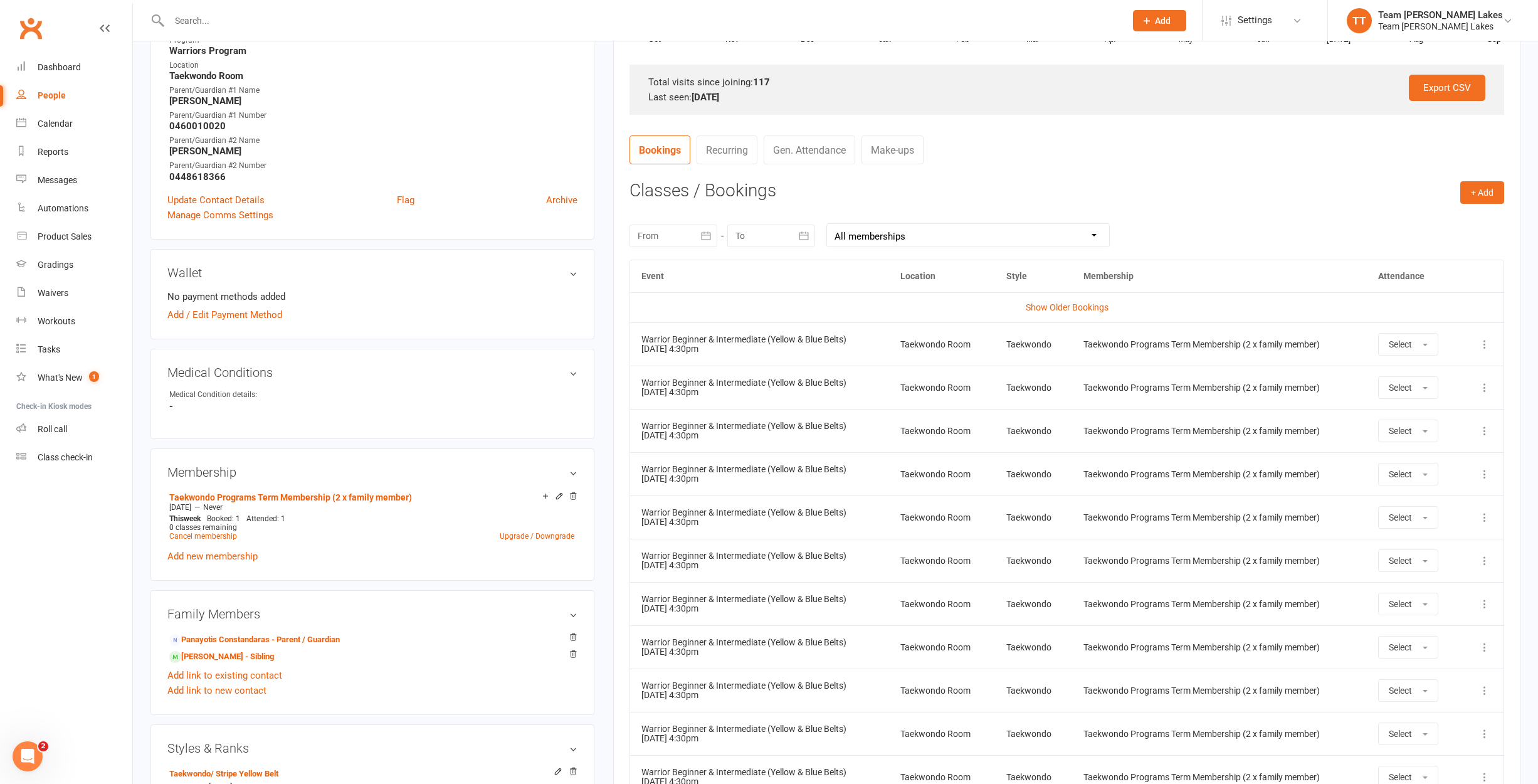
scroll to position [390, 0]
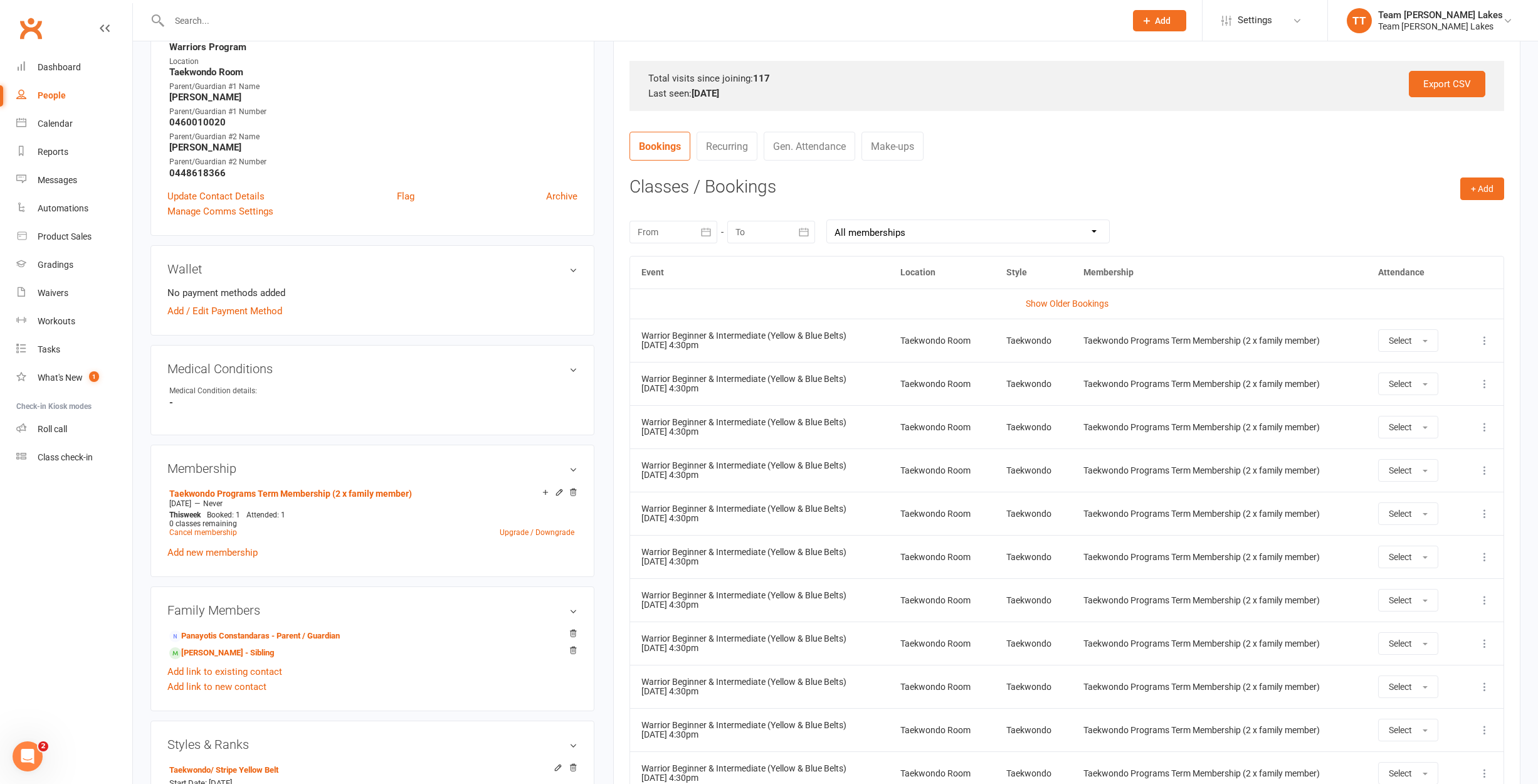
click at [700, 233] on icon "button" at bounding box center [706, 232] width 12 height 12
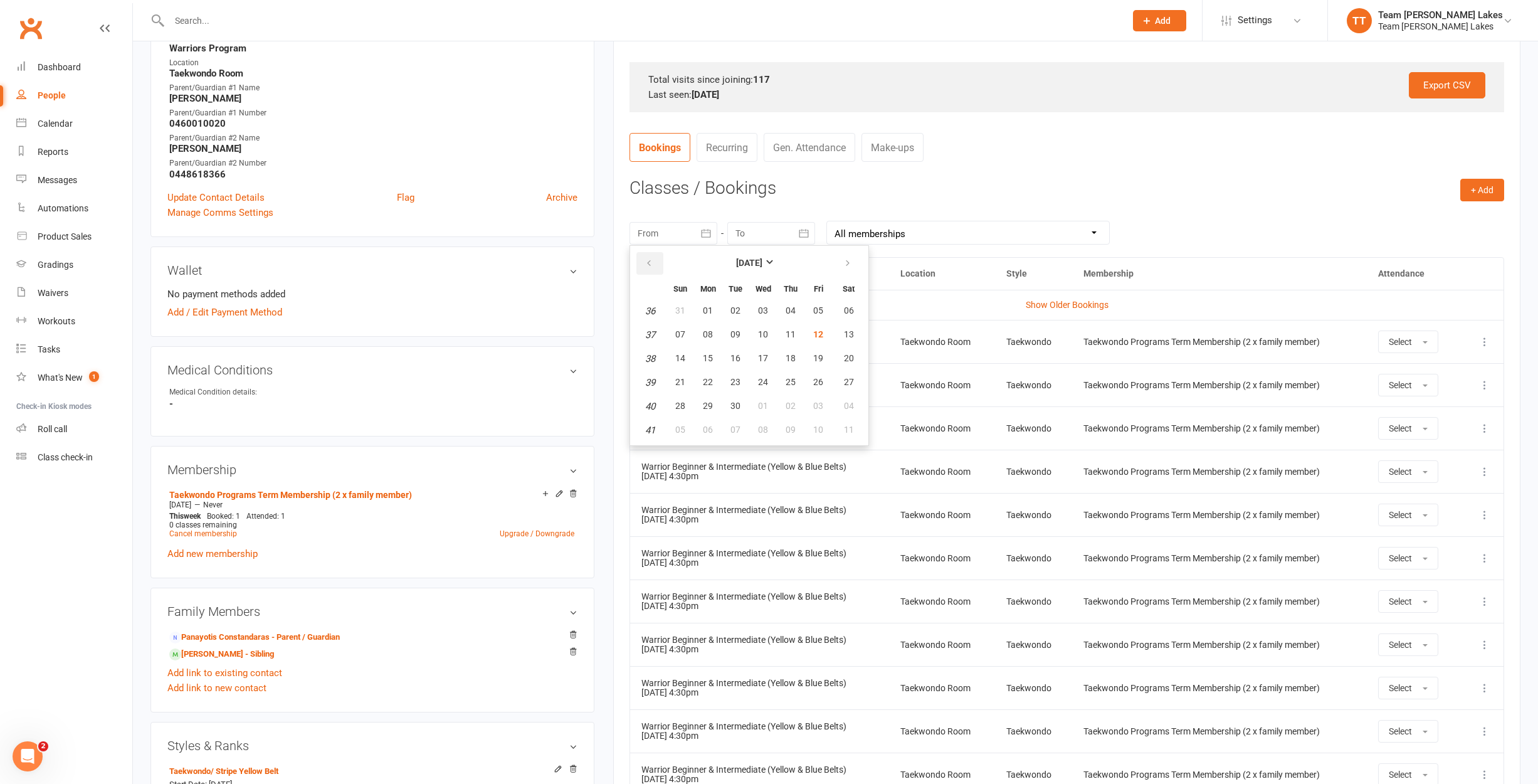
click at [650, 258] on icon "button" at bounding box center [649, 263] width 9 height 10
click at [708, 356] on span "14" at bounding box center [708, 359] width 10 height 10
type input "[DATE]"
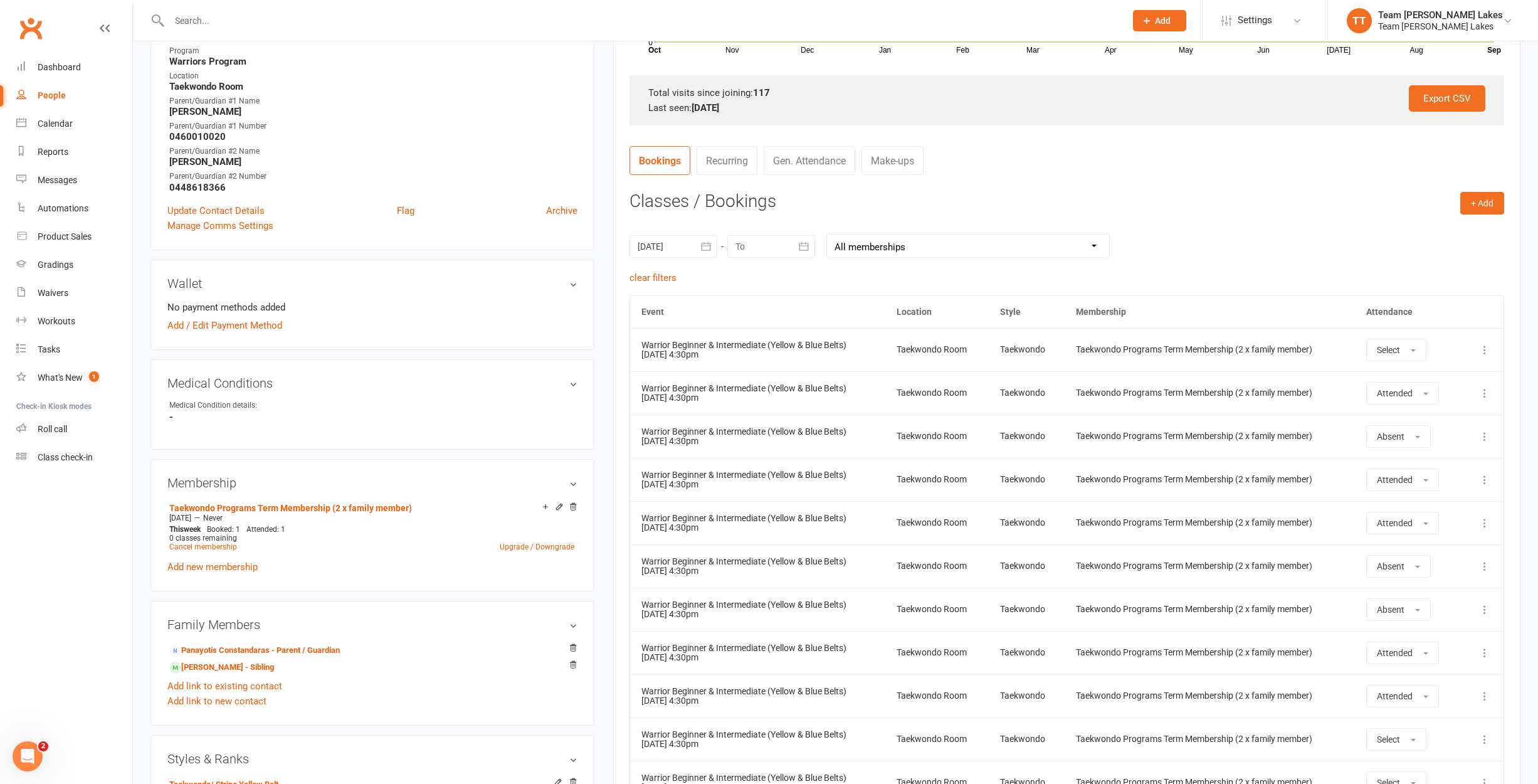
scroll to position [361, 0]
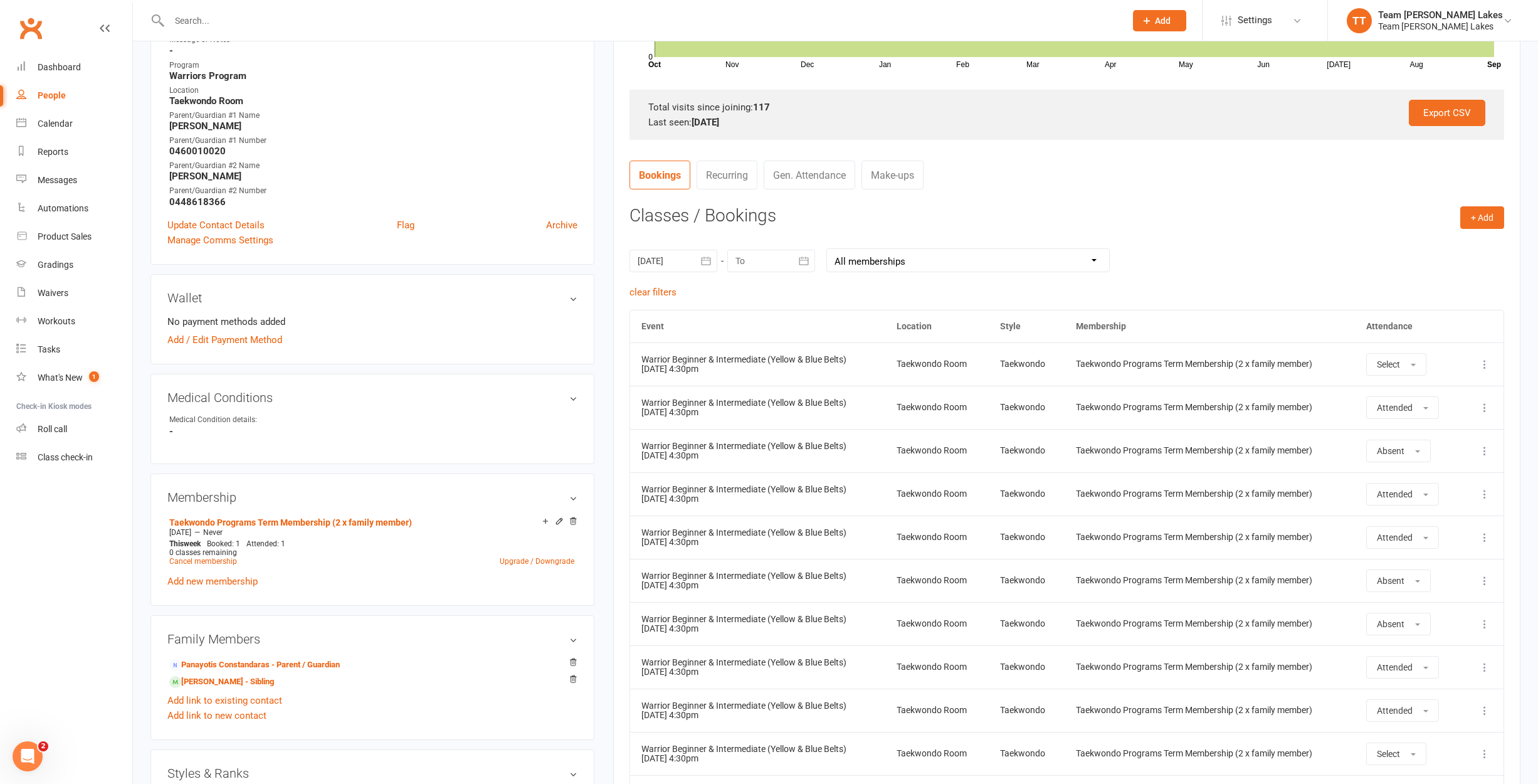
click at [247, 681] on link "[PERSON_NAME] - Sibling" at bounding box center [221, 681] width 104 height 13
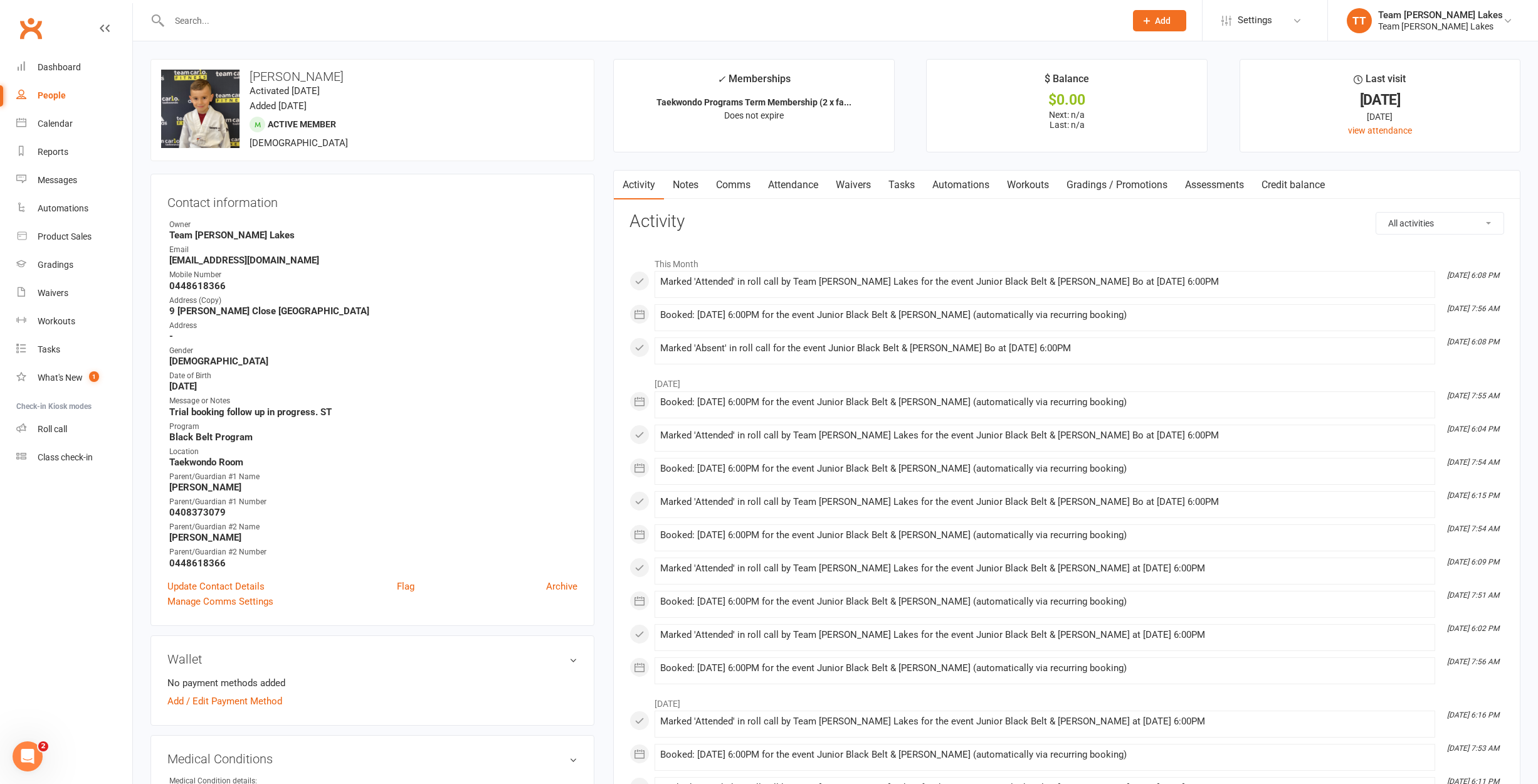
click at [729, 182] on link "Comms" at bounding box center [733, 185] width 52 height 29
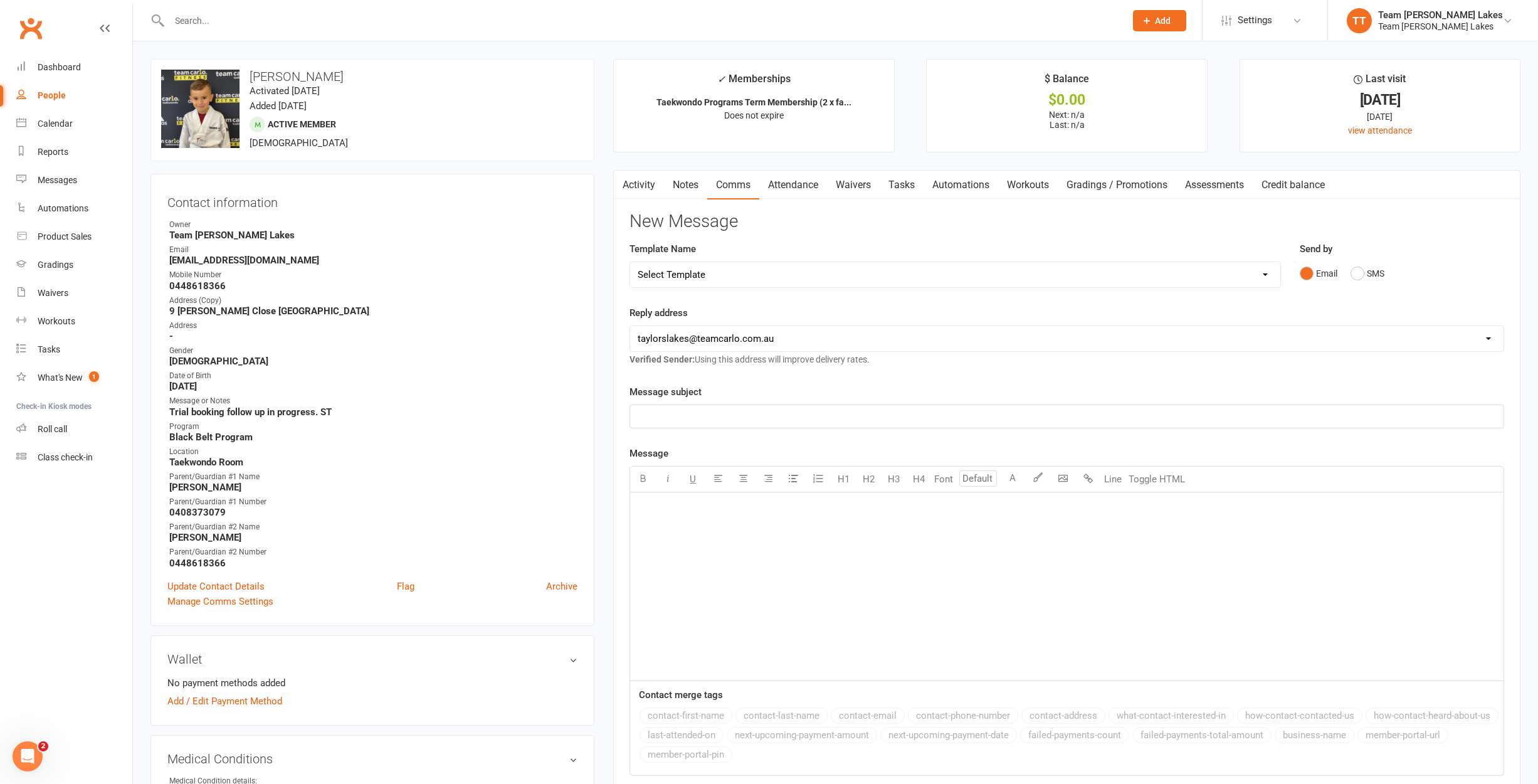
click at [778, 186] on link "Attendance" at bounding box center [793, 185] width 68 height 29
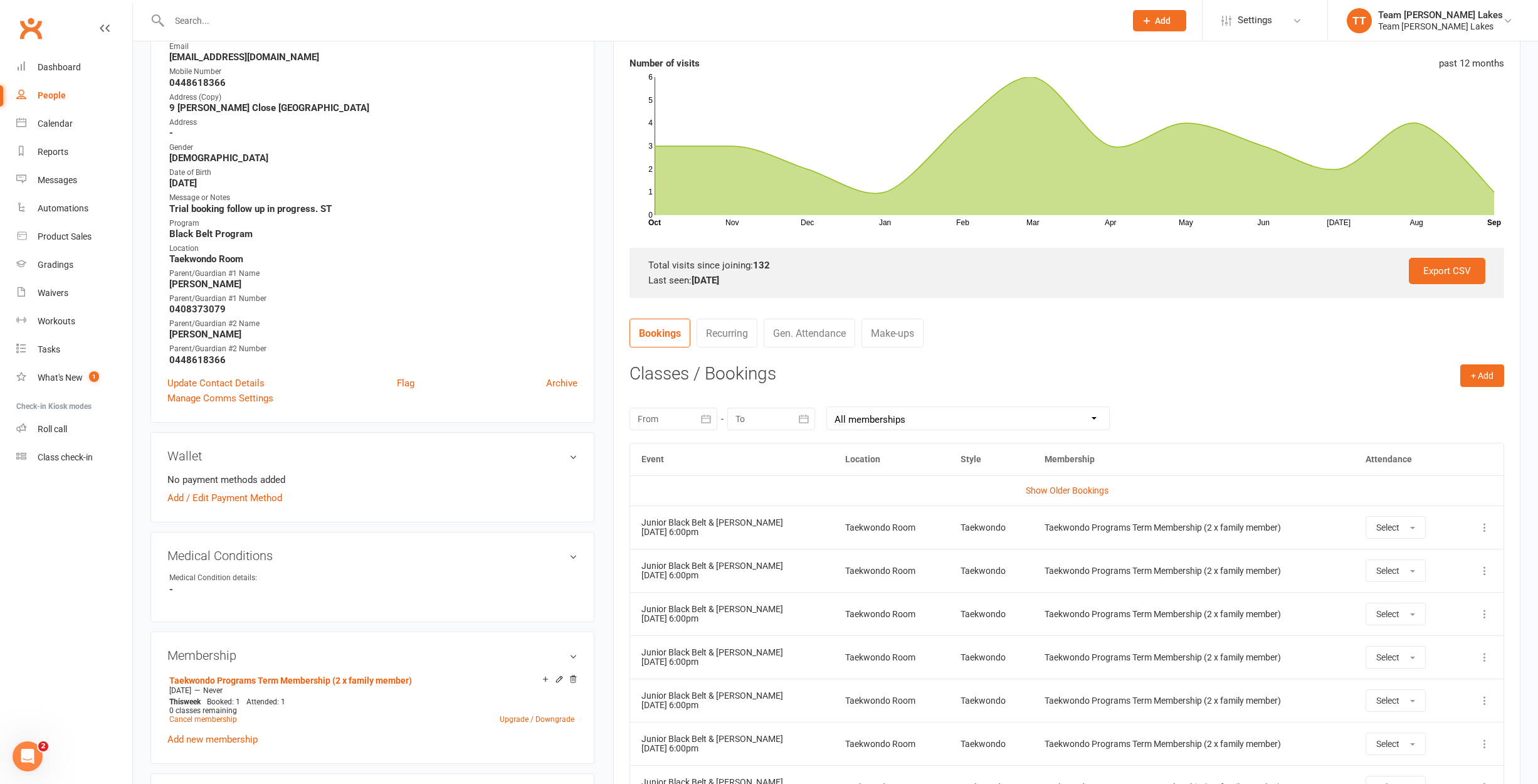
scroll to position [204, 0]
click at [695, 419] on button "button" at bounding box center [705, 418] width 22 height 22
click at [655, 442] on button "button" at bounding box center [650, 448] width 27 height 22
click at [655, 443] on button "button" at bounding box center [650, 448] width 27 height 22
click at [705, 540] on span "14" at bounding box center [708, 543] width 10 height 10
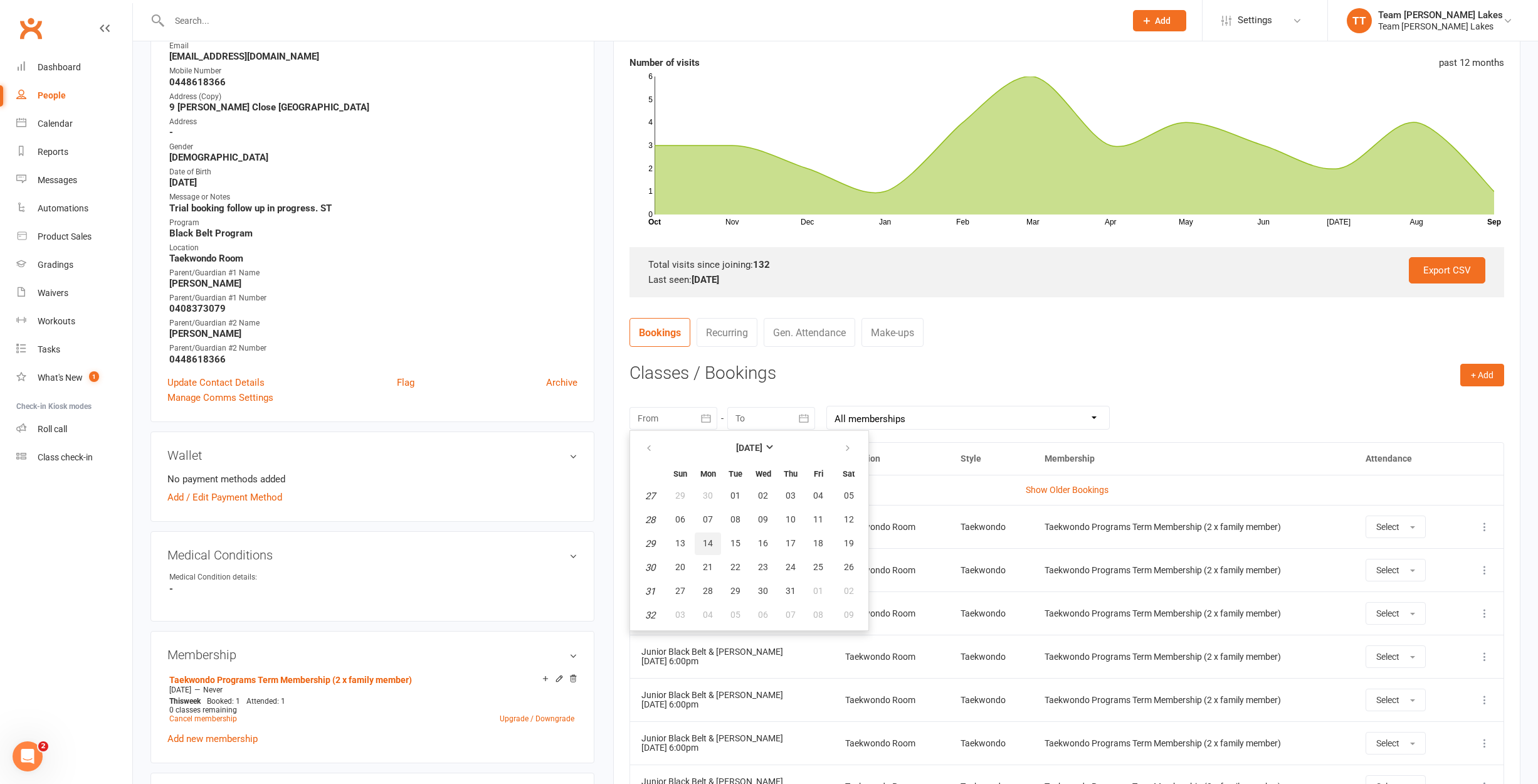
type input "[DATE]"
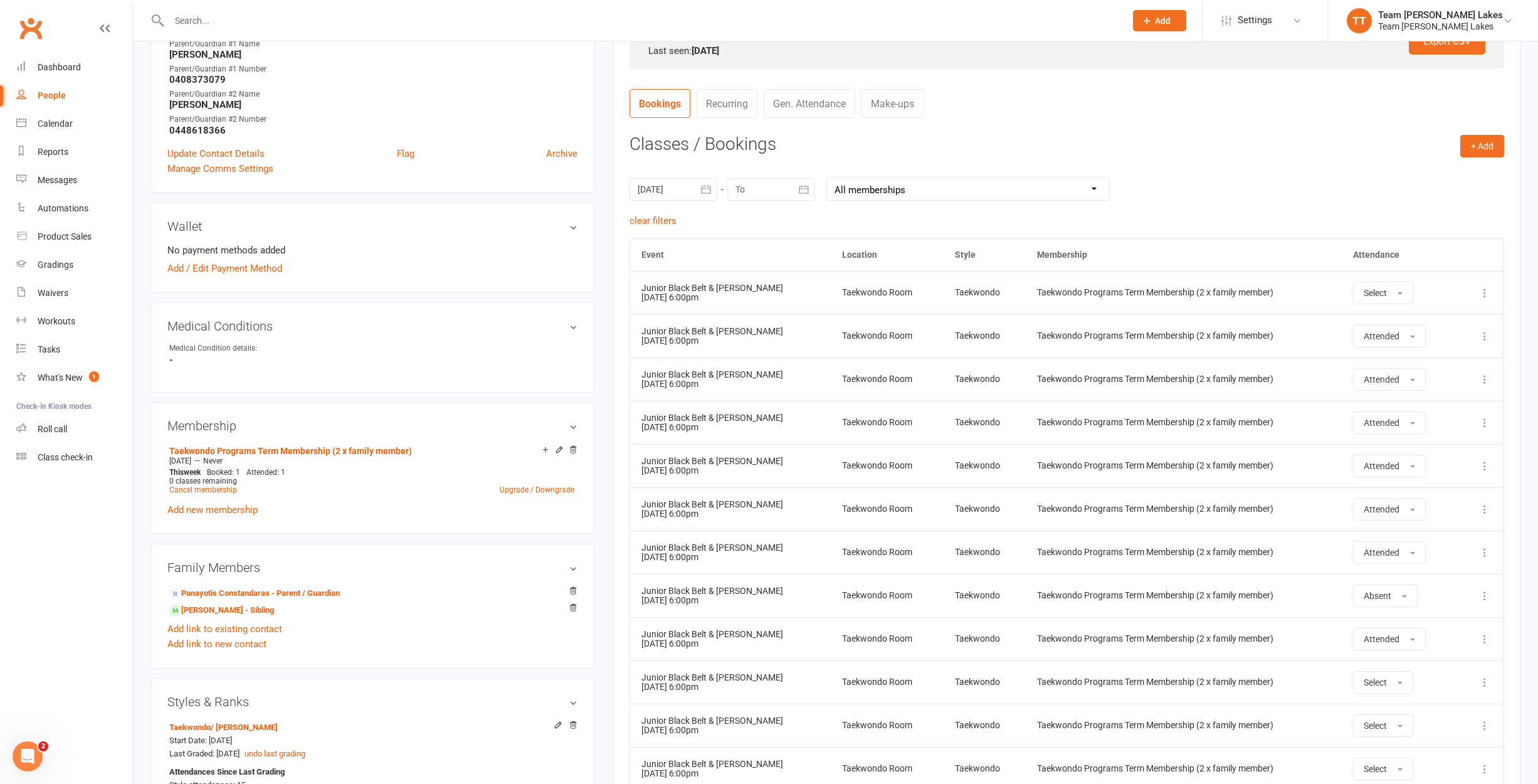
scroll to position [432, 0]
click at [200, 25] on input "text" at bounding box center [641, 20] width 951 height 18
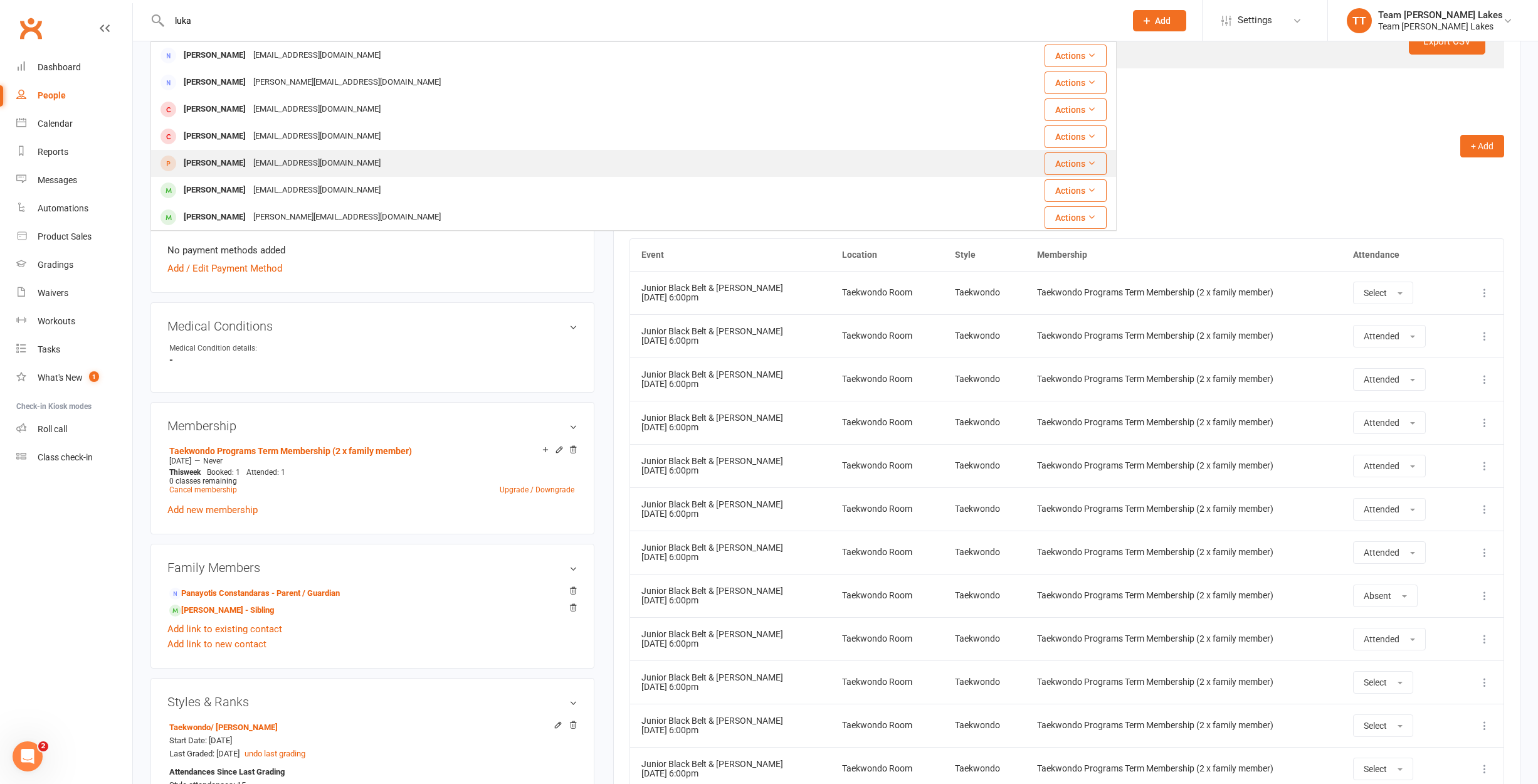
type input "luka"
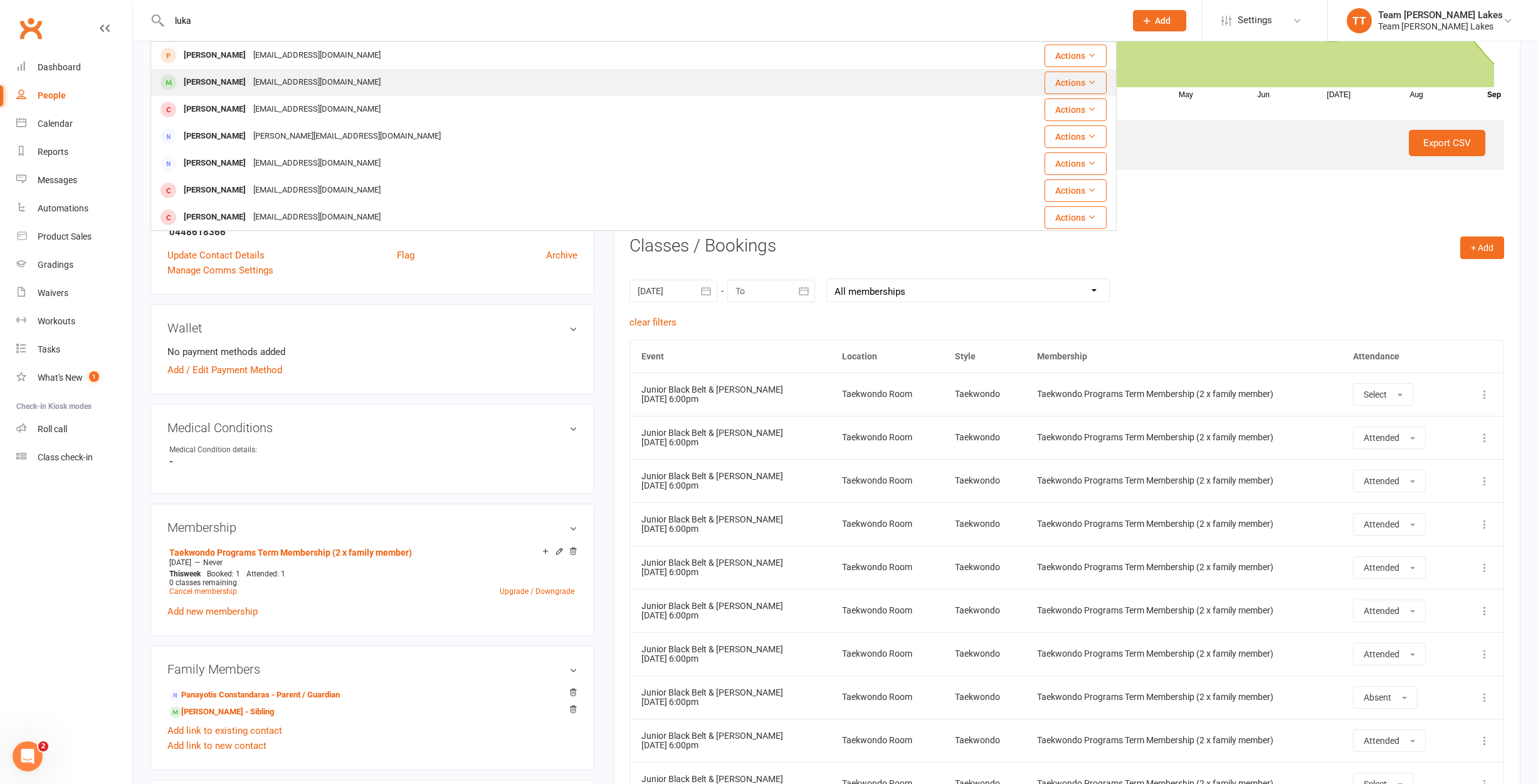
scroll to position [205, 0]
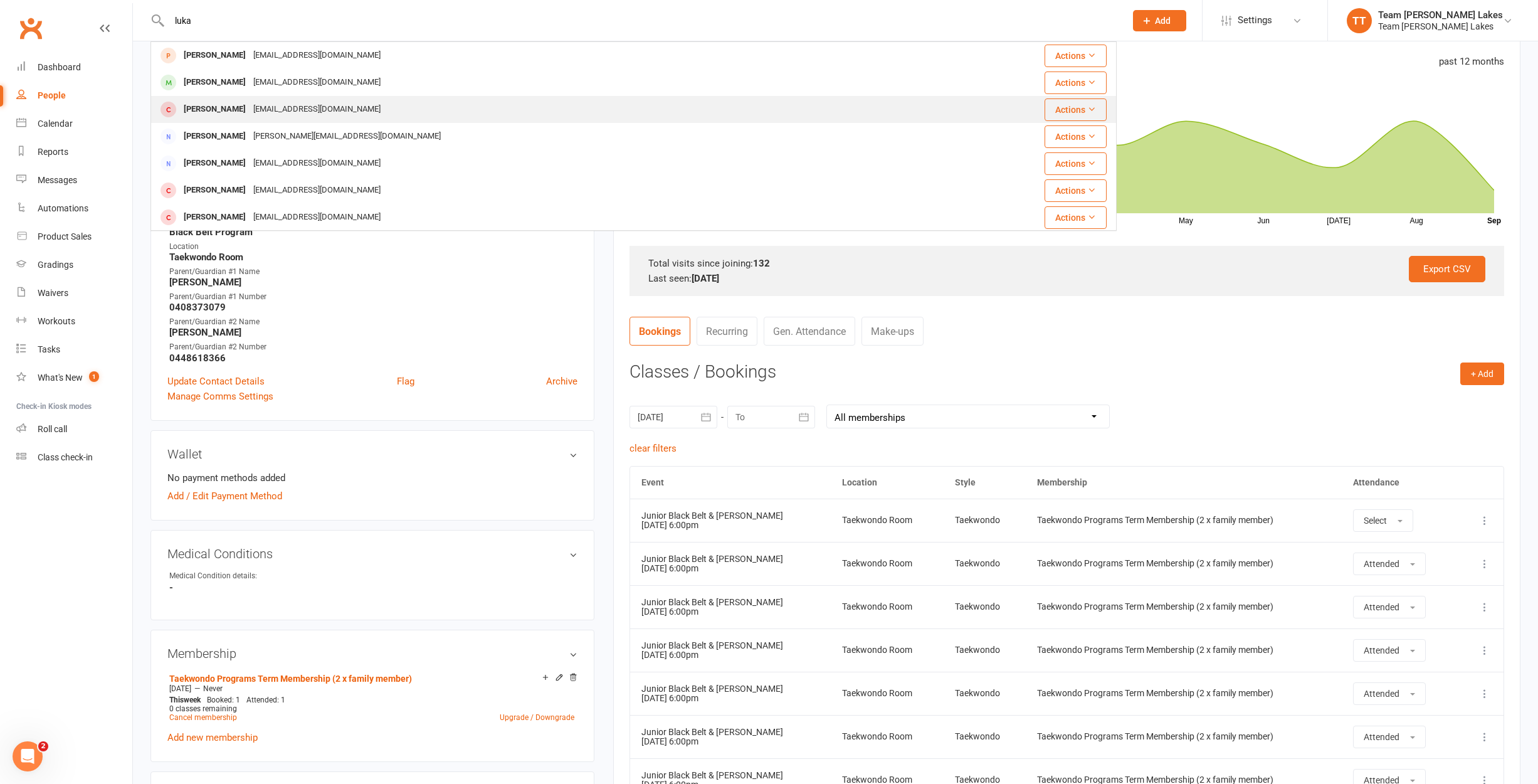
click at [213, 110] on div "[PERSON_NAME]" at bounding box center [215, 110] width 70 height 19
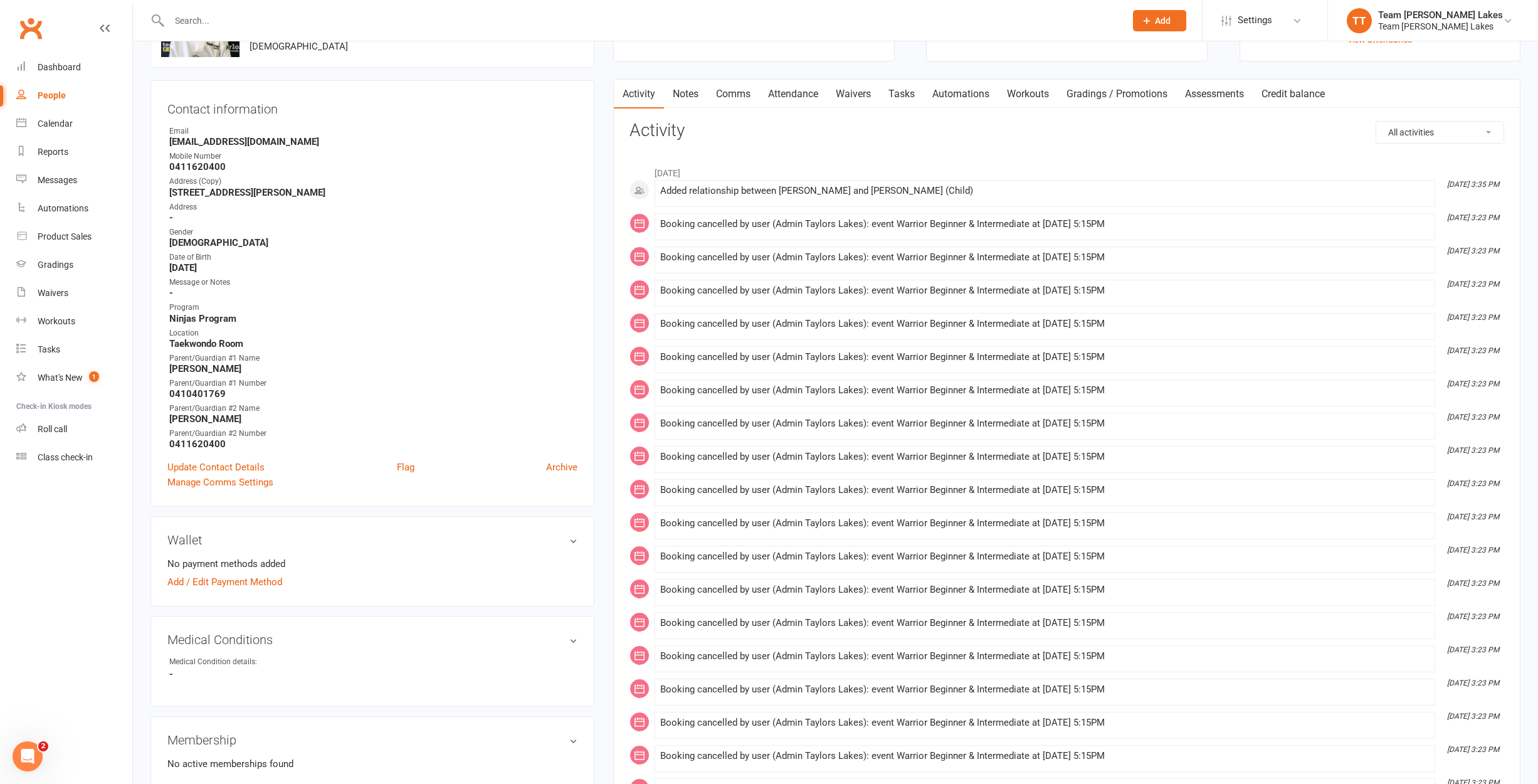
scroll to position [10, 0]
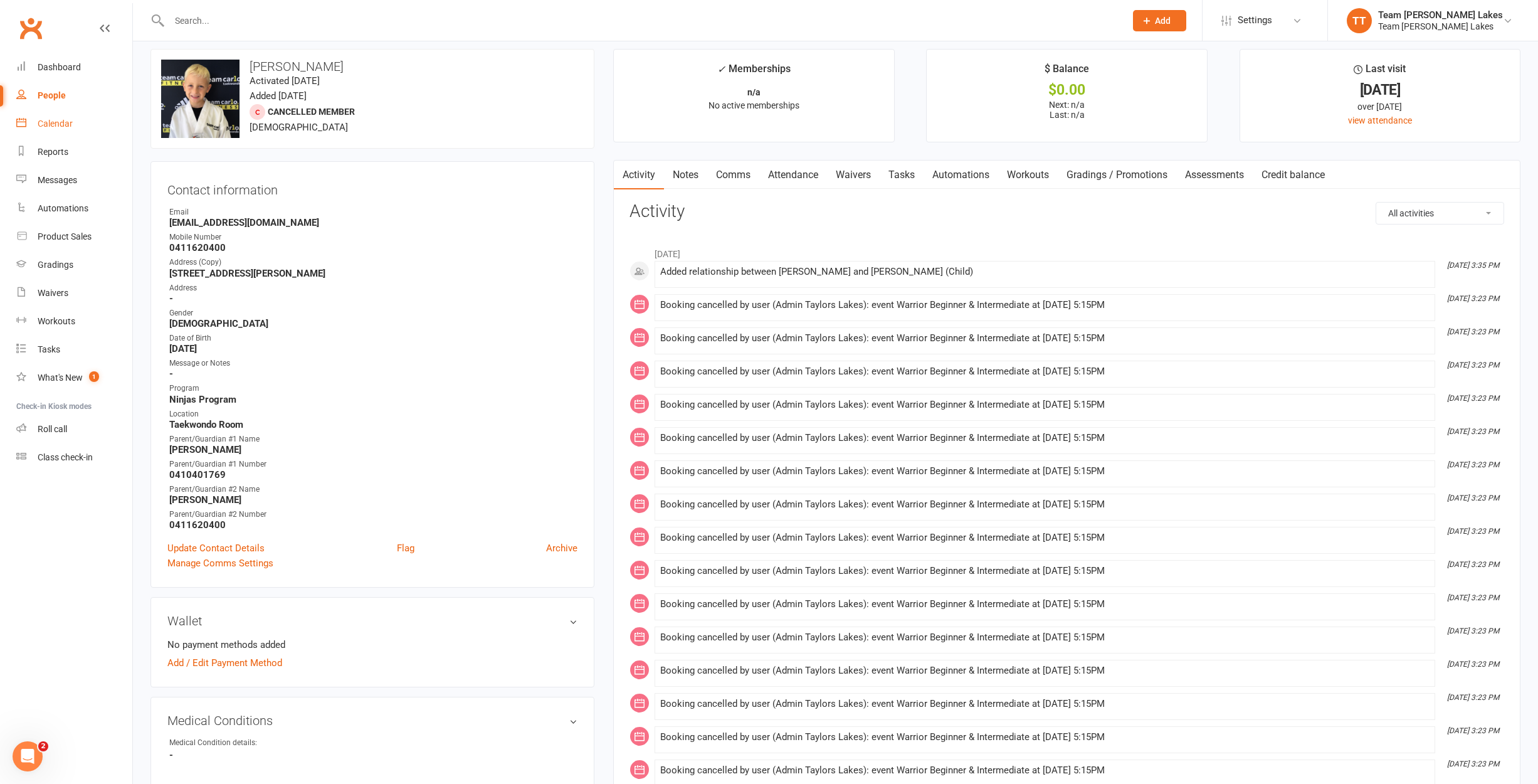
click at [68, 126] on div "Calendar" at bounding box center [55, 123] width 35 height 10
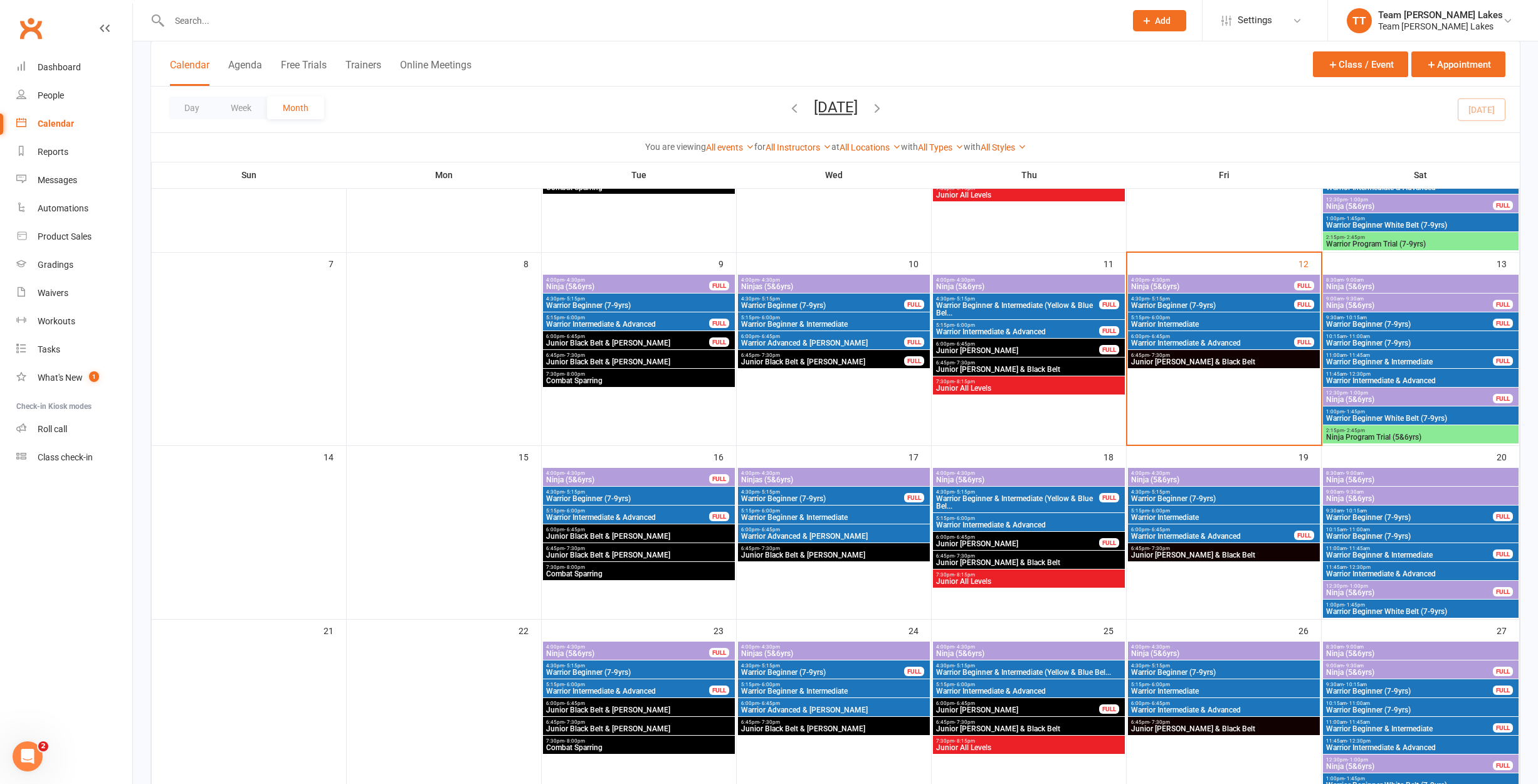
scroll to position [206, 0]
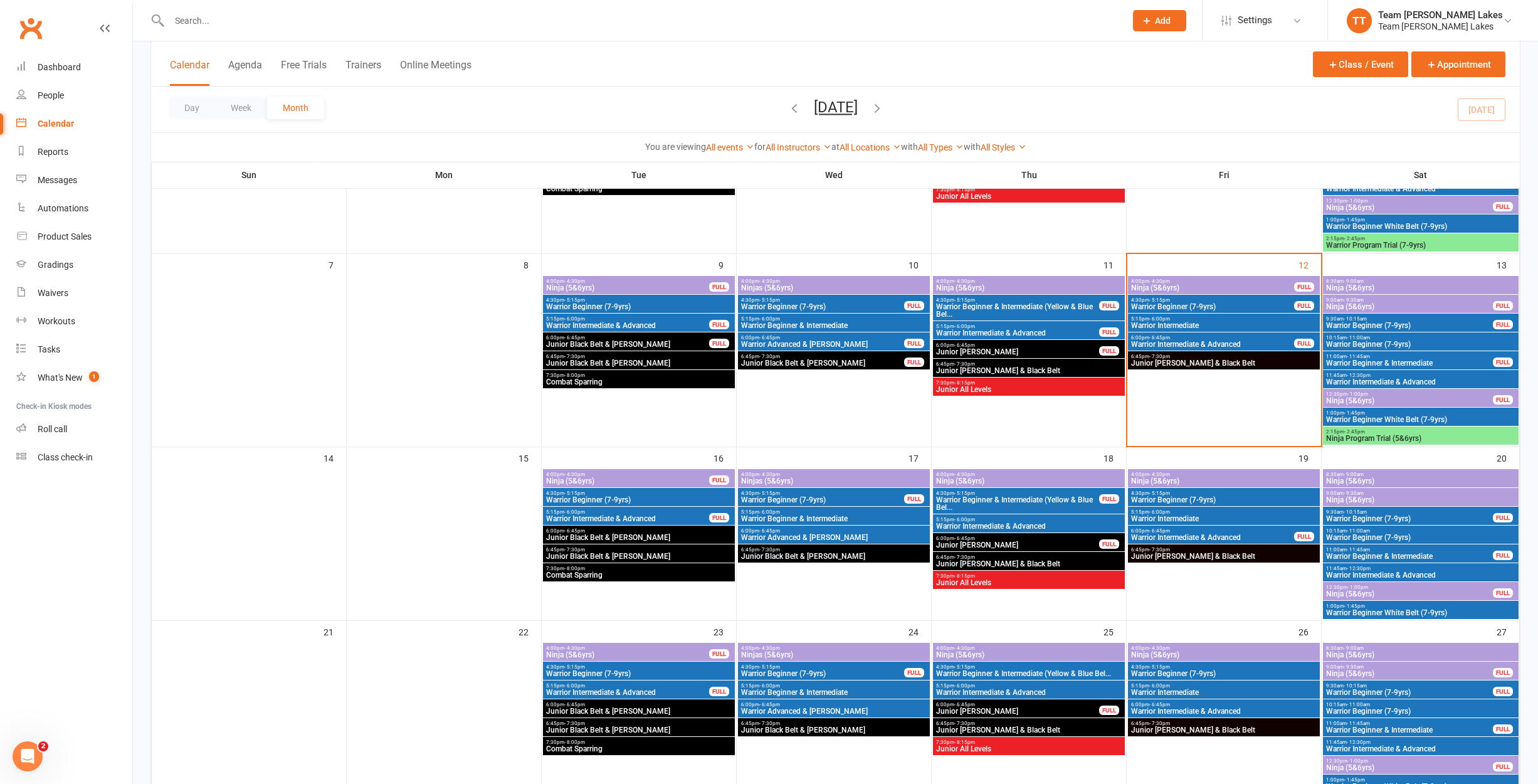
click at [1354, 516] on span "Warrior Beginner (7-9yrs)" at bounding box center [1409, 519] width 168 height 8
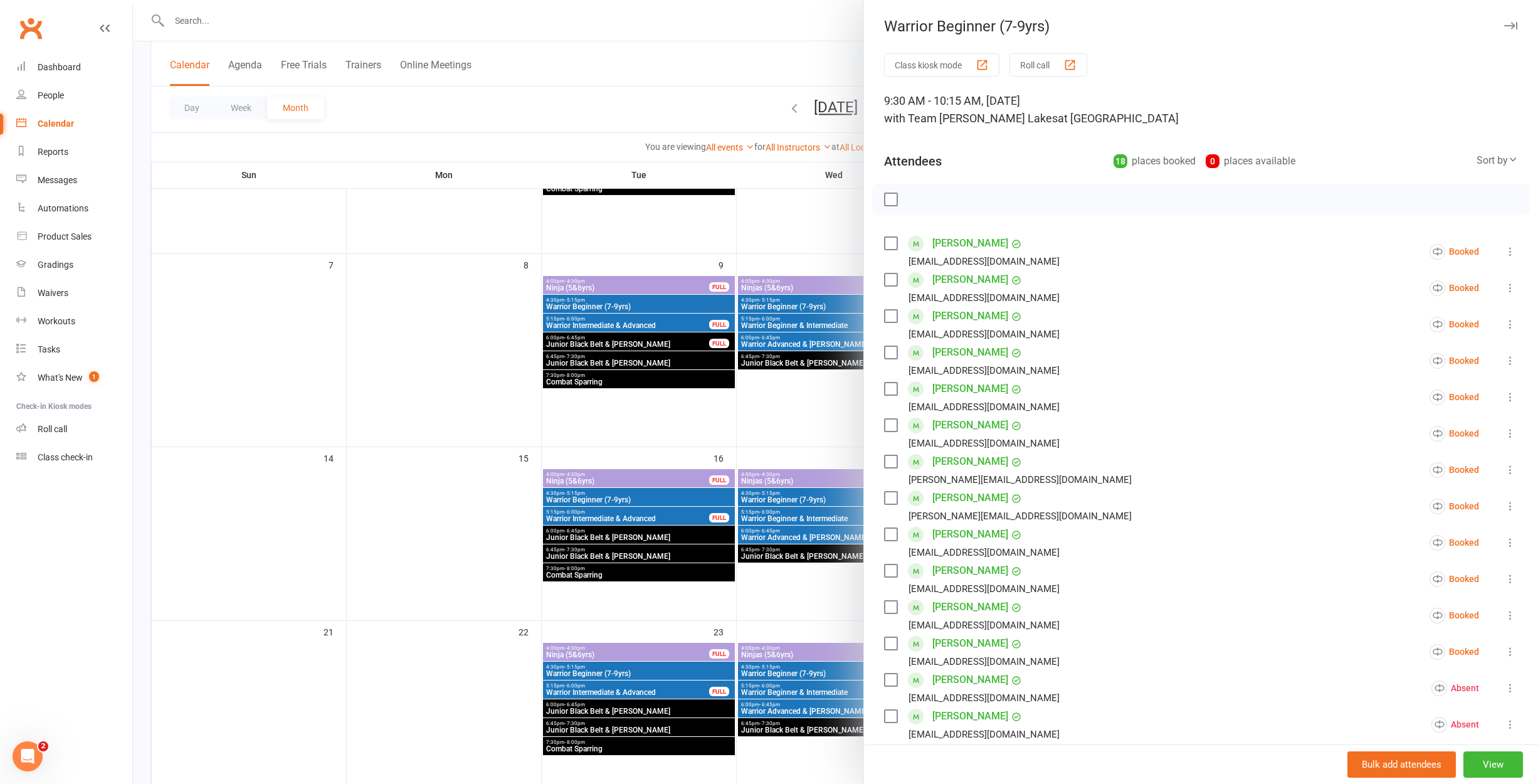
click at [796, 539] on div at bounding box center [835, 392] width 1405 height 784
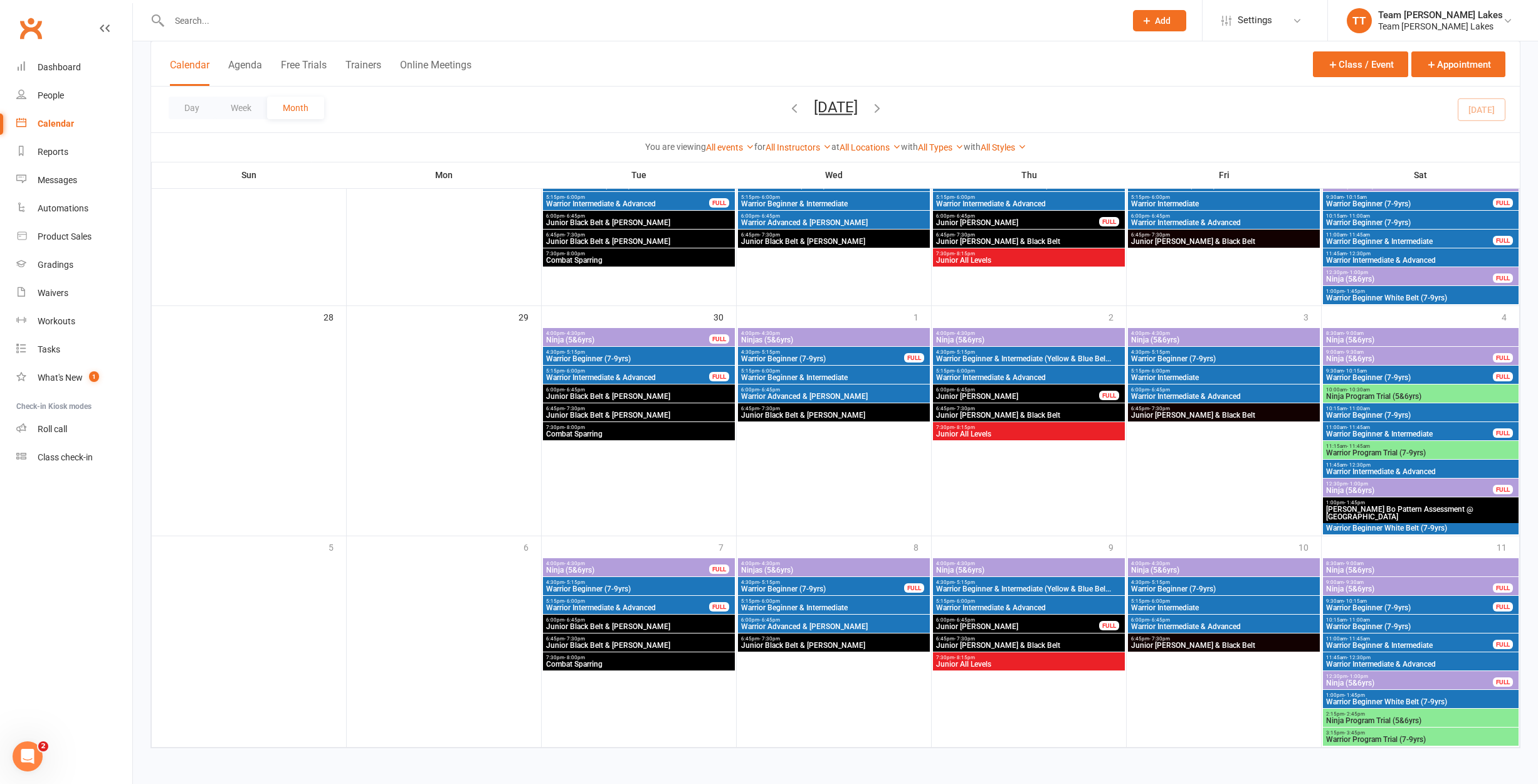
scroll to position [704, 0]
click at [1366, 604] on span "Warrior Beginner (7-9yrs)" at bounding box center [1409, 608] width 168 height 8
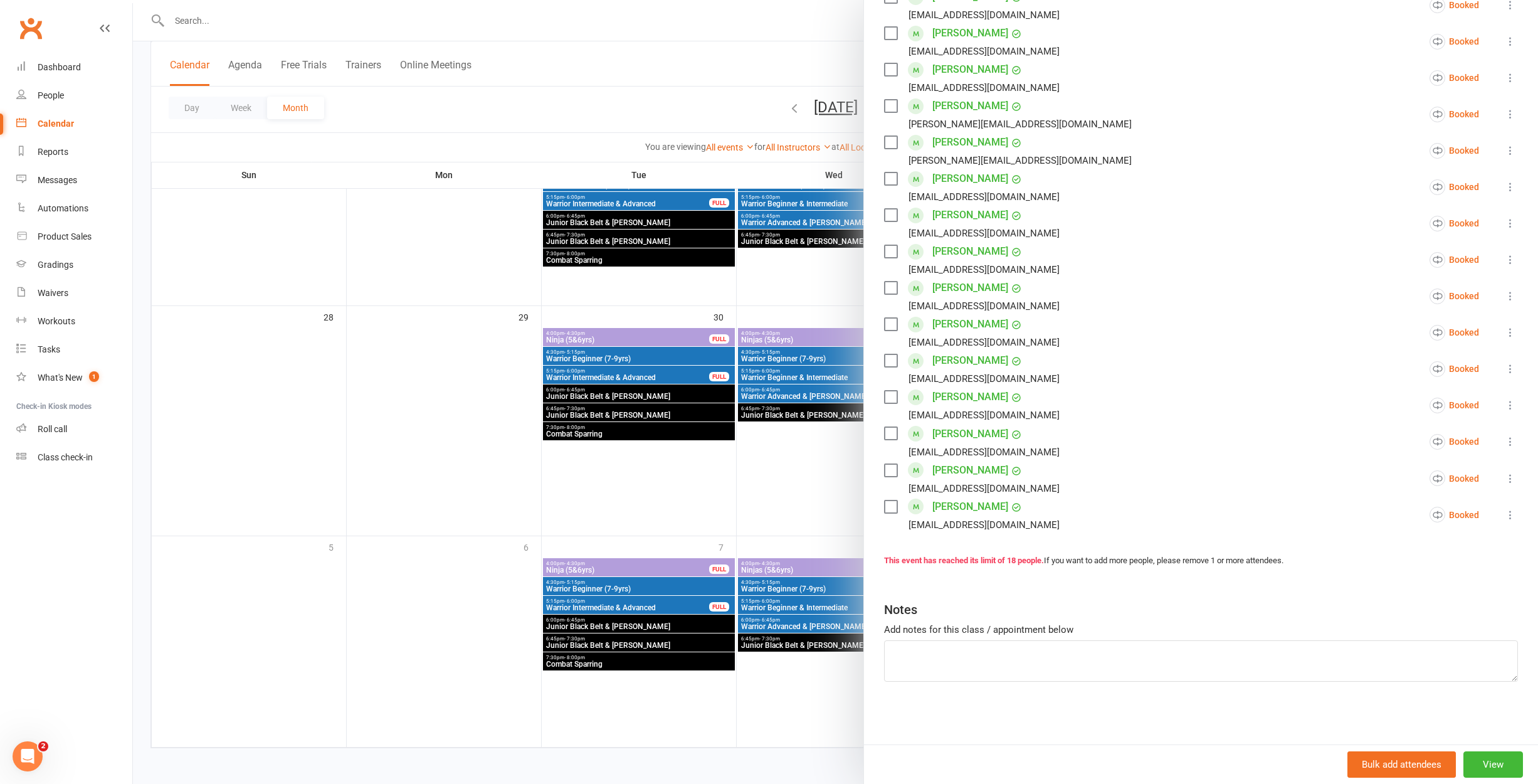
drag, startPoint x: 246, startPoint y: 24, endPoint x: 252, endPoint y: 25, distance: 6.1
click at [247, 24] on div at bounding box center [835, 392] width 1405 height 784
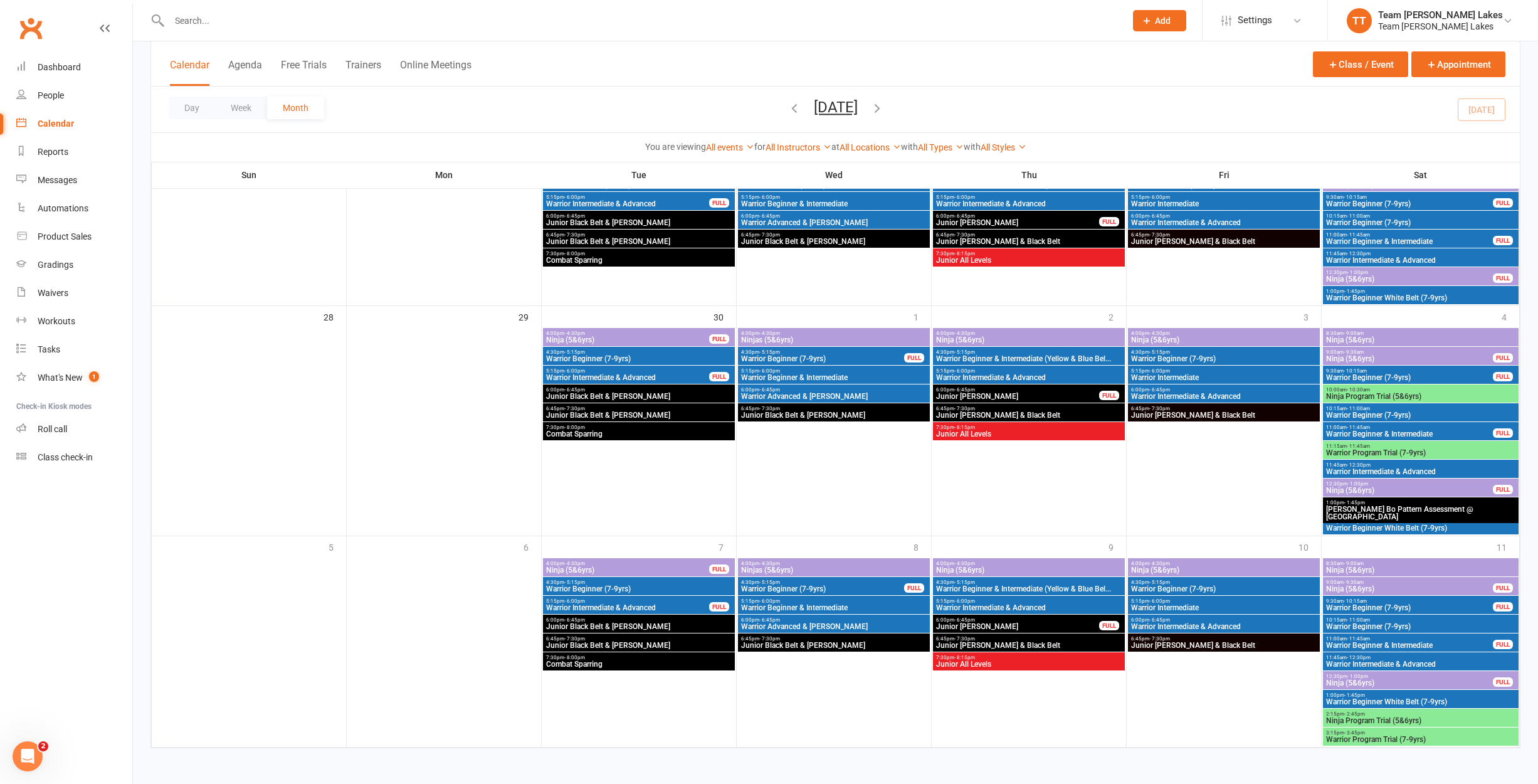
click at [247, 19] on input "text" at bounding box center [641, 20] width 951 height 18
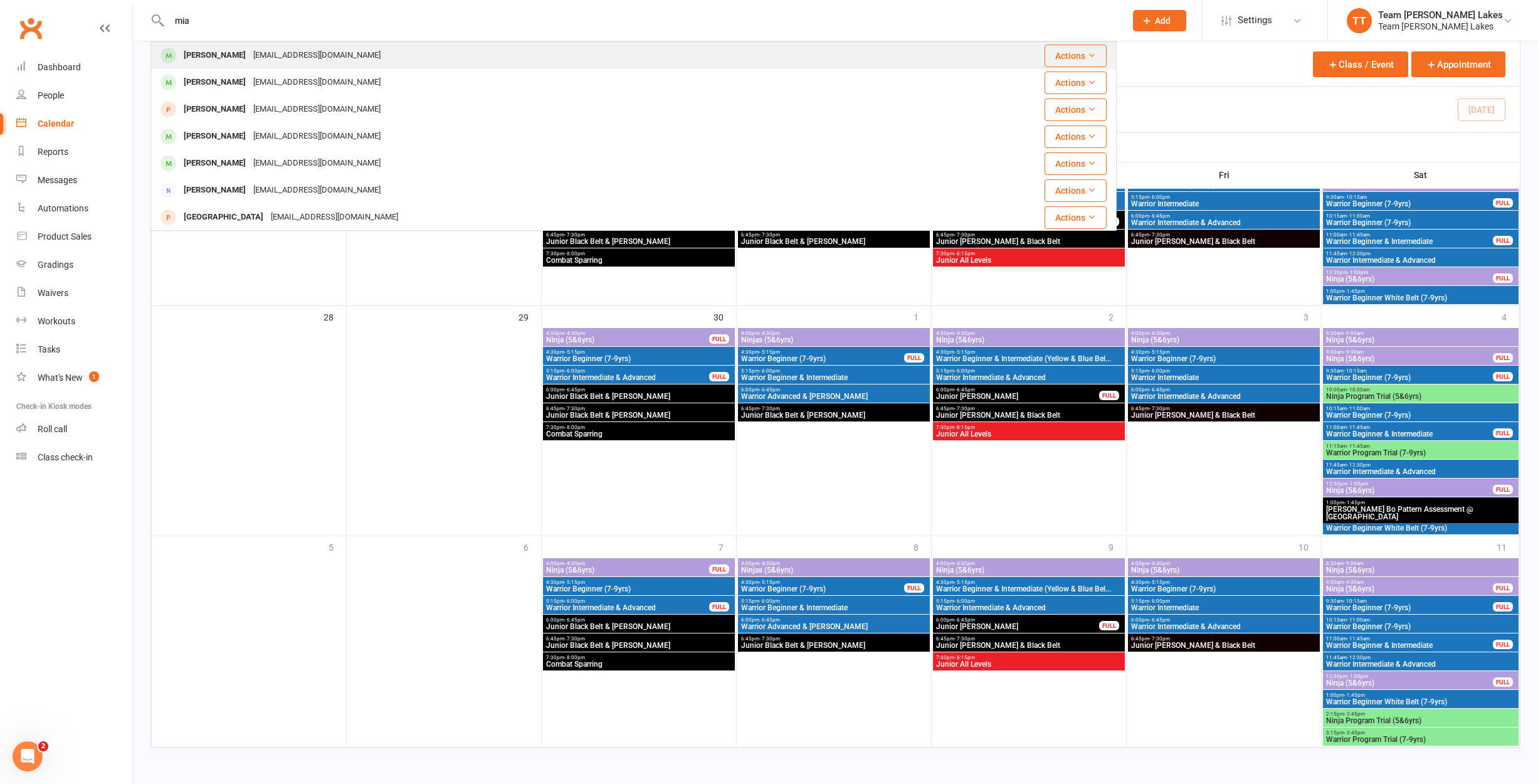
type input "mia"
click at [213, 56] on div "[PERSON_NAME]" at bounding box center [215, 56] width 70 height 19
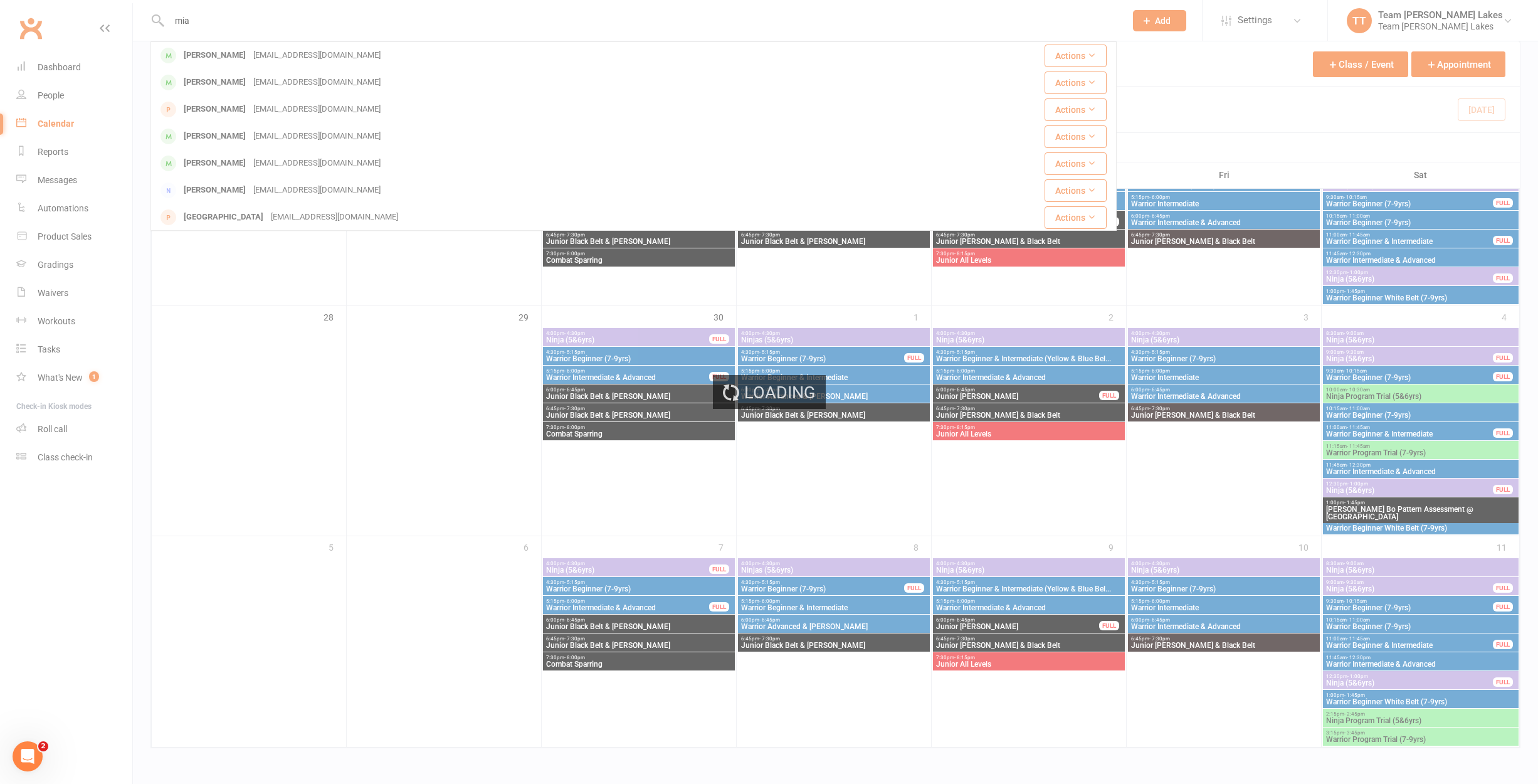
scroll to position [704, 0]
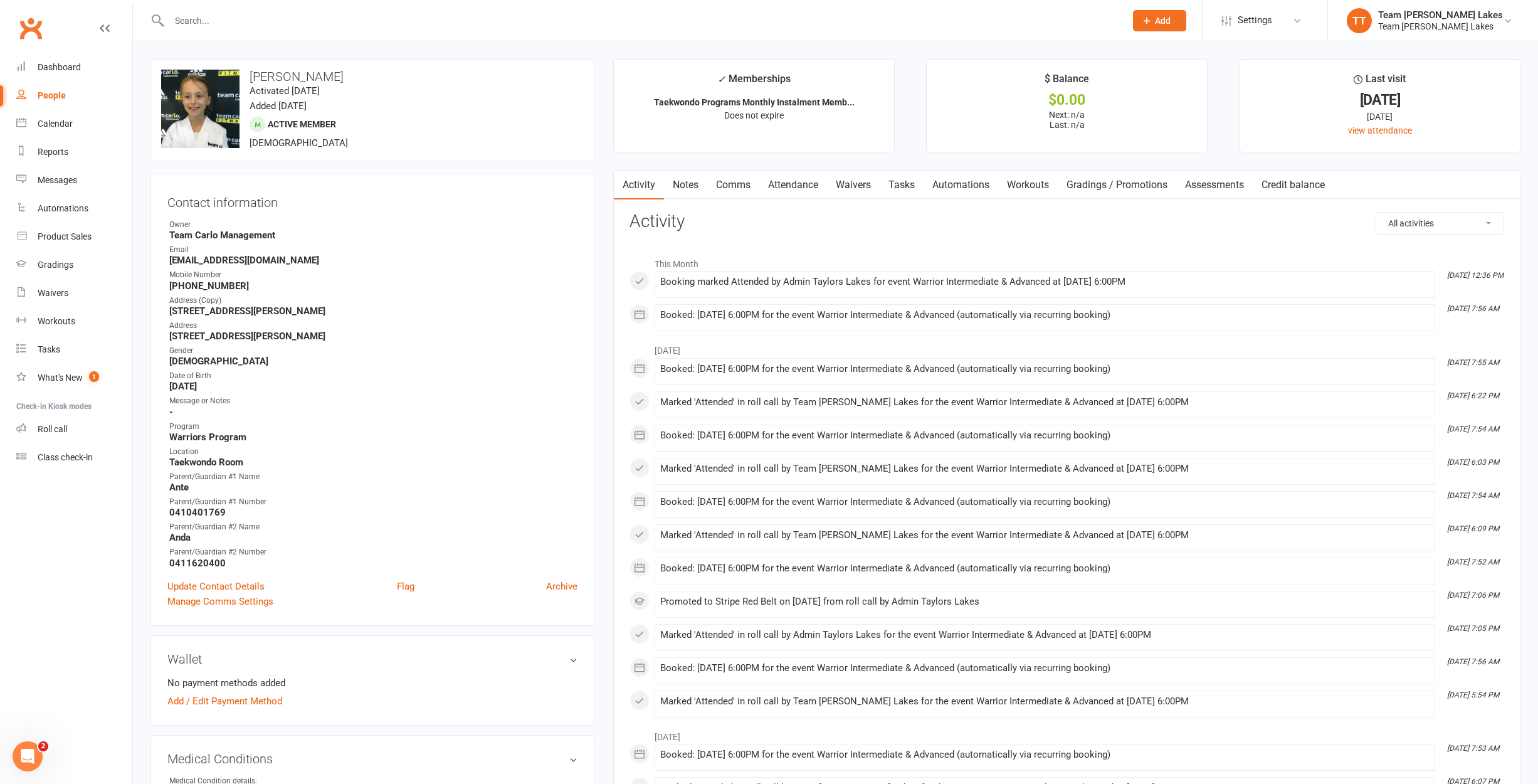
click at [818, 190] on link "Attendance" at bounding box center [793, 185] width 68 height 29
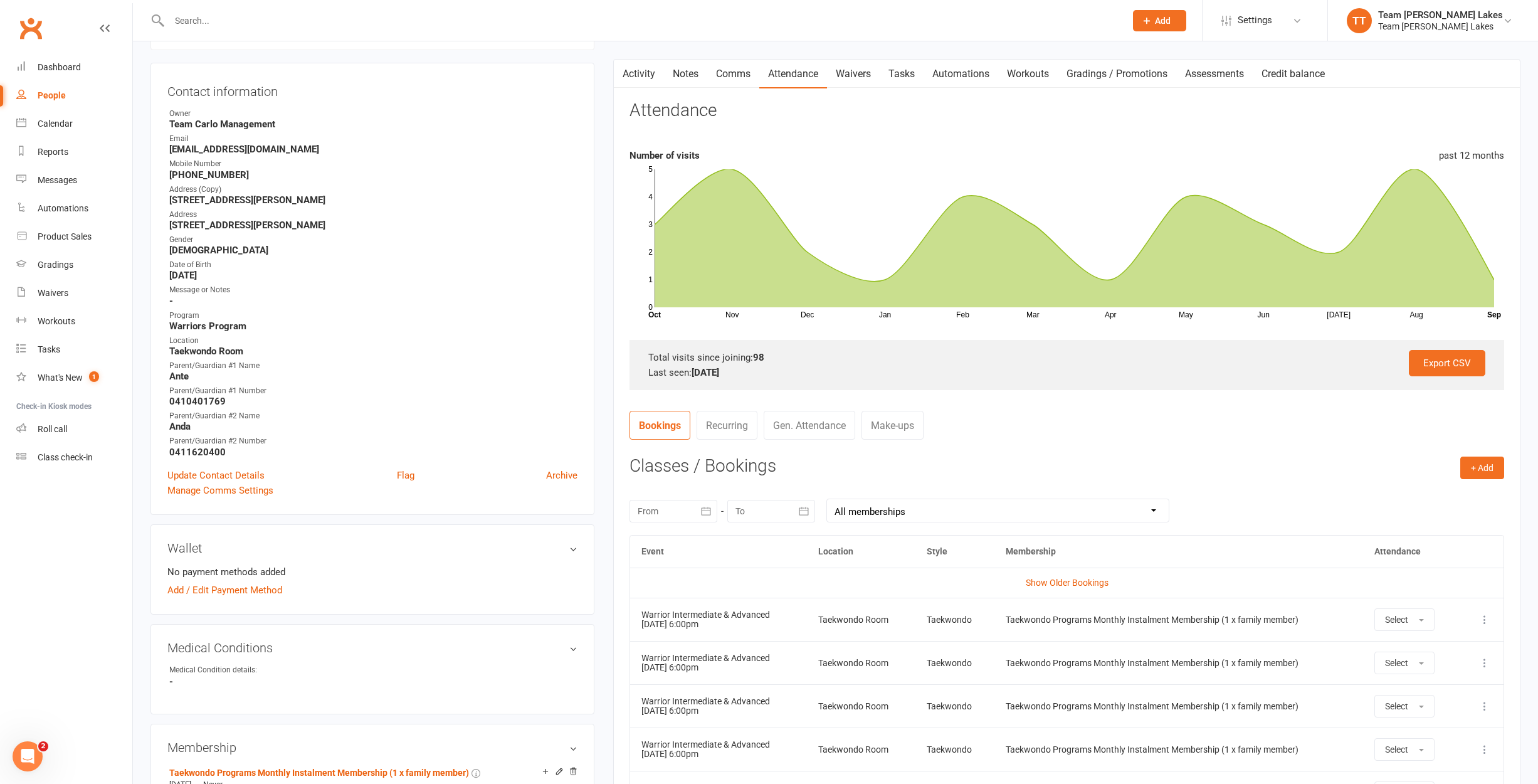
scroll to position [114, 0]
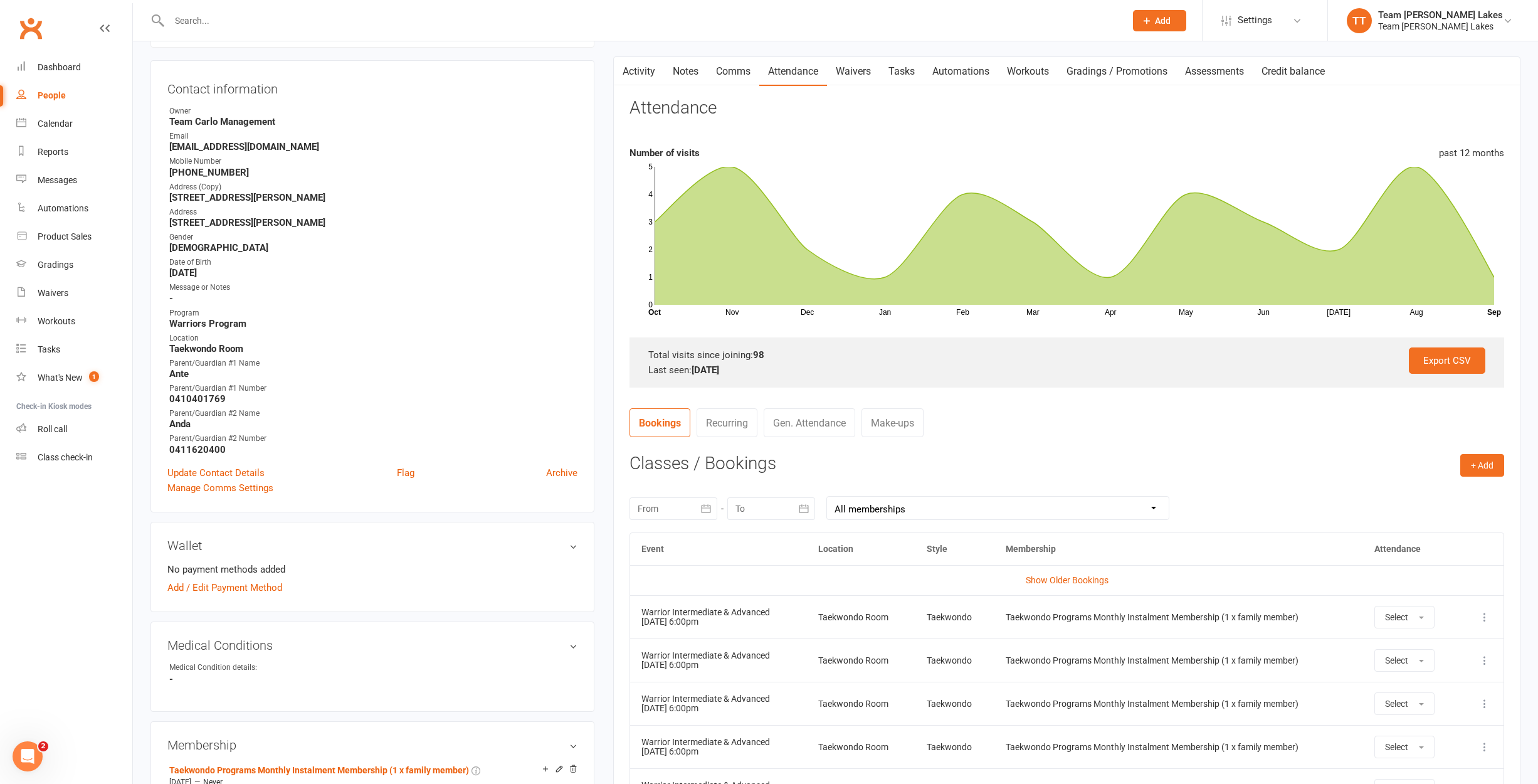
click at [707, 506] on icon "button" at bounding box center [706, 508] width 12 height 12
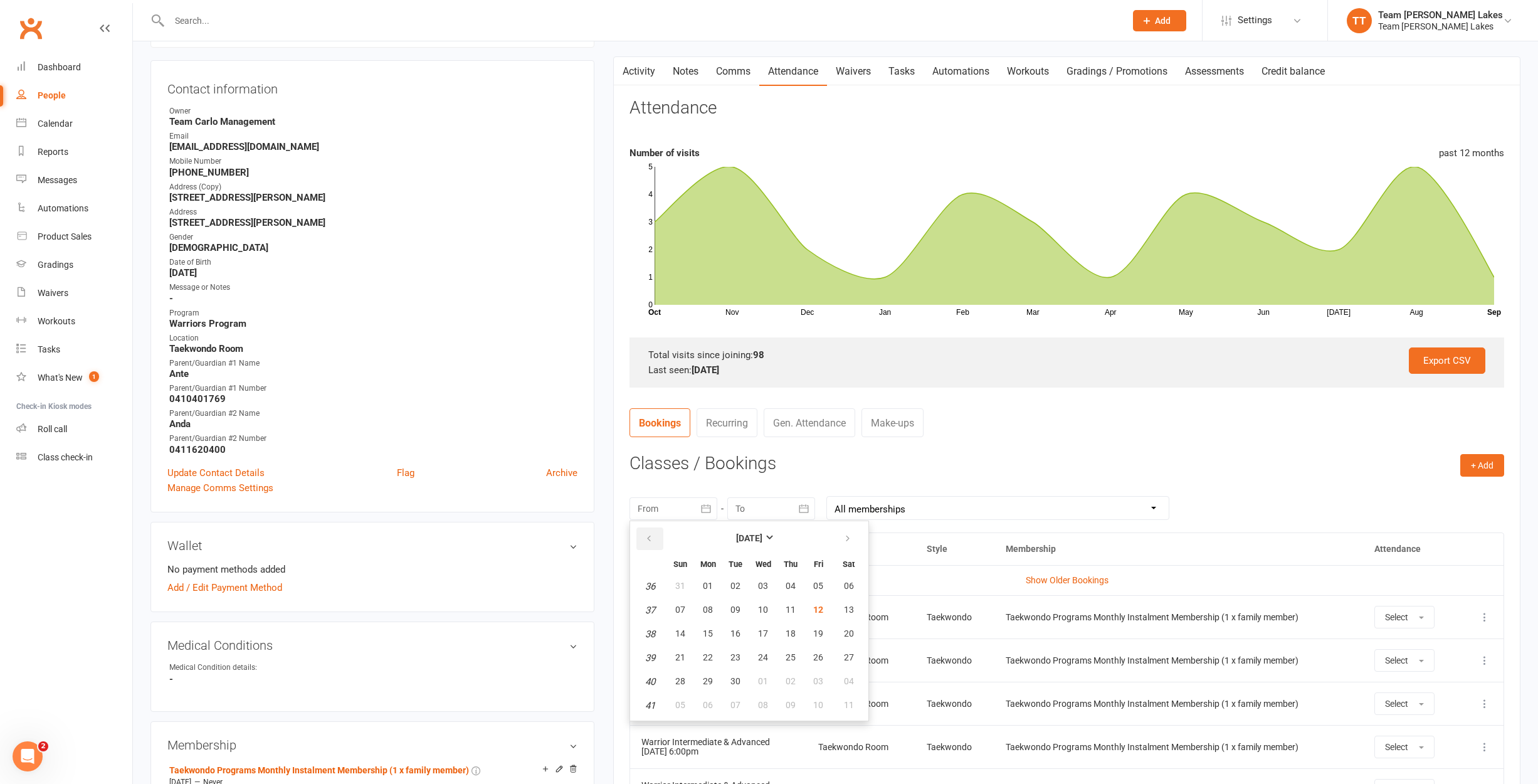
click at [647, 535] on icon "button" at bounding box center [649, 538] width 9 height 10
click at [705, 630] on span "14" at bounding box center [708, 632] width 10 height 10
type input "[DATE]"
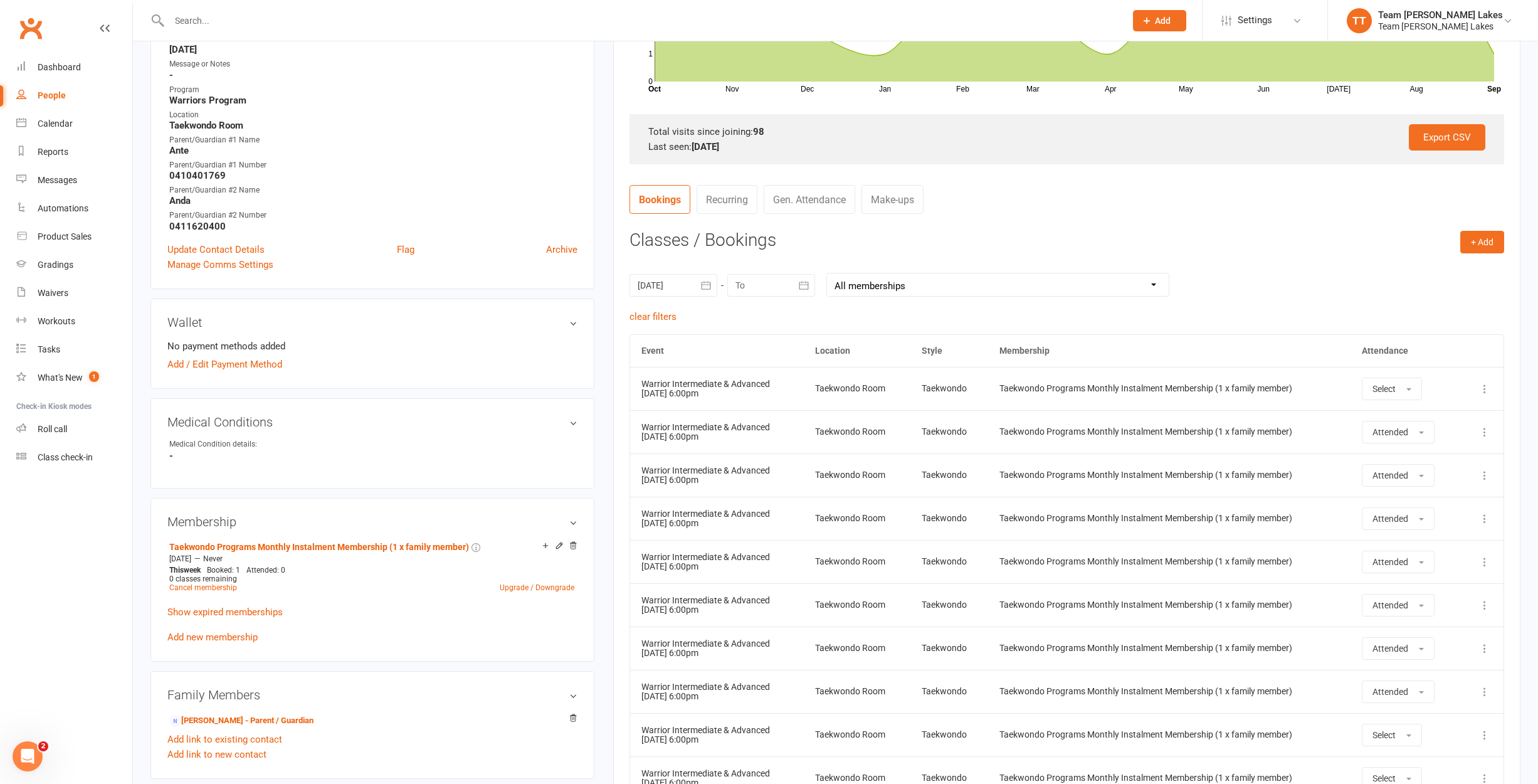
scroll to position [343, 0]
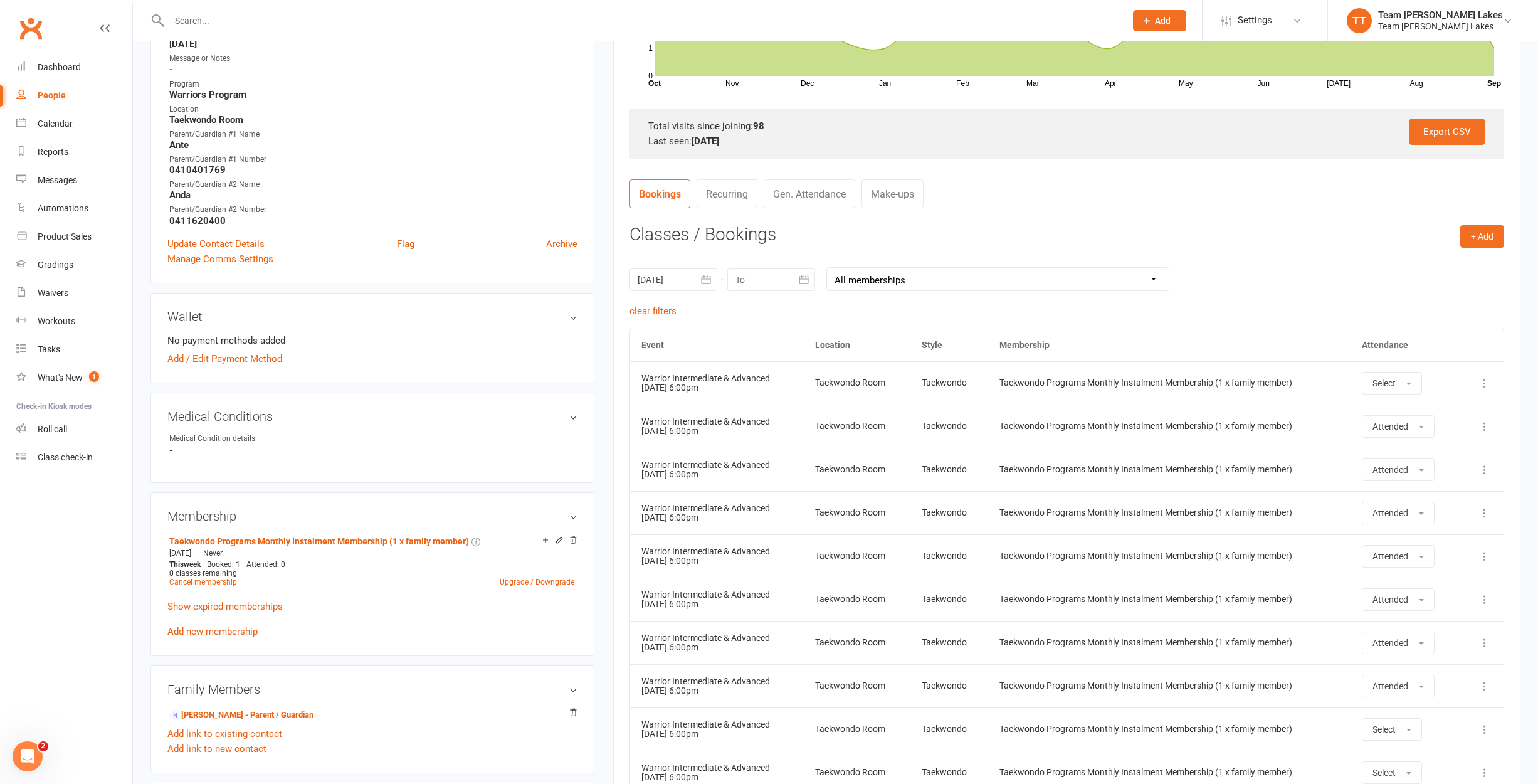
click at [707, 277] on icon "button" at bounding box center [706, 280] width 12 height 12
click at [647, 307] on icon "button" at bounding box center [649, 309] width 9 height 10
click at [844, 309] on icon "button" at bounding box center [847, 309] width 9 height 10
click at [212, 23] on input "text" at bounding box center [641, 20] width 951 height 18
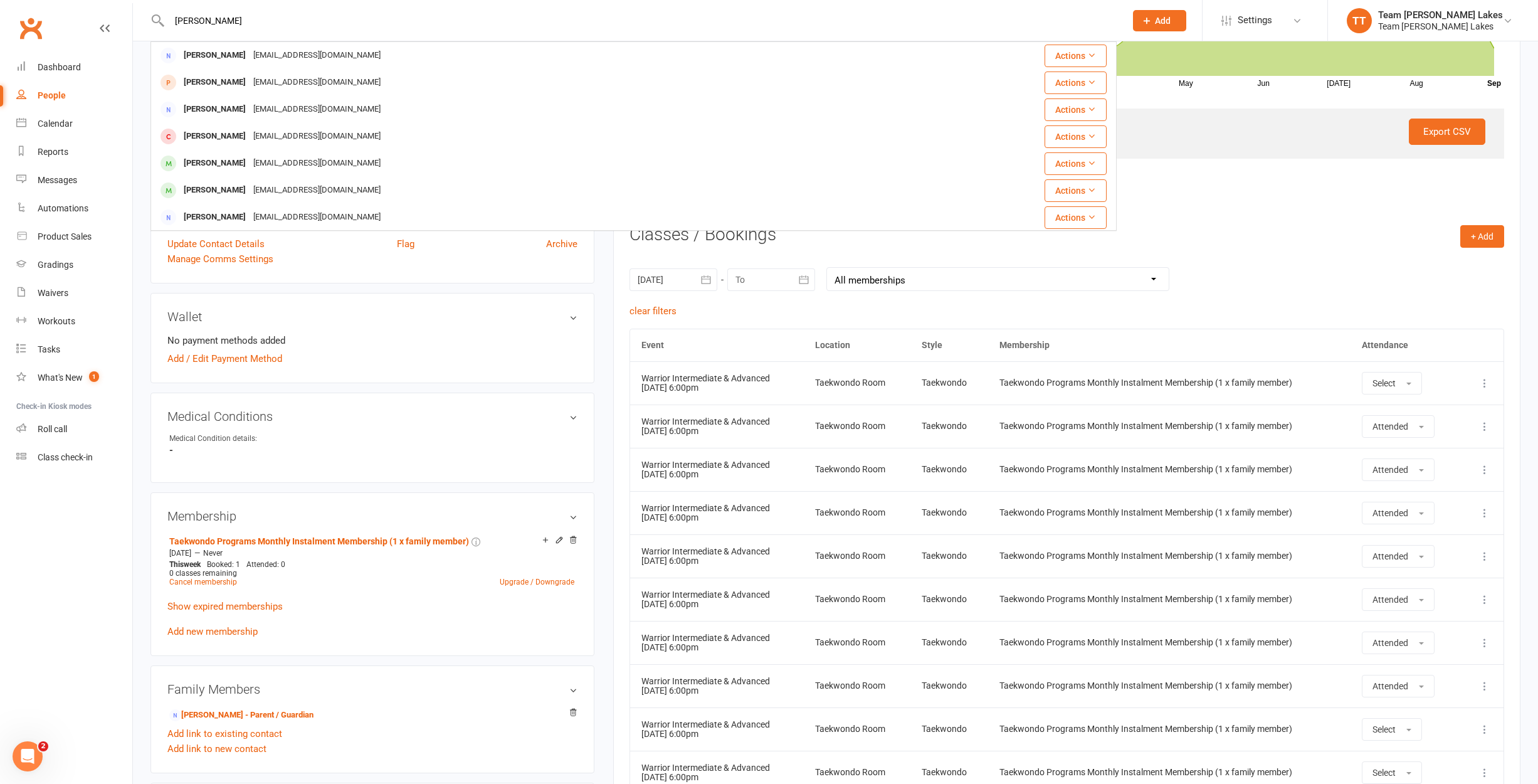
type input "[PERSON_NAME]"
drag, startPoint x: 231, startPoint y: 22, endPoint x: 212, endPoint y: 164, distance: 143.3
click at [213, 165] on div "[PERSON_NAME]" at bounding box center [215, 163] width 70 height 19
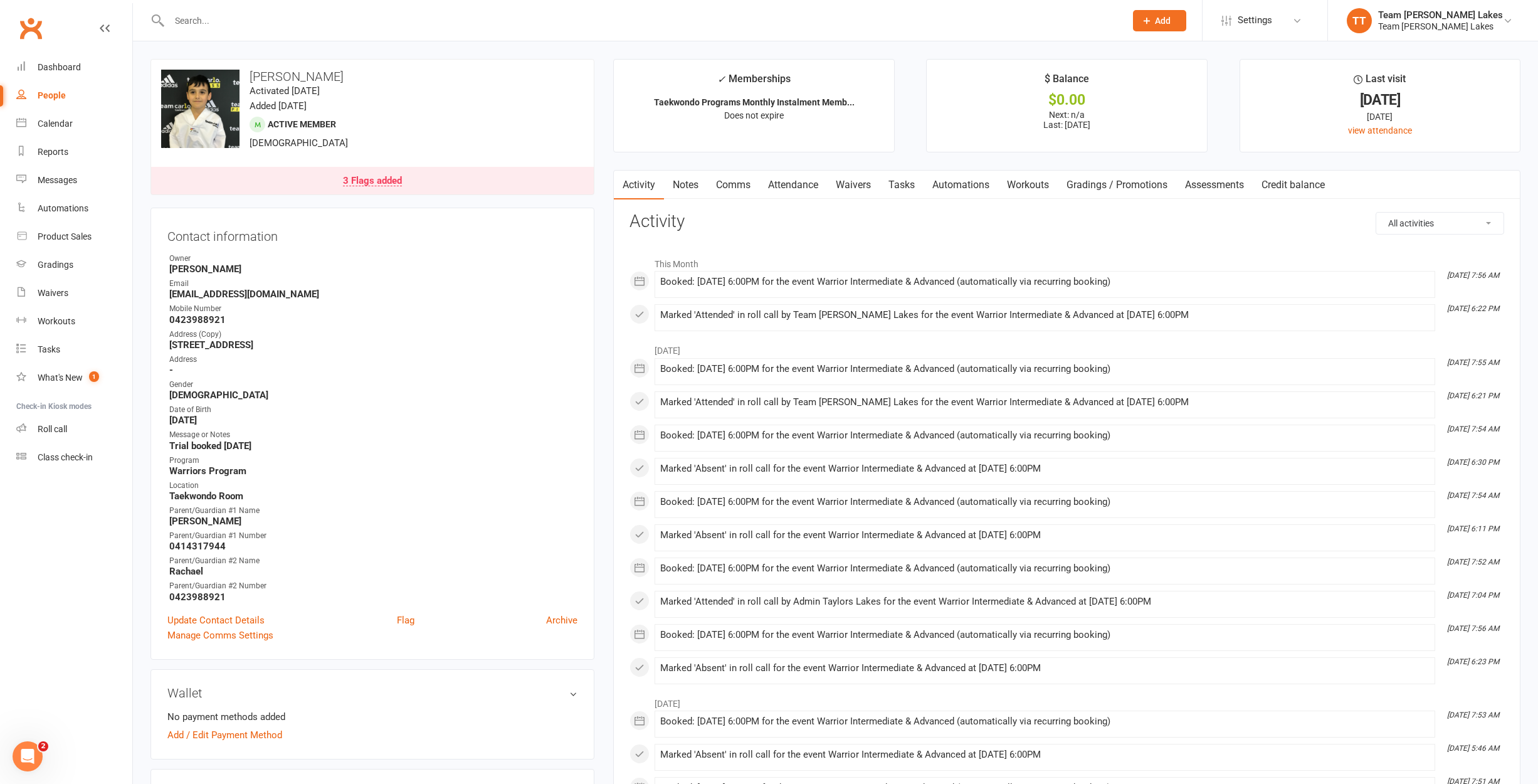
click at [802, 186] on link "Attendance" at bounding box center [793, 185] width 68 height 29
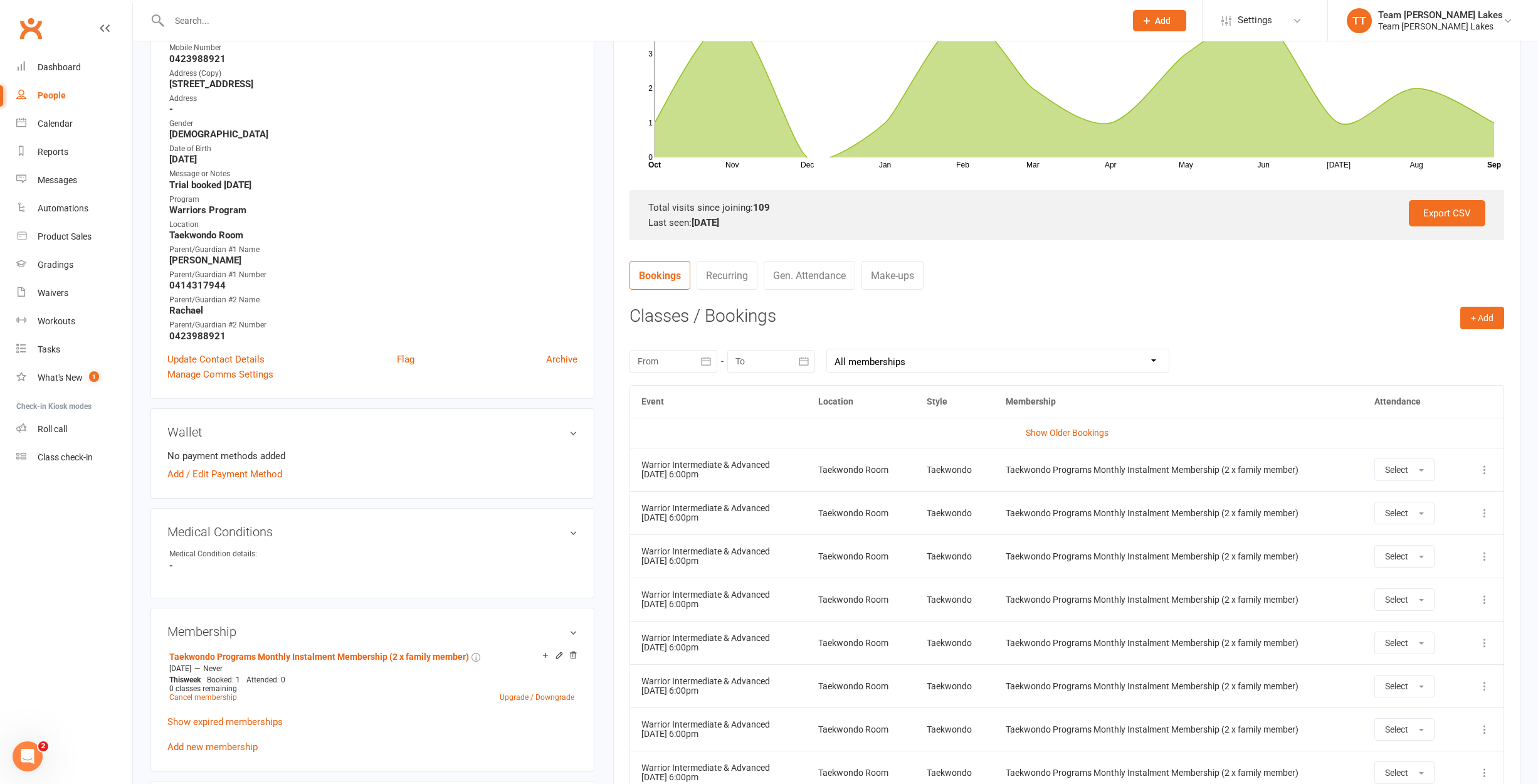
scroll to position [400, 0]
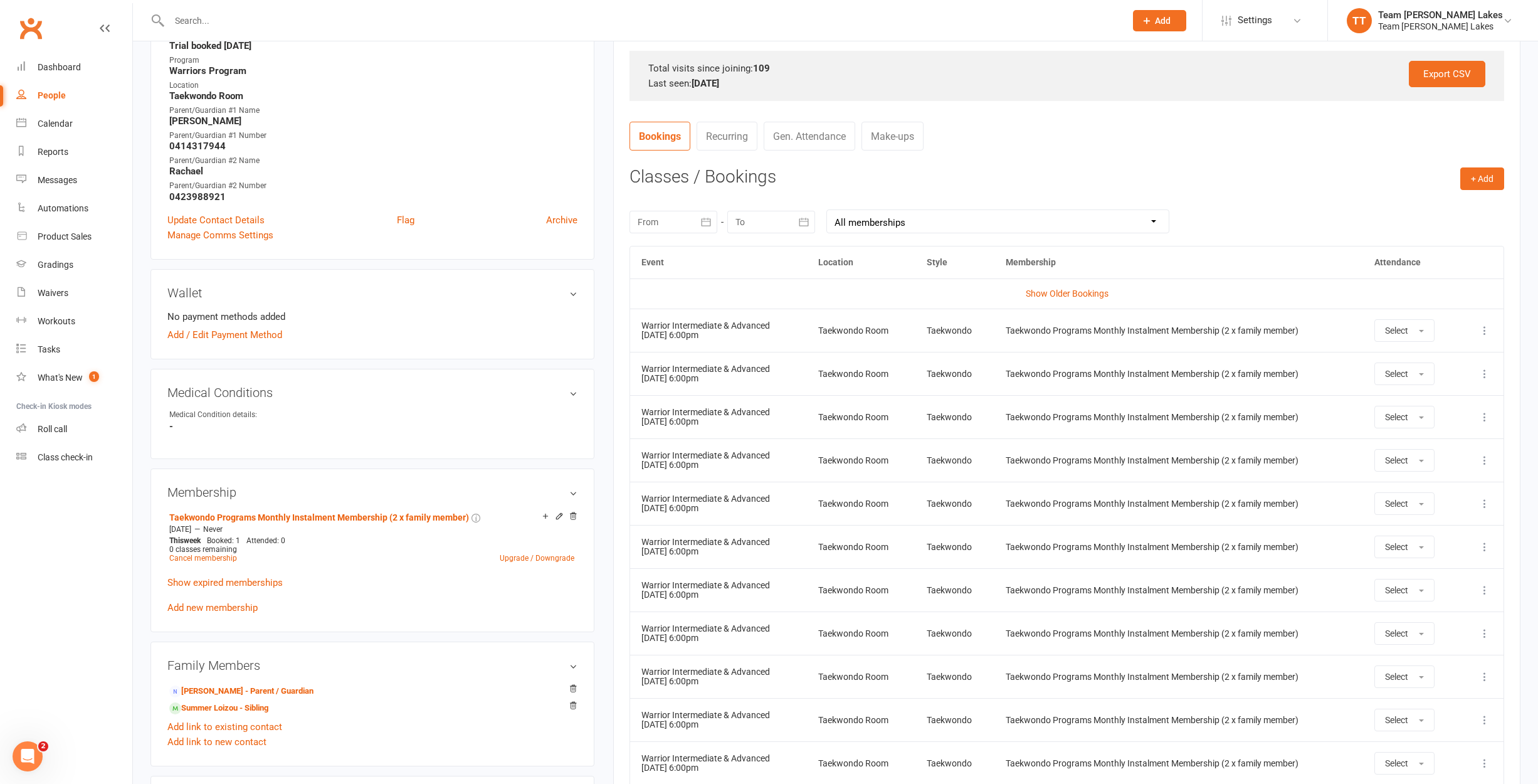
click at [700, 223] on icon "button" at bounding box center [706, 222] width 12 height 12
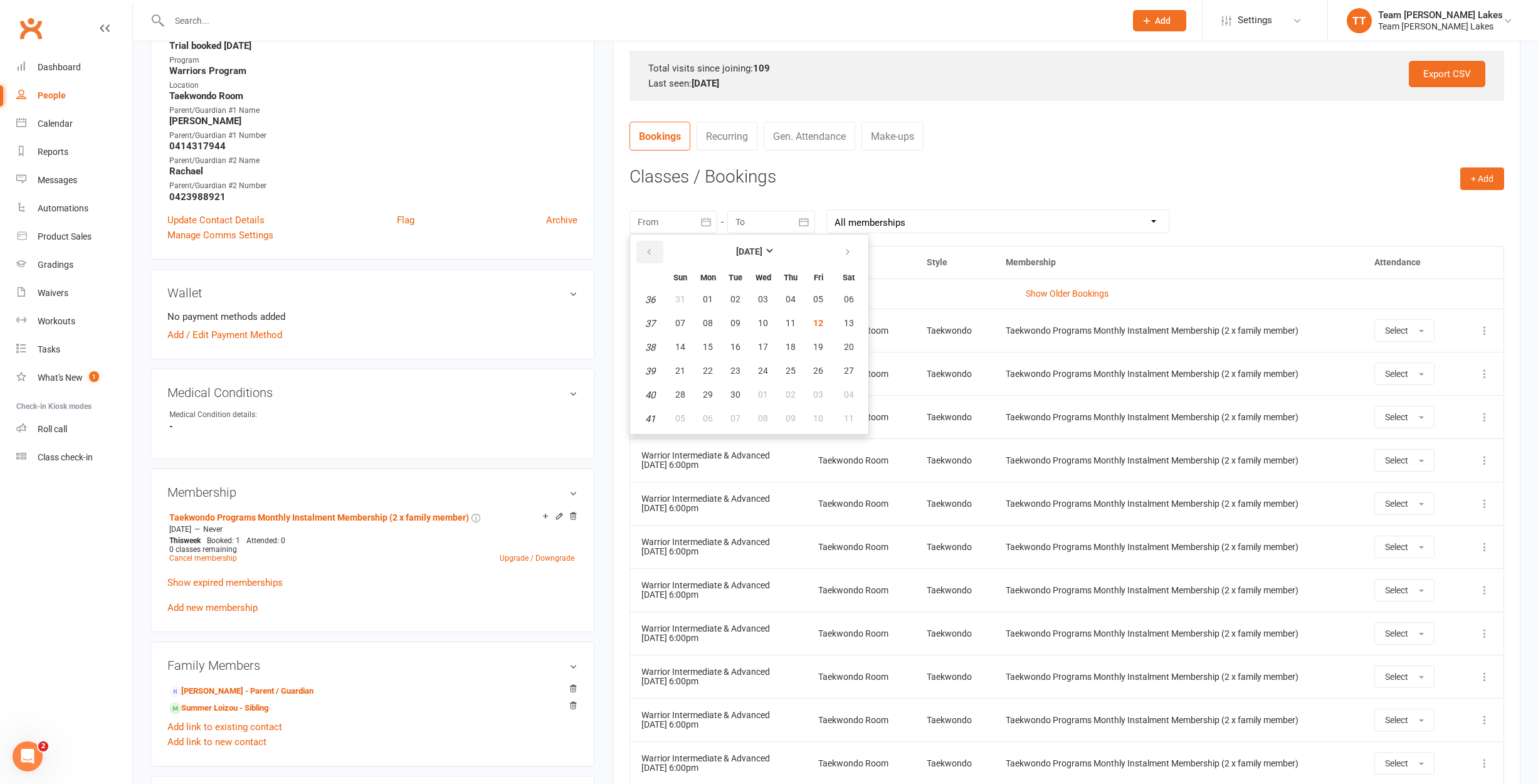
click at [654, 251] on button "button" at bounding box center [650, 251] width 27 height 22
click at [655, 251] on button "button" at bounding box center [650, 251] width 27 height 22
click at [711, 349] on span "14" at bounding box center [708, 346] width 10 height 10
type input "[DATE]"
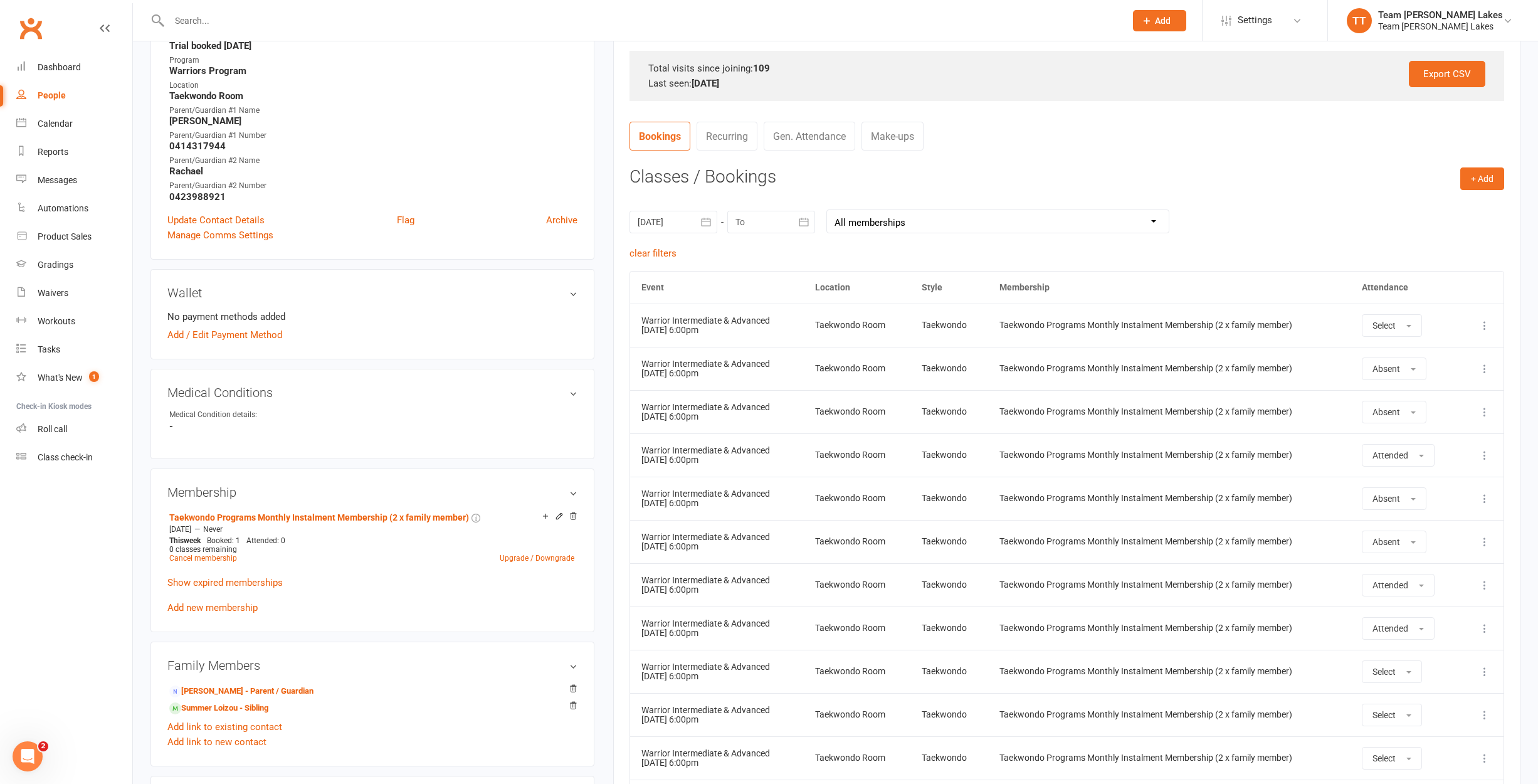
click at [243, 709] on link "Summer Loizou - Sibling" at bounding box center [219, 707] width 99 height 13
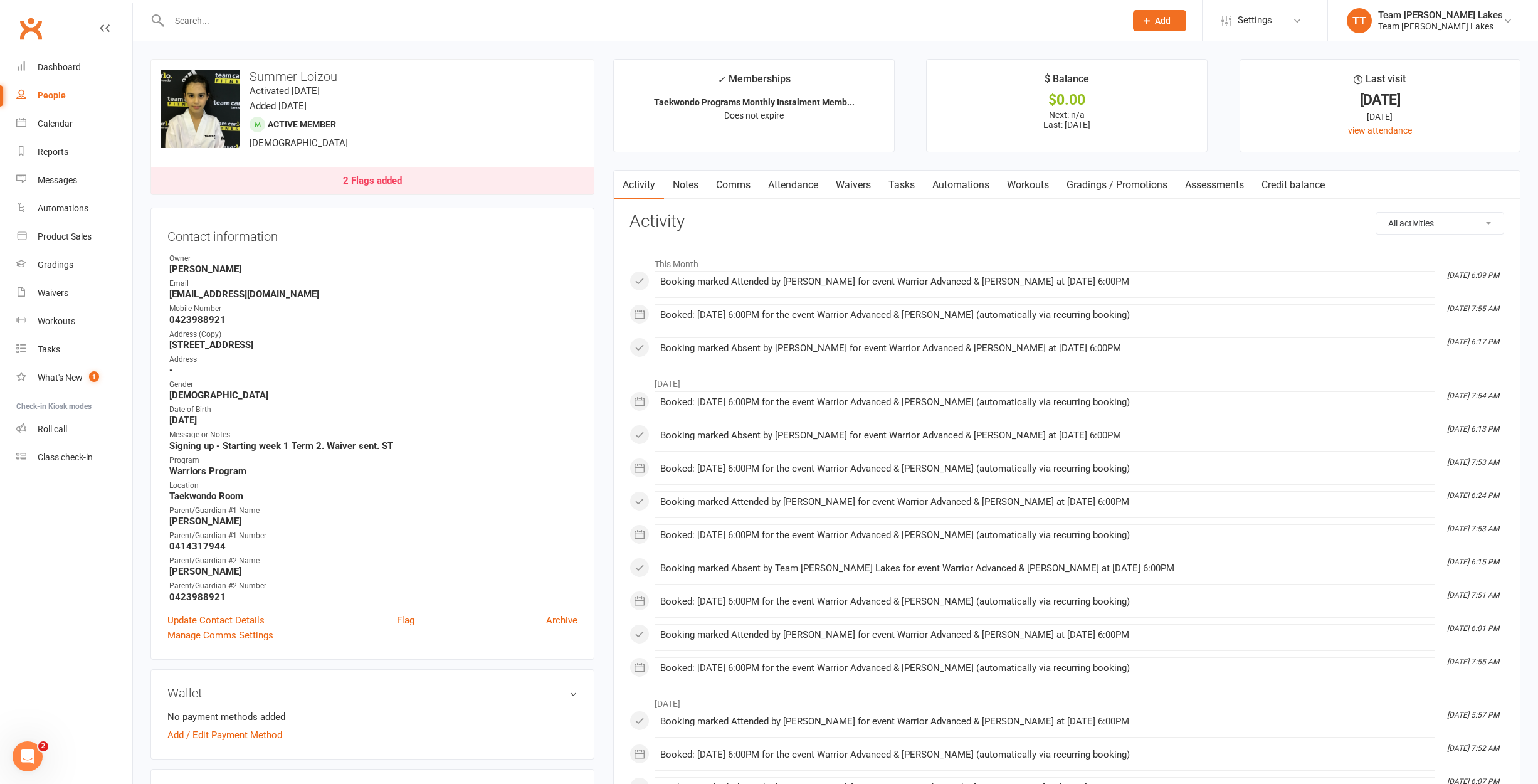
click at [797, 186] on link "Attendance" at bounding box center [793, 185] width 68 height 29
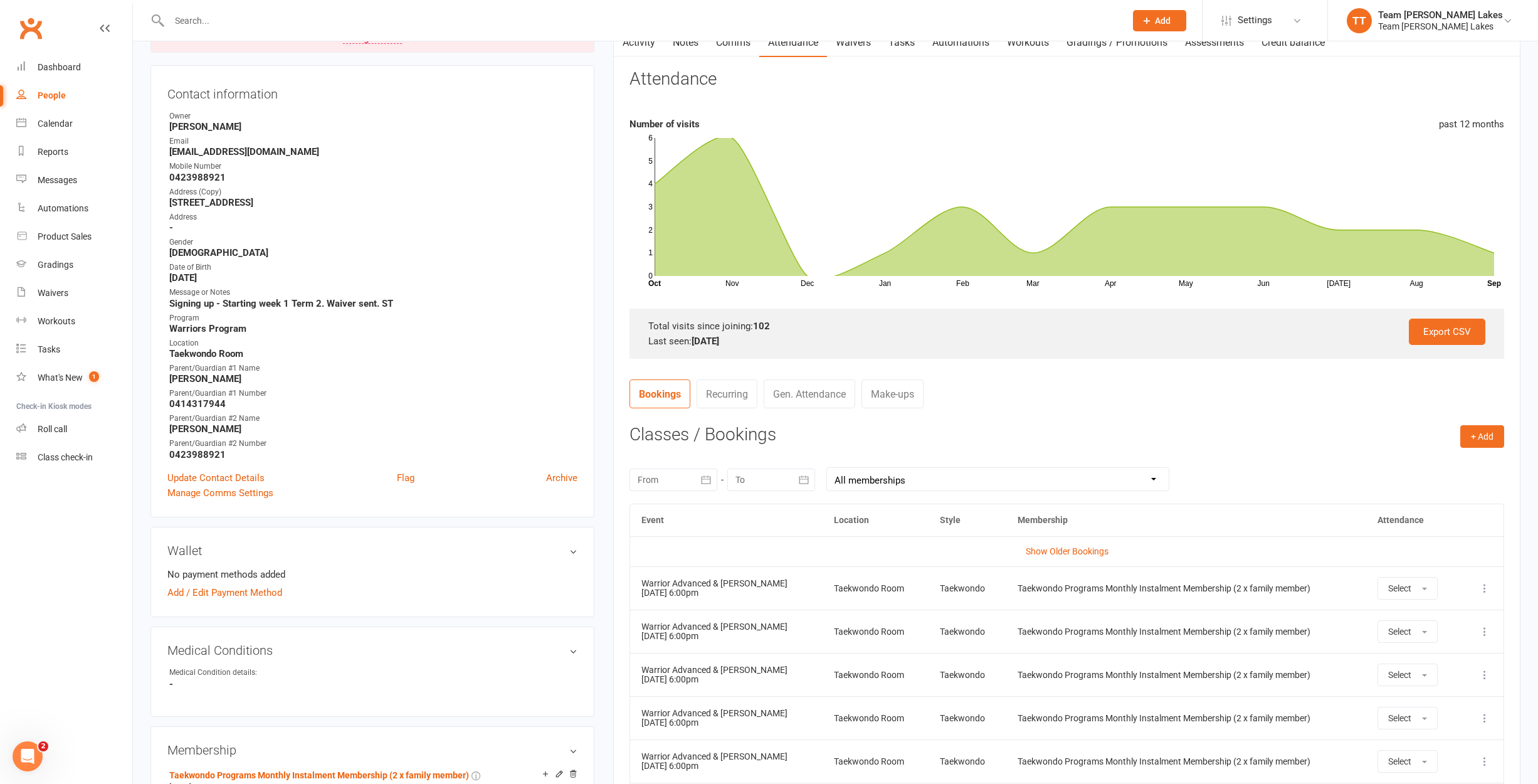
scroll to position [198, 0]
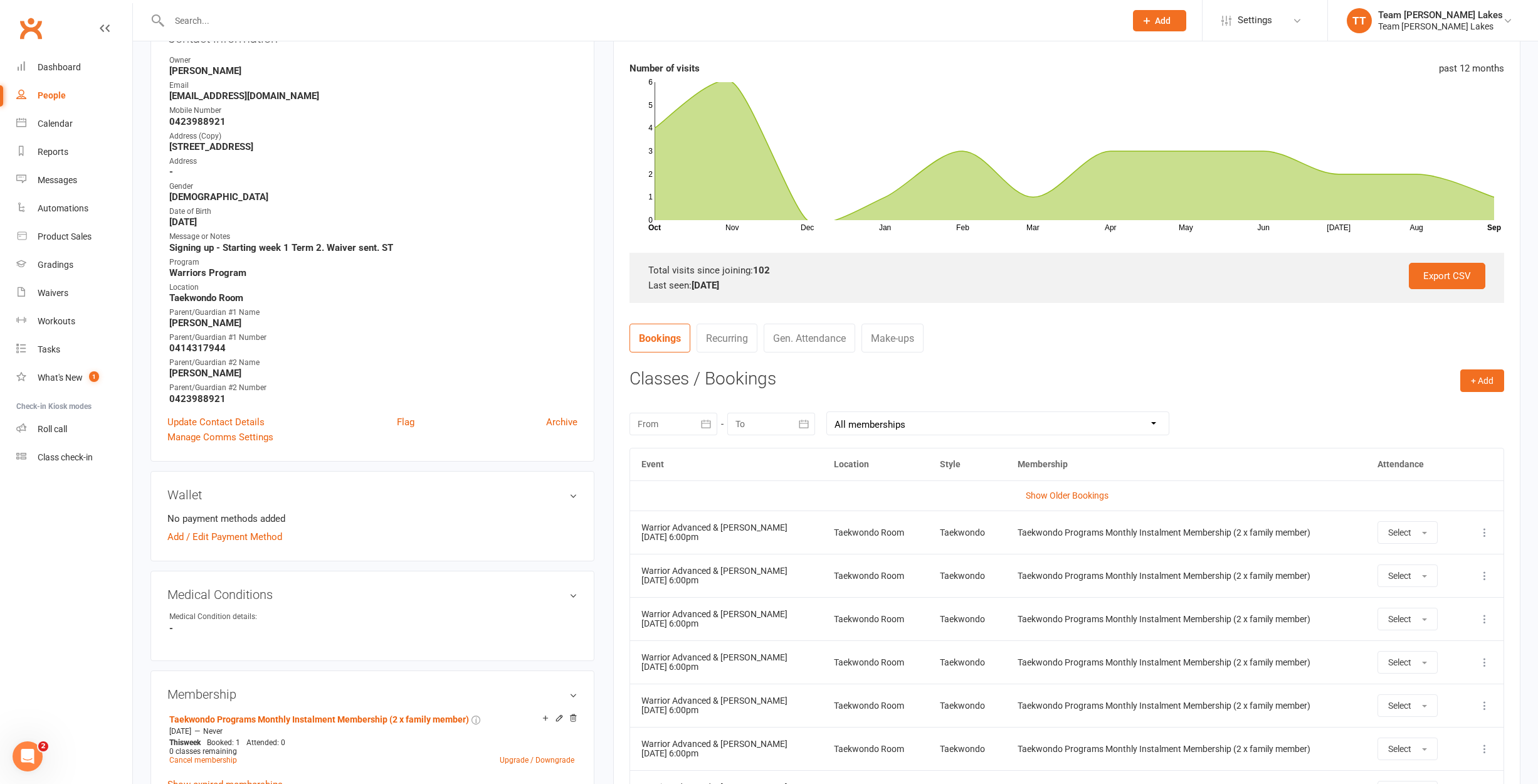
click at [705, 426] on icon "button" at bounding box center [706, 424] width 12 height 12
click at [645, 452] on icon "button" at bounding box center [649, 454] width 9 height 10
click at [646, 452] on icon "button" at bounding box center [649, 454] width 9 height 10
click at [706, 544] on span "14" at bounding box center [708, 548] width 10 height 10
type input "[DATE]"
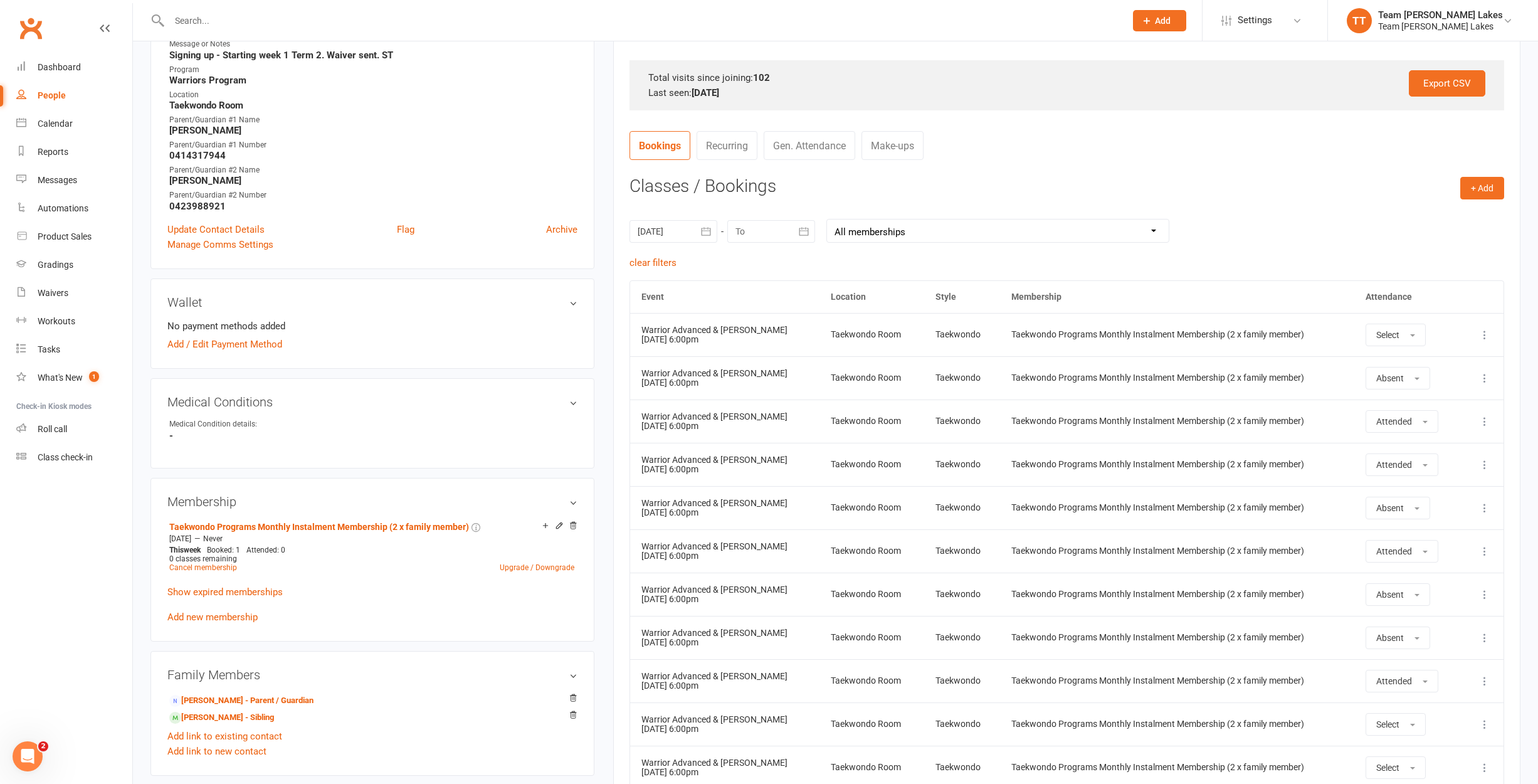
scroll to position [390, 0]
click at [198, 22] on input "text" at bounding box center [641, 20] width 951 height 18
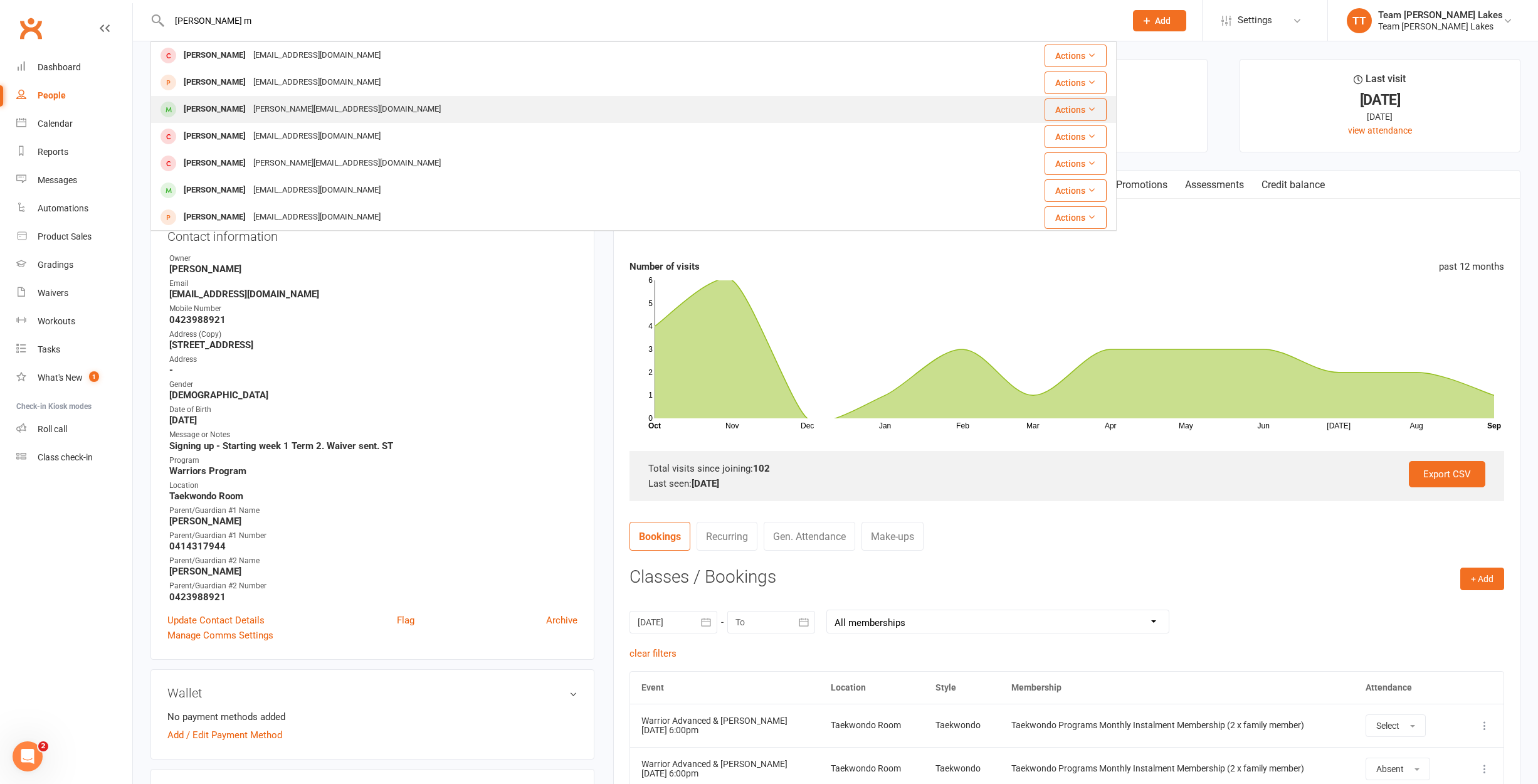
scroll to position [84, 0]
type input "[PERSON_NAME] m"
click at [220, 107] on div "[PERSON_NAME]" at bounding box center [215, 107] width 70 height 19
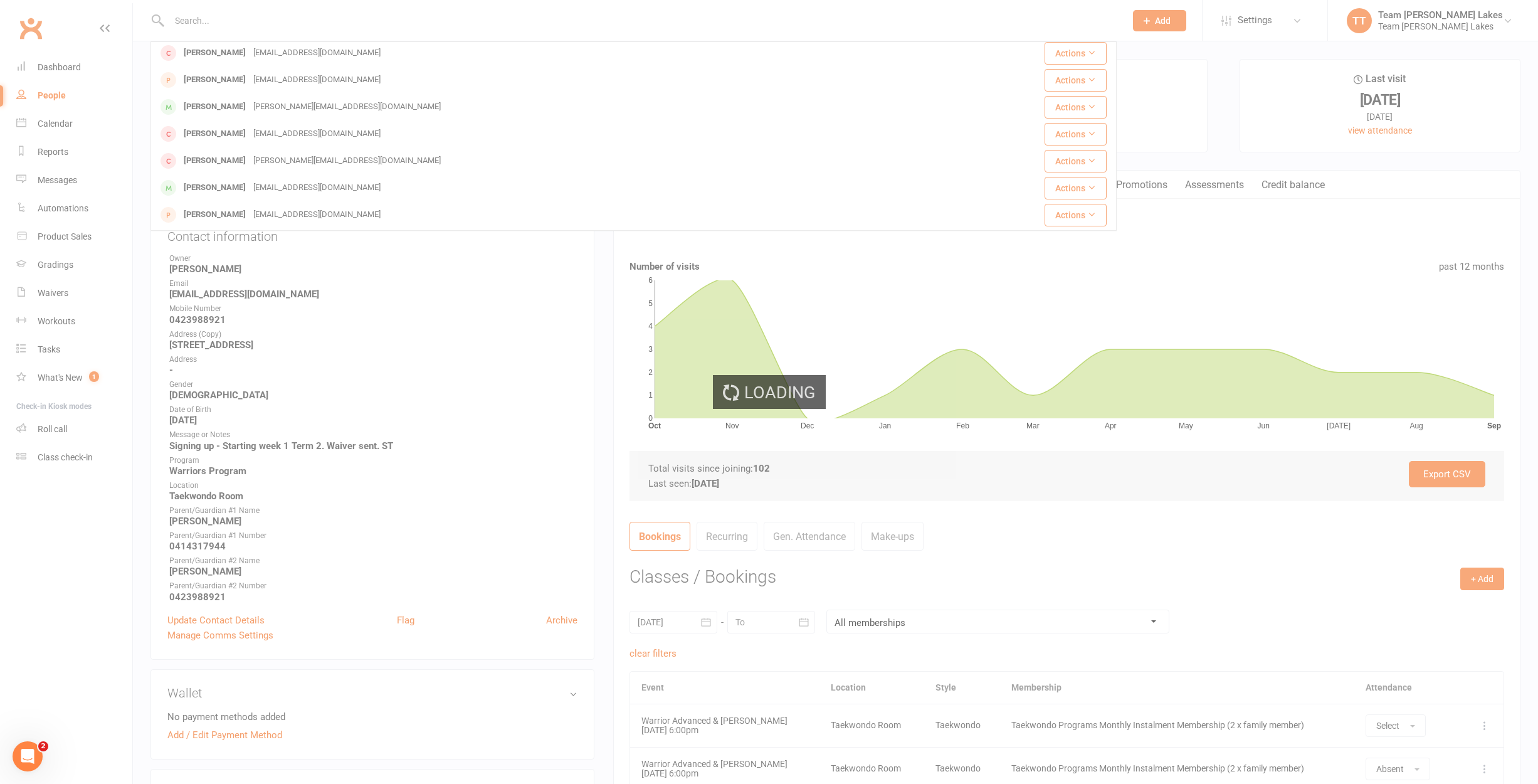
scroll to position [0, 0]
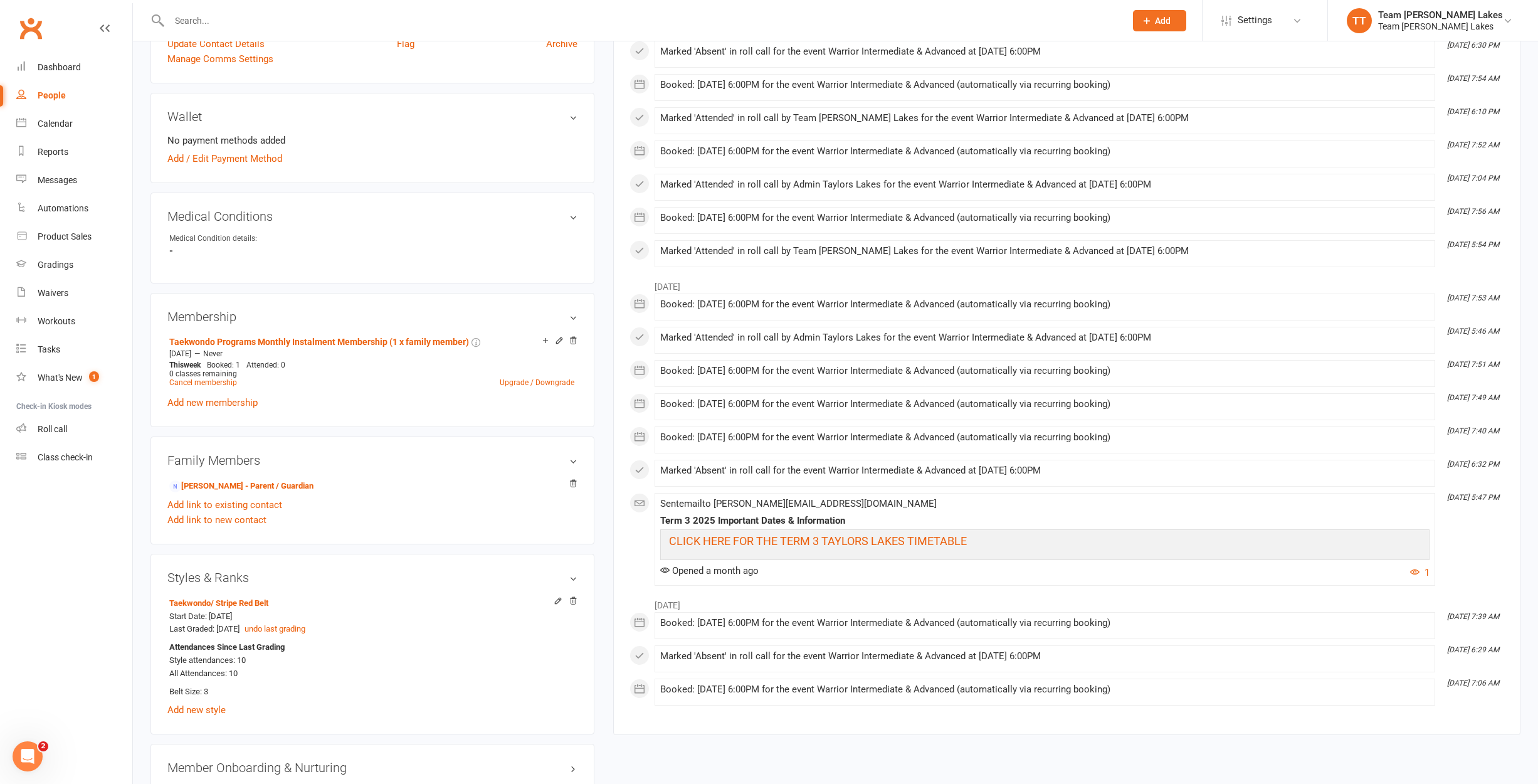
scroll to position [519, 0]
click at [66, 265] on div "Gradings" at bounding box center [56, 264] width 36 height 10
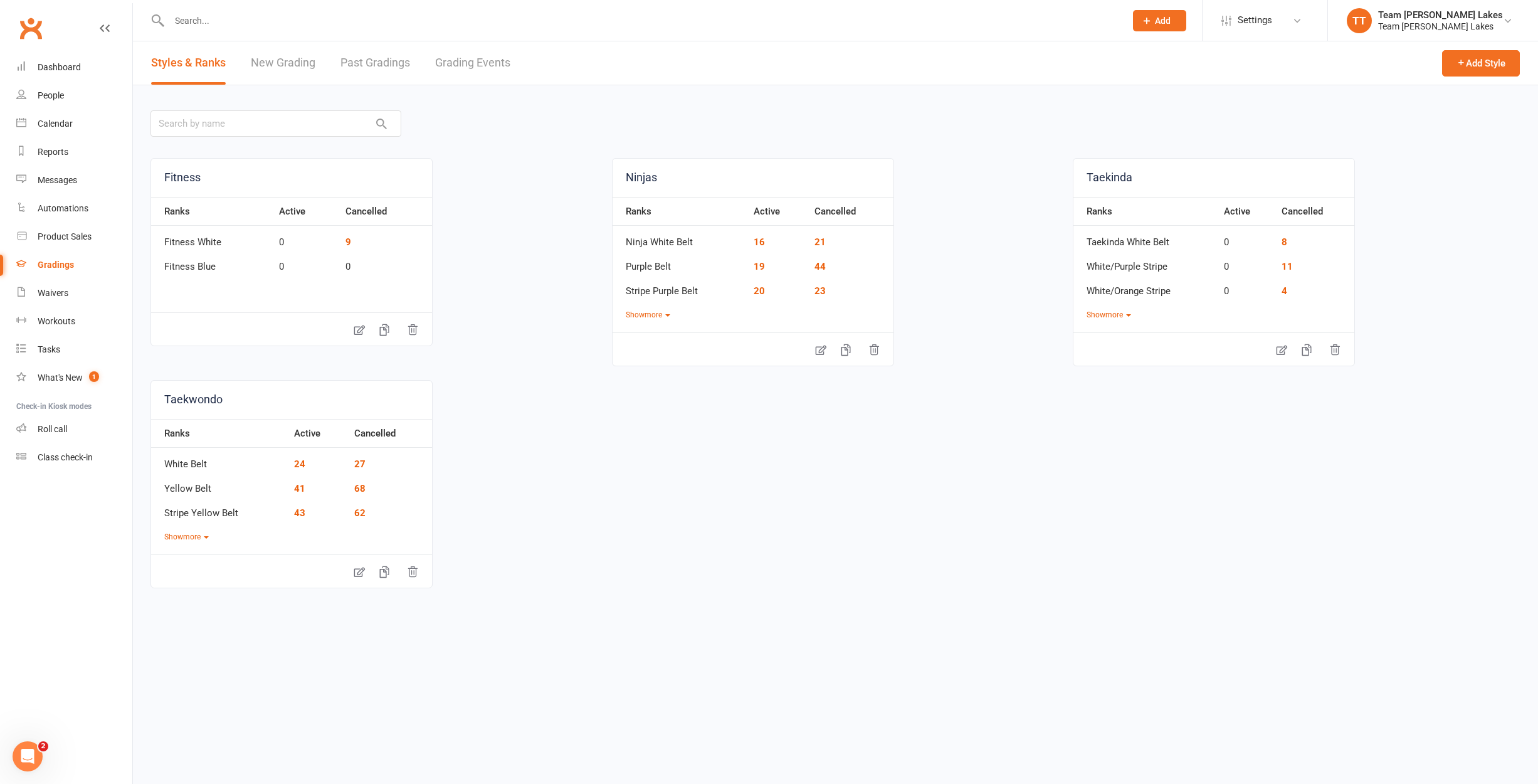
click at [458, 61] on link "Grading Events" at bounding box center [472, 63] width 75 height 43
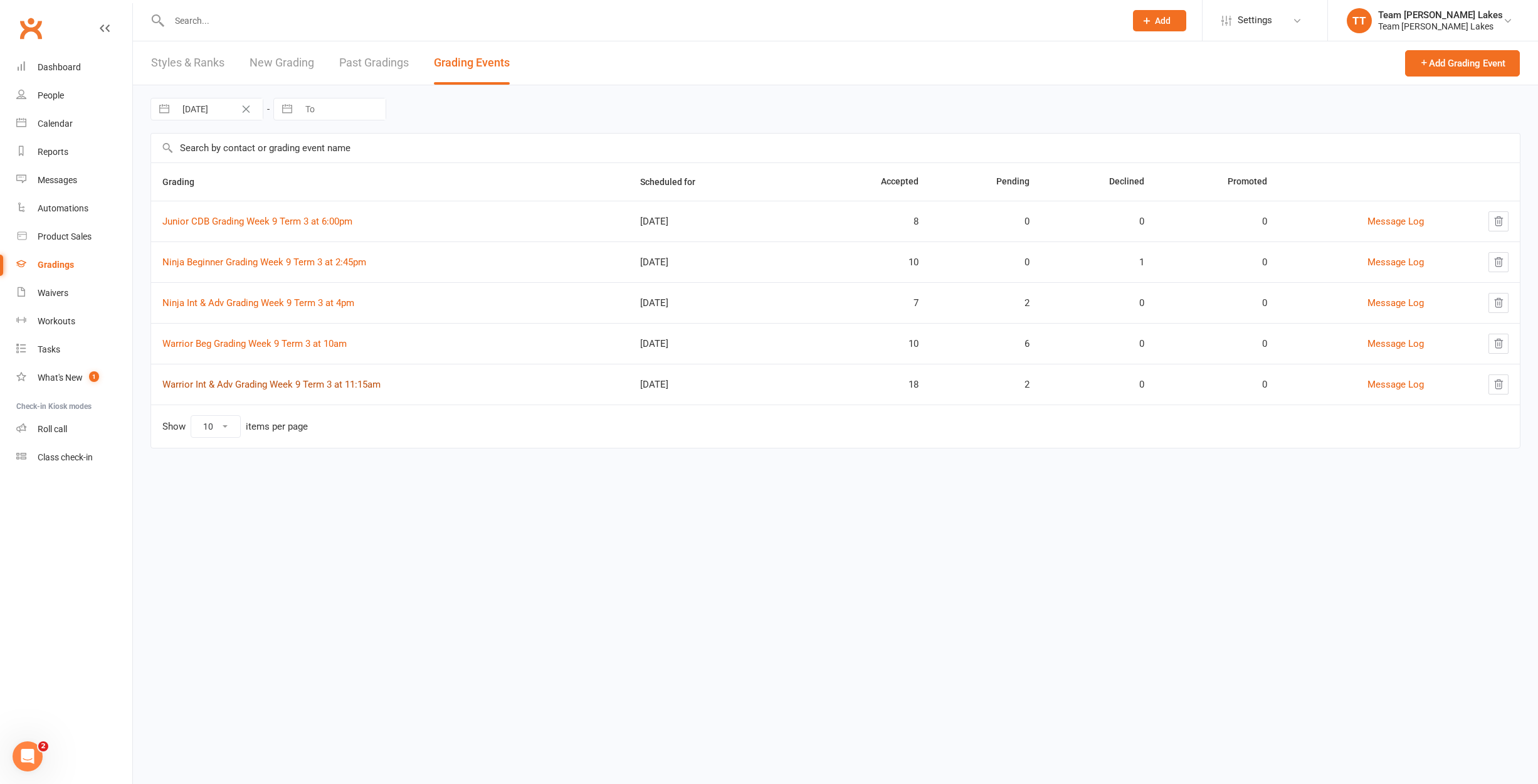
click at [258, 383] on link "Warrior Int & Adv Grading Week 9 Term 3 at 11:15am" at bounding box center [271, 384] width 218 height 12
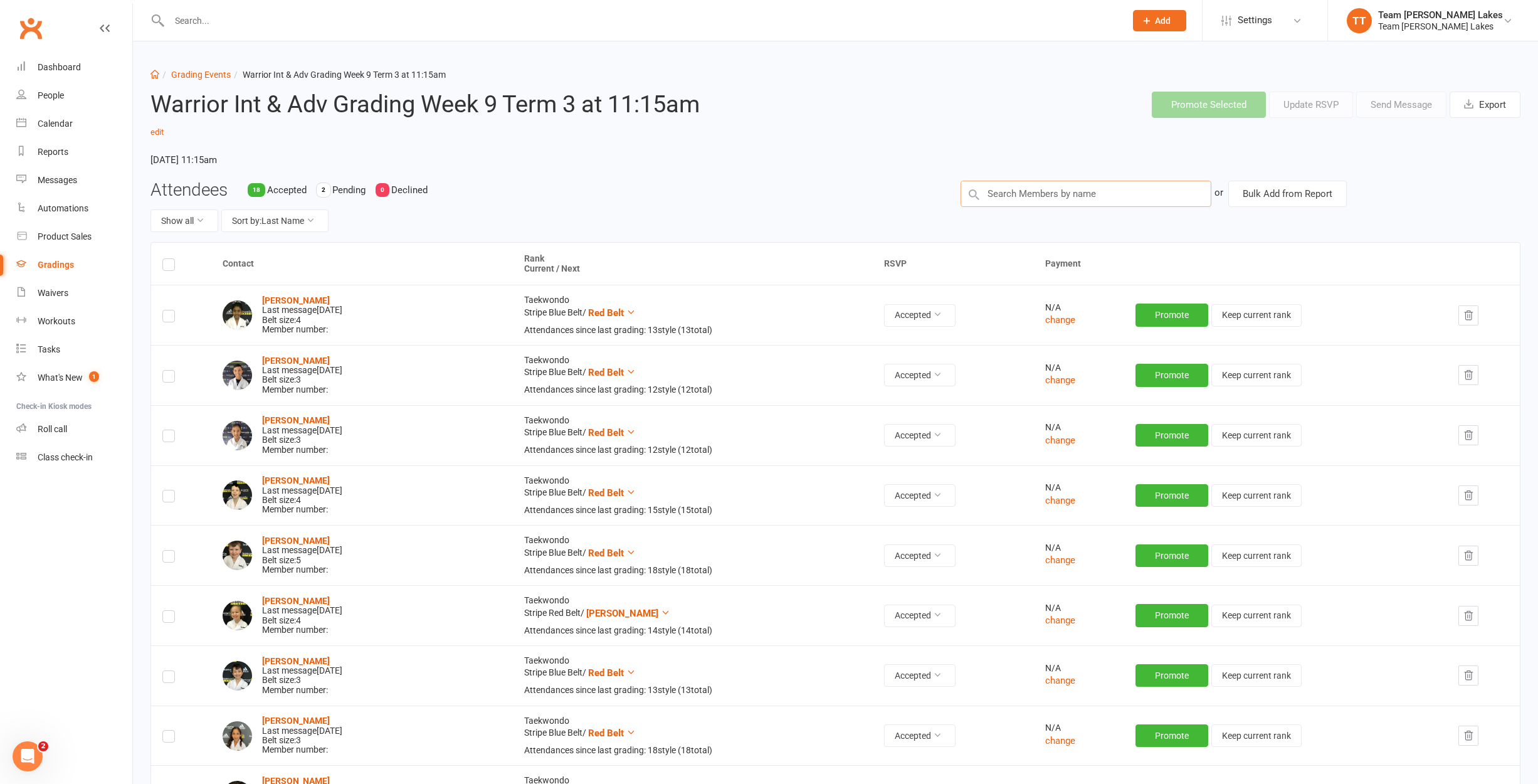
drag, startPoint x: 1041, startPoint y: 184, endPoint x: 1036, endPoint y: 174, distance: 11.2
click at [1042, 181] on input "text" at bounding box center [1086, 194] width 251 height 26
type input "[PERSON_NAME] m"
